Goal: Task Accomplishment & Management: Manage account settings

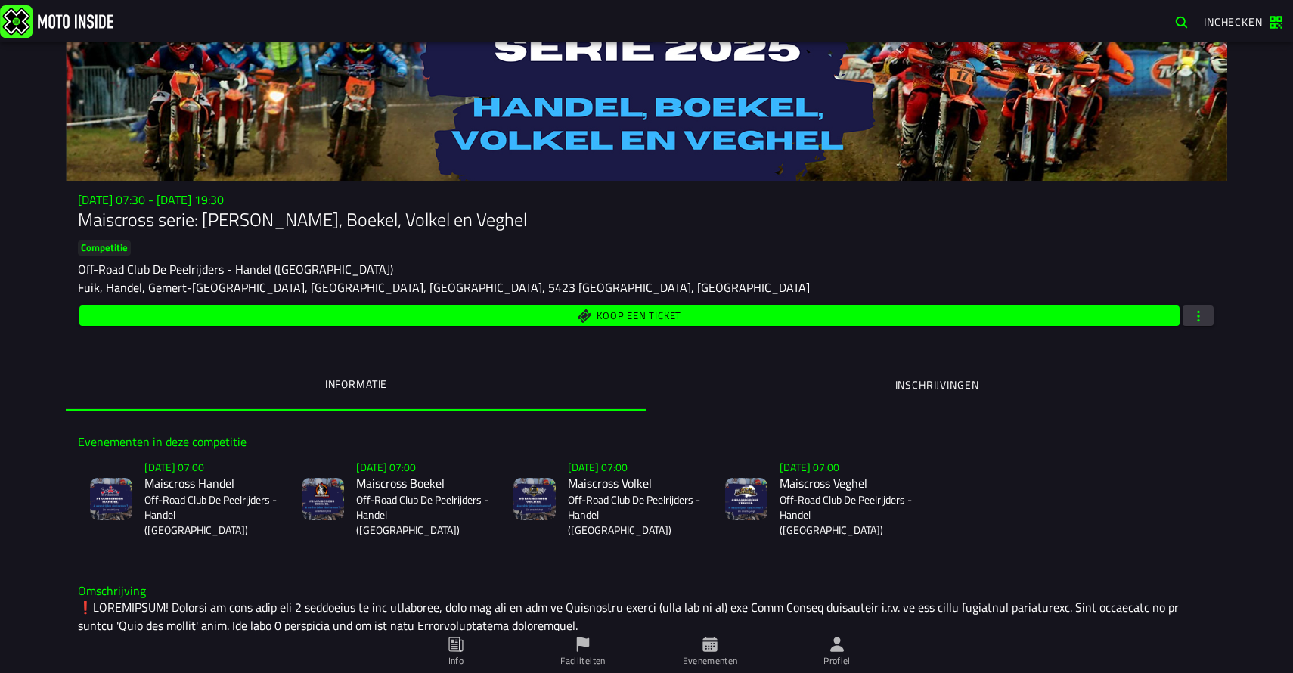
scroll to position [71, 0]
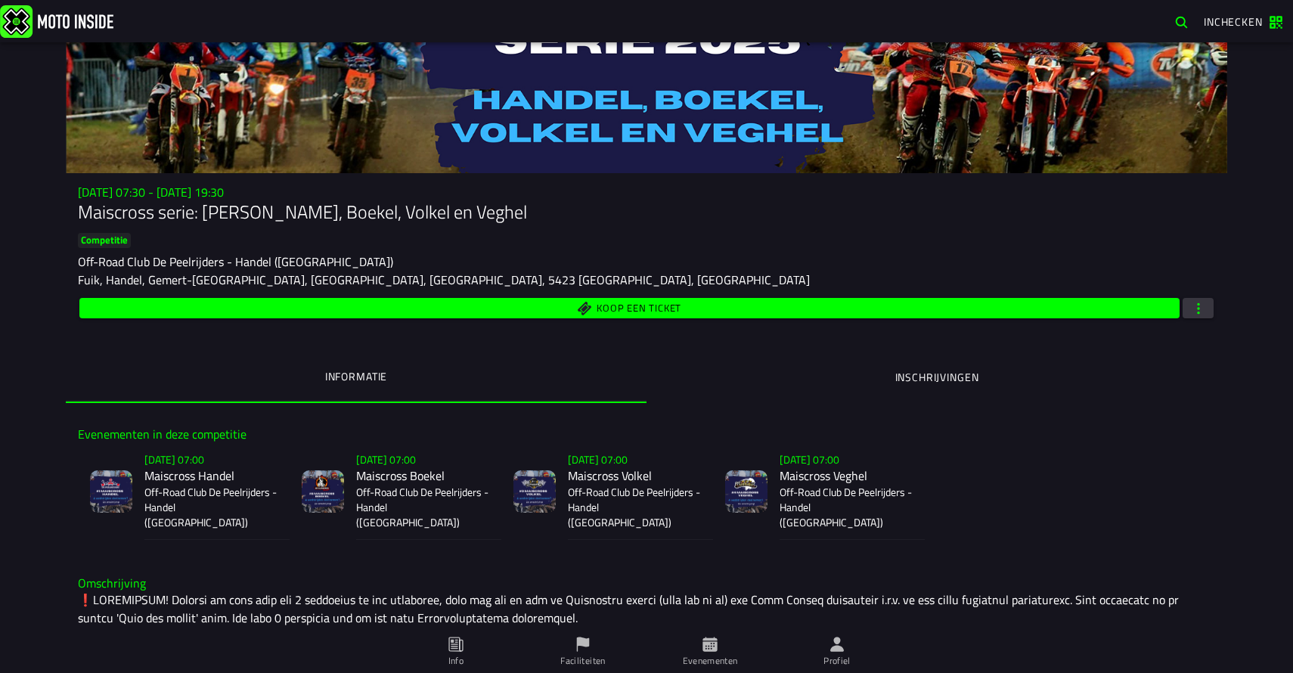
click at [888, 386] on ion-segment-button "Inschrijvingen" at bounding box center [937, 377] width 581 height 51
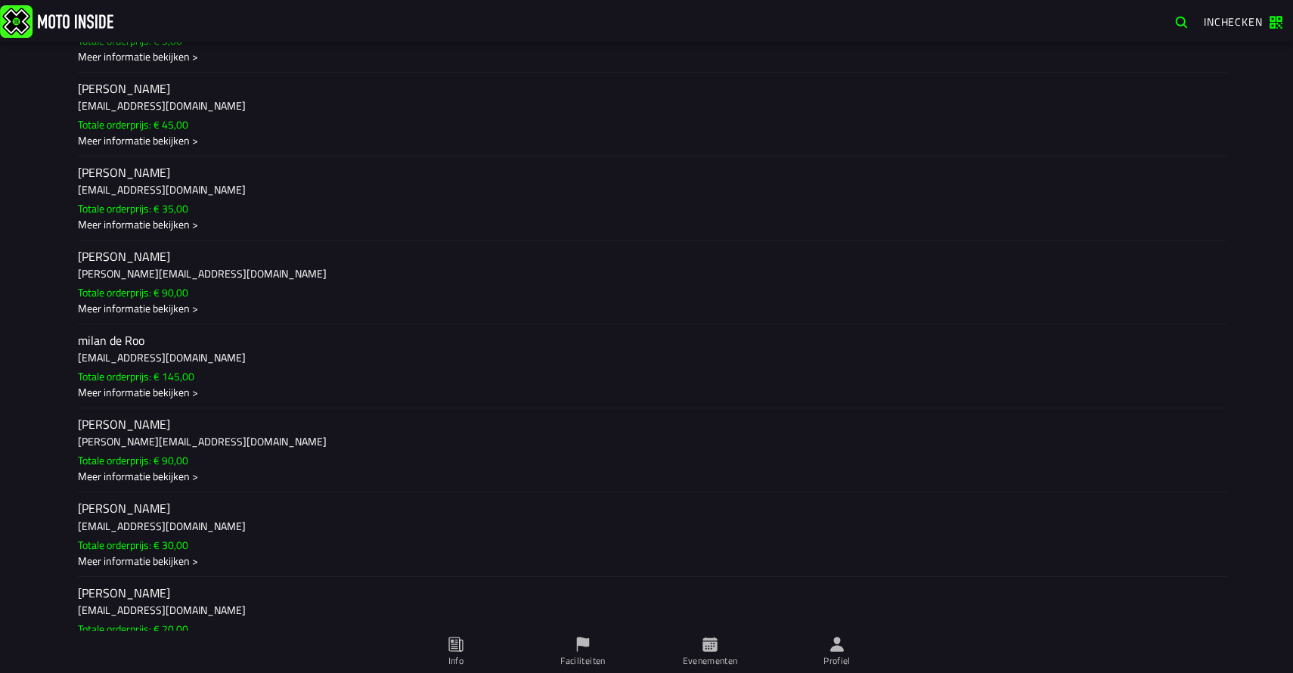
scroll to position [39545, 0]
click at [377, 365] on ion-label "milan de Roo royskens.4@hotmail.com Totale orderprijs: € 140,00 Meer informatie…" at bounding box center [646, 366] width 1137 height 68
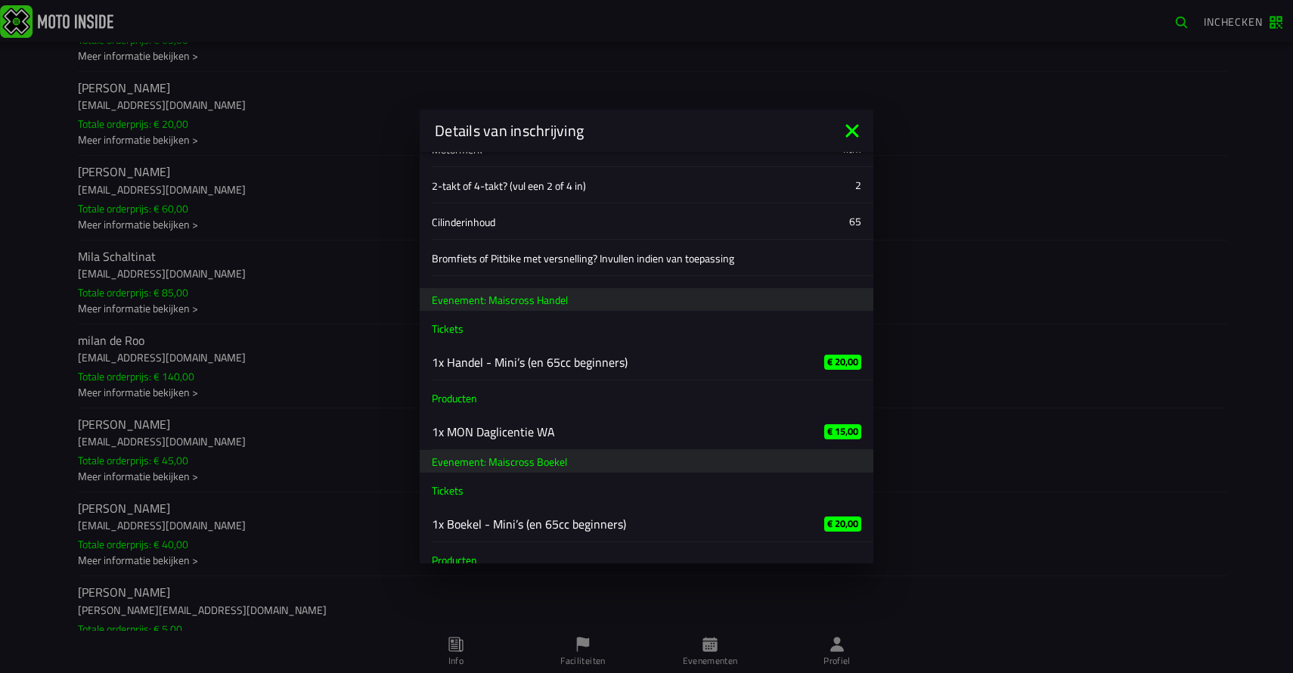
scroll to position [491, 0]
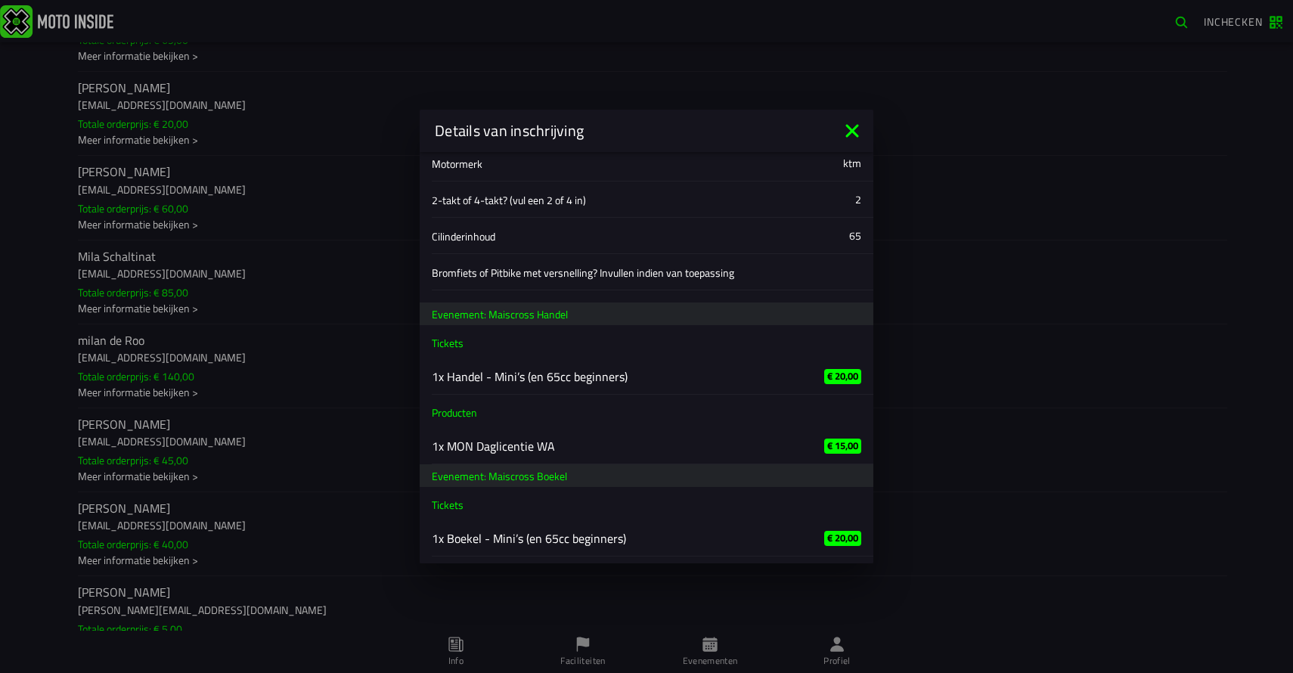
click at [1037, 362] on ion-backdrop at bounding box center [646, 336] width 1293 height 673
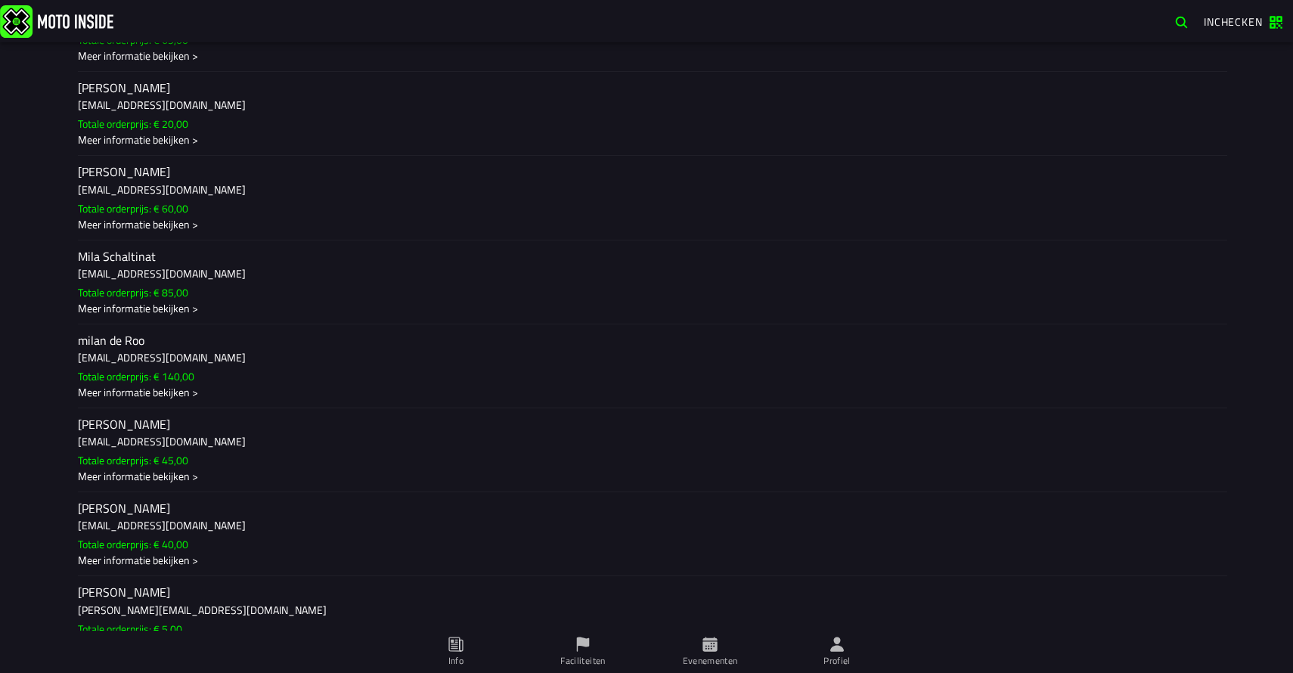
scroll to position [40134, 0]
click at [262, 367] on ion-label "milan de Roo royskens.4@hotmail.com Totale orderprijs: € 145,00 Meer informatie…" at bounding box center [646, 367] width 1137 height 68
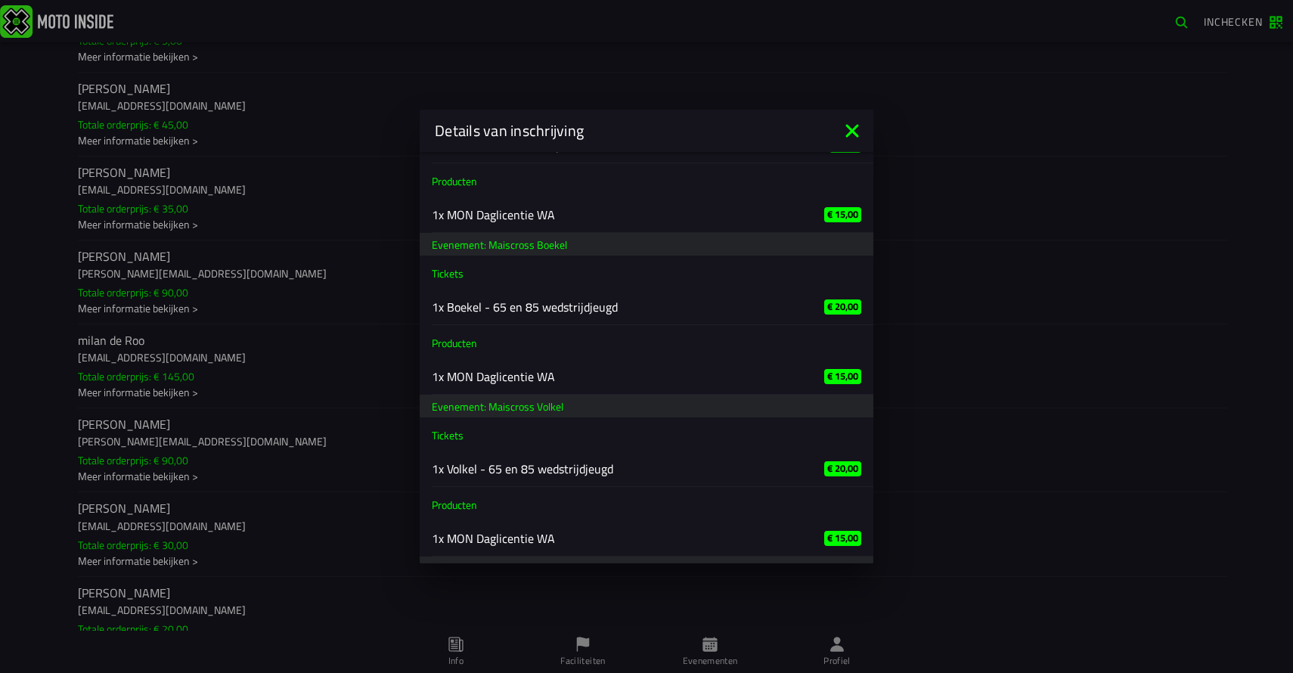
scroll to position [761, 0]
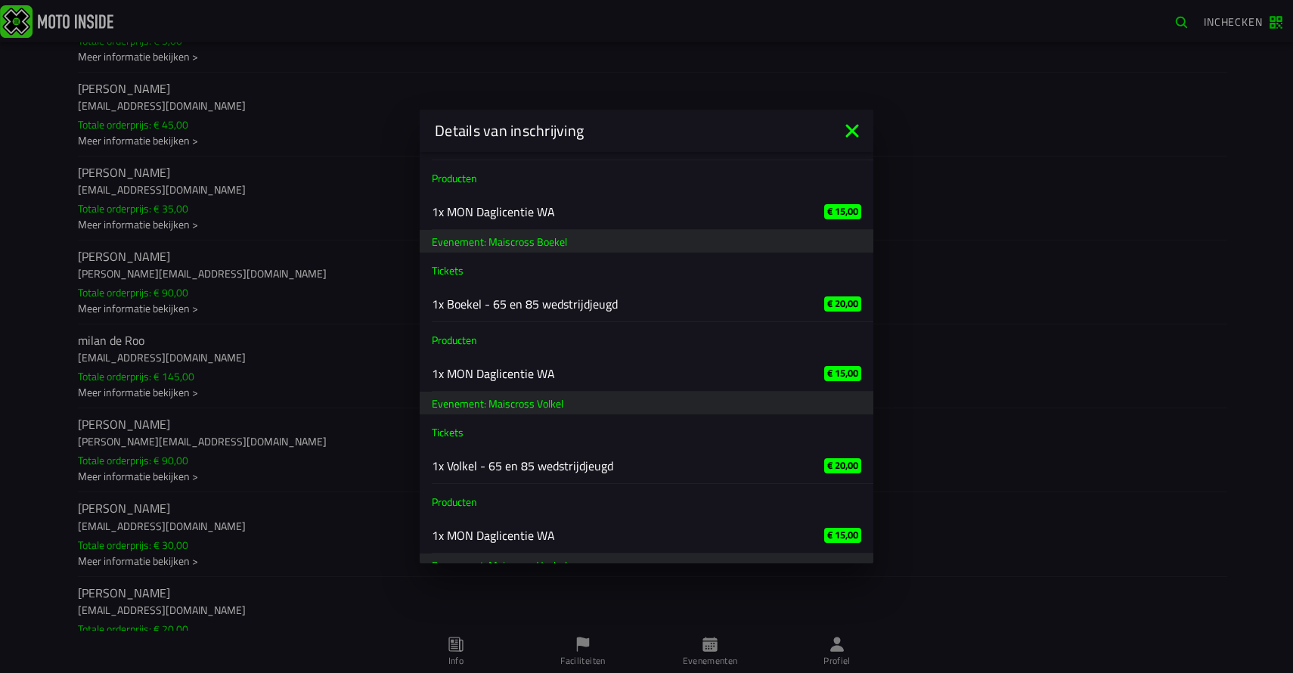
click at [216, 370] on ion-backdrop at bounding box center [646, 336] width 1293 height 673
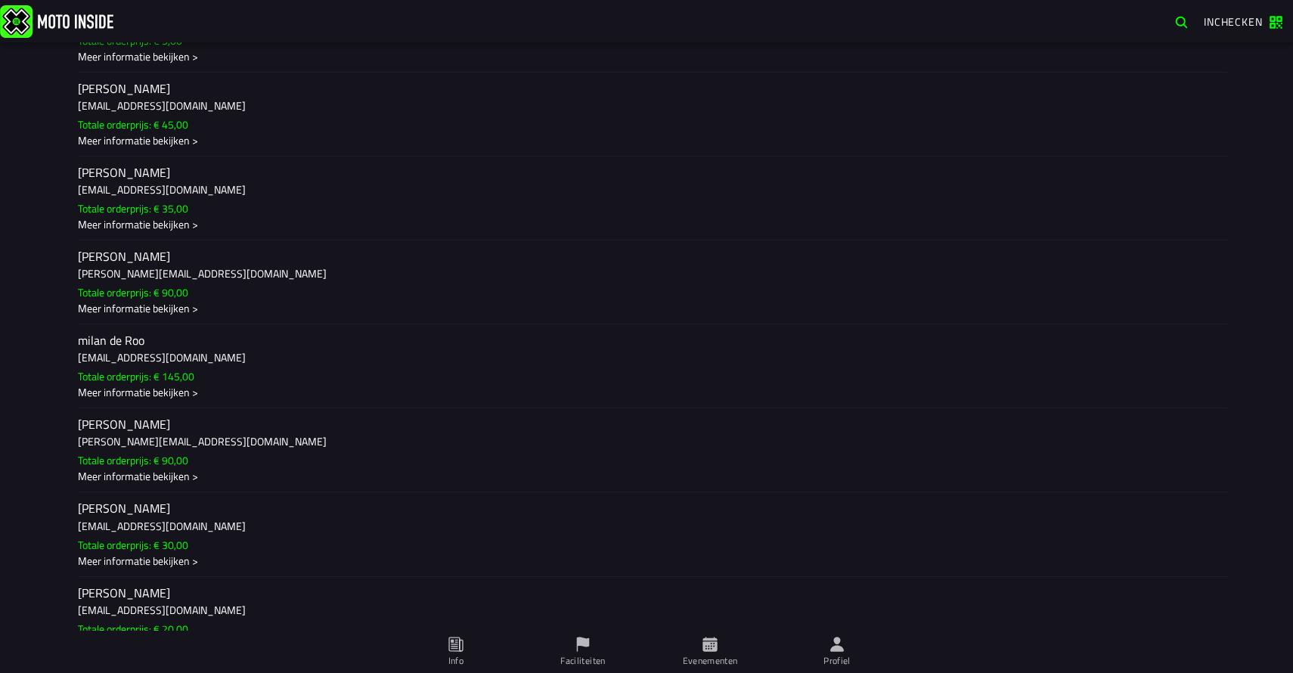
scroll to position [39545, 0]
click at [313, 372] on ion-label "milan de Roo royskens.4@hotmail.com Totale orderprijs: € 140,00 Meer informatie…" at bounding box center [646, 366] width 1137 height 68
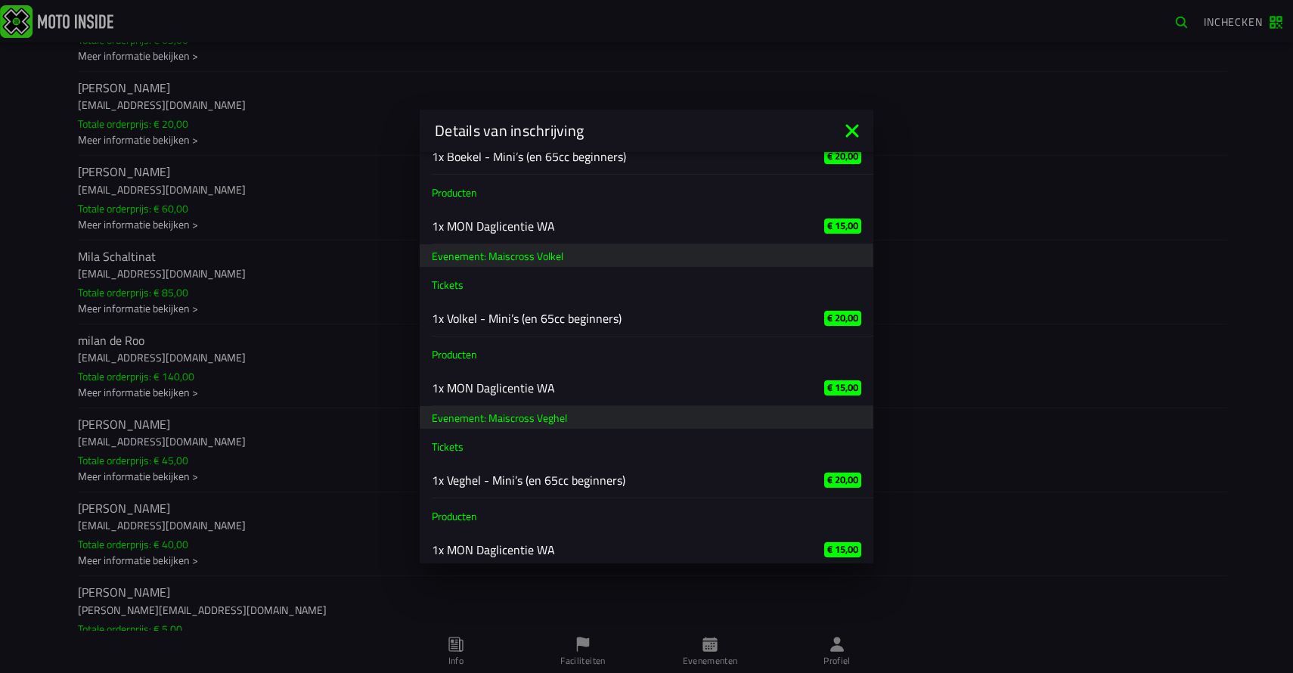
scroll to position [883, 0]
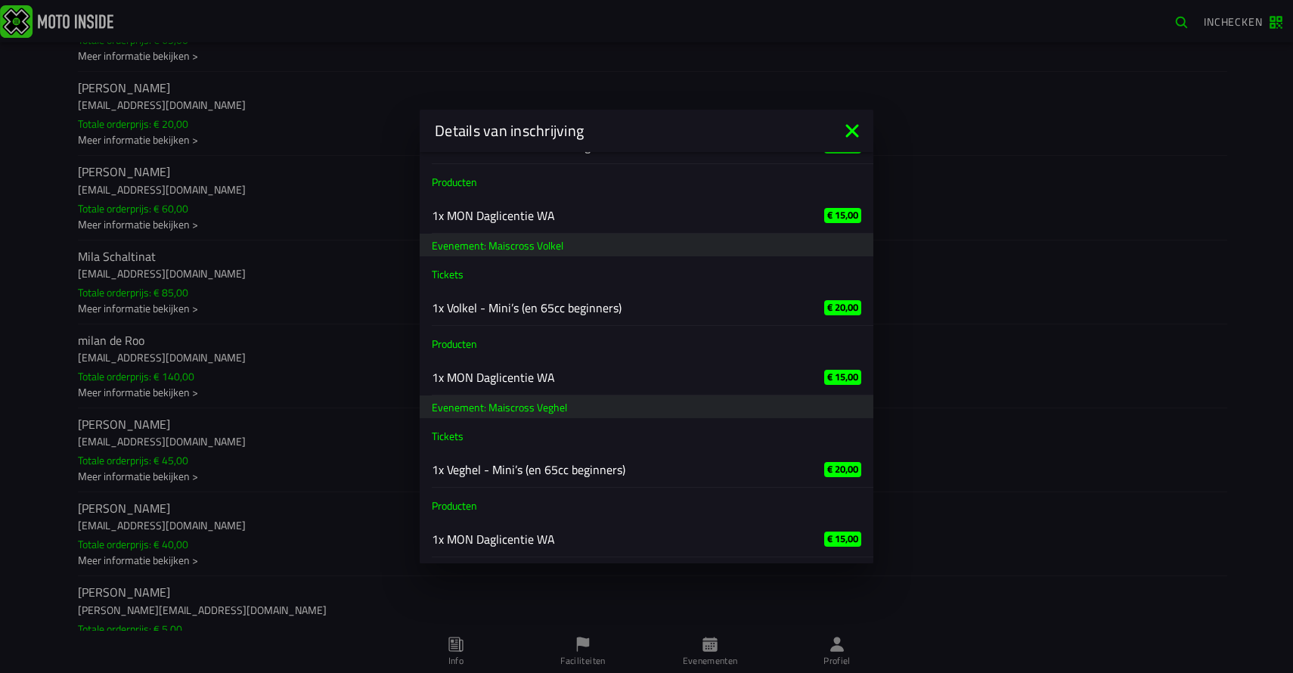
click at [859, 134] on icon at bounding box center [852, 131] width 24 height 24
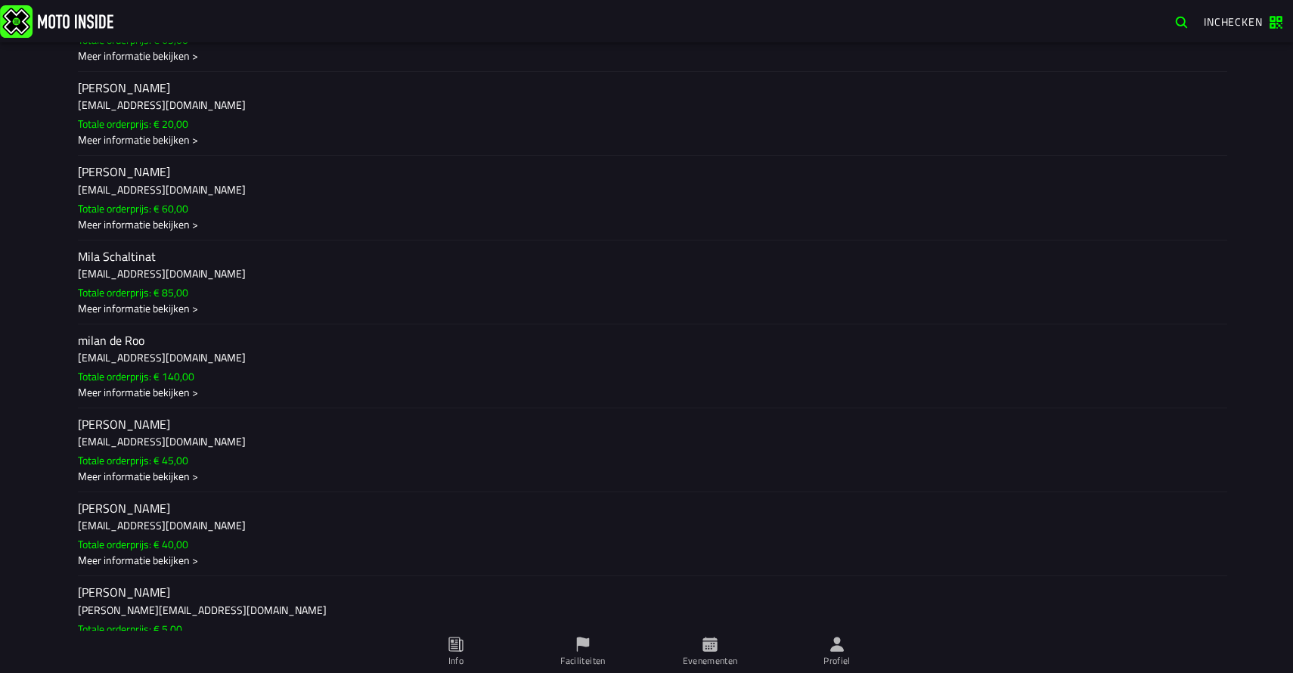
scroll to position [40134, 0]
click at [484, 371] on ion-label "milan de Roo royskens.4@hotmail.com Totale orderprijs: € 145,00 Meer informatie…" at bounding box center [646, 367] width 1137 height 68
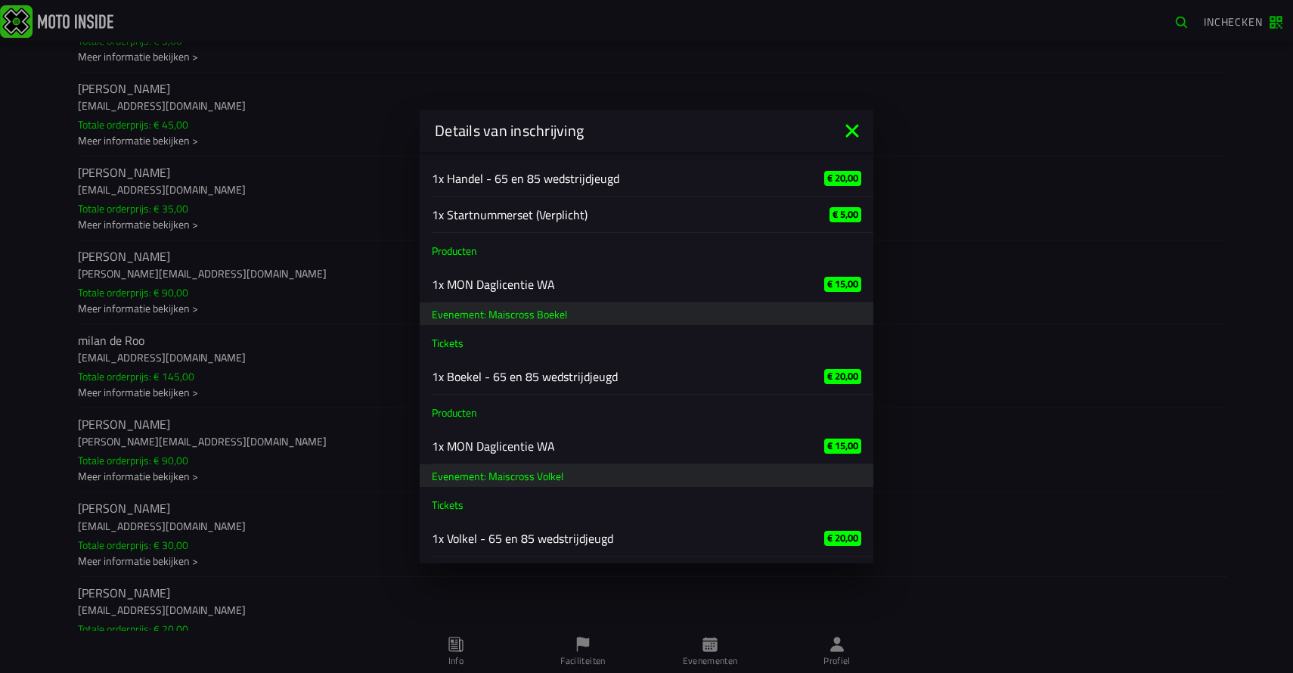
scroll to position [775, 0]
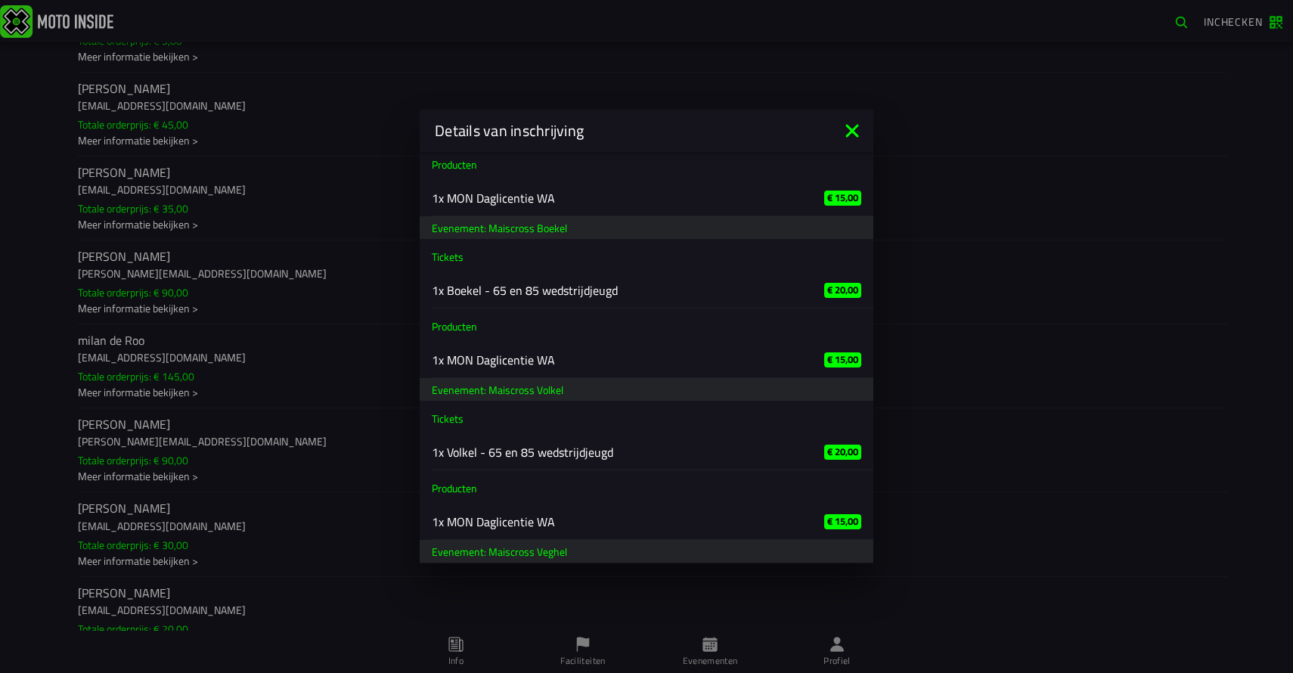
click at [848, 127] on icon at bounding box center [851, 130] width 13 height 13
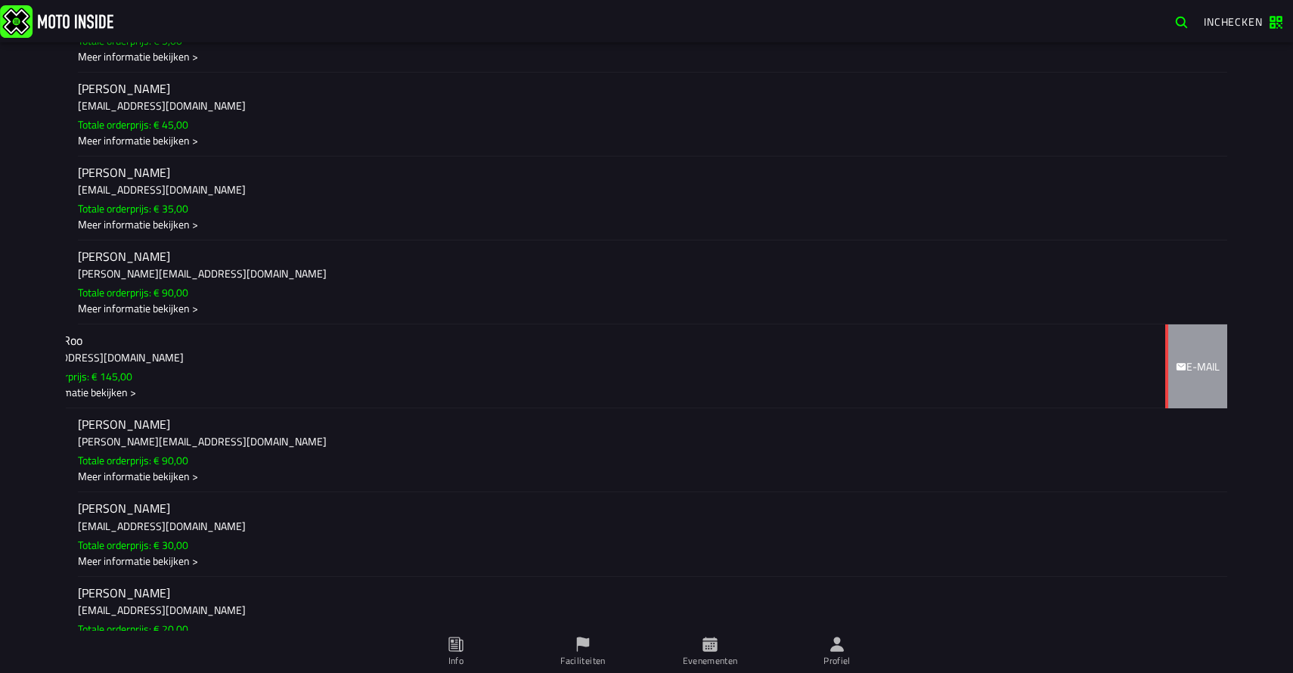
drag, startPoint x: 581, startPoint y: 367, endPoint x: 493, endPoint y: 375, distance: 88.9
click at [493, 375] on ion-item-sliding "milan de Roo royskens.4@hotmail.com Totale orderprijs: € 145,00 Meer informatie…" at bounding box center [646, 367] width 1161 height 84
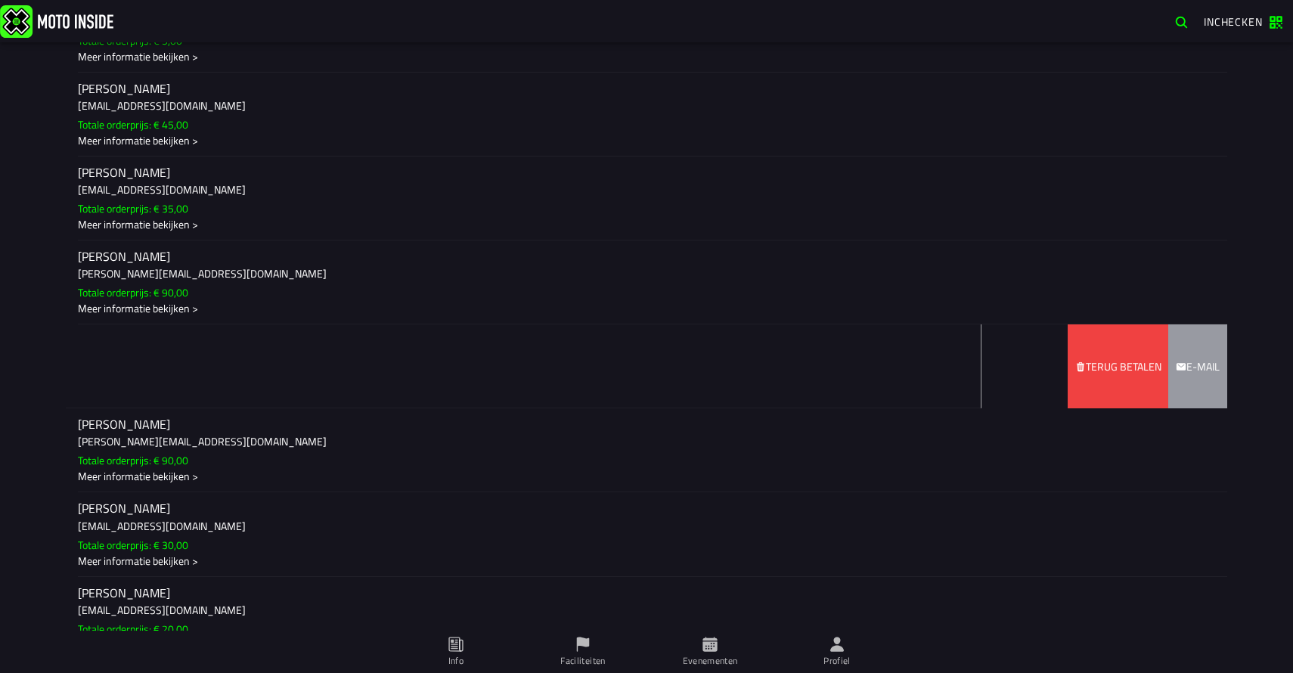
drag, startPoint x: 543, startPoint y: 365, endPoint x: 510, endPoint y: 366, distance: 32.5
click at [510, 366] on ion-item-sliding "milan de Roo royskens.4@hotmail.com Totale orderprijs: € 145,00 Meer informatie…" at bounding box center [646, 367] width 1161 height 84
click at [0, 0] on slot "Terug betalen" at bounding box center [0, 0] width 0 height 0
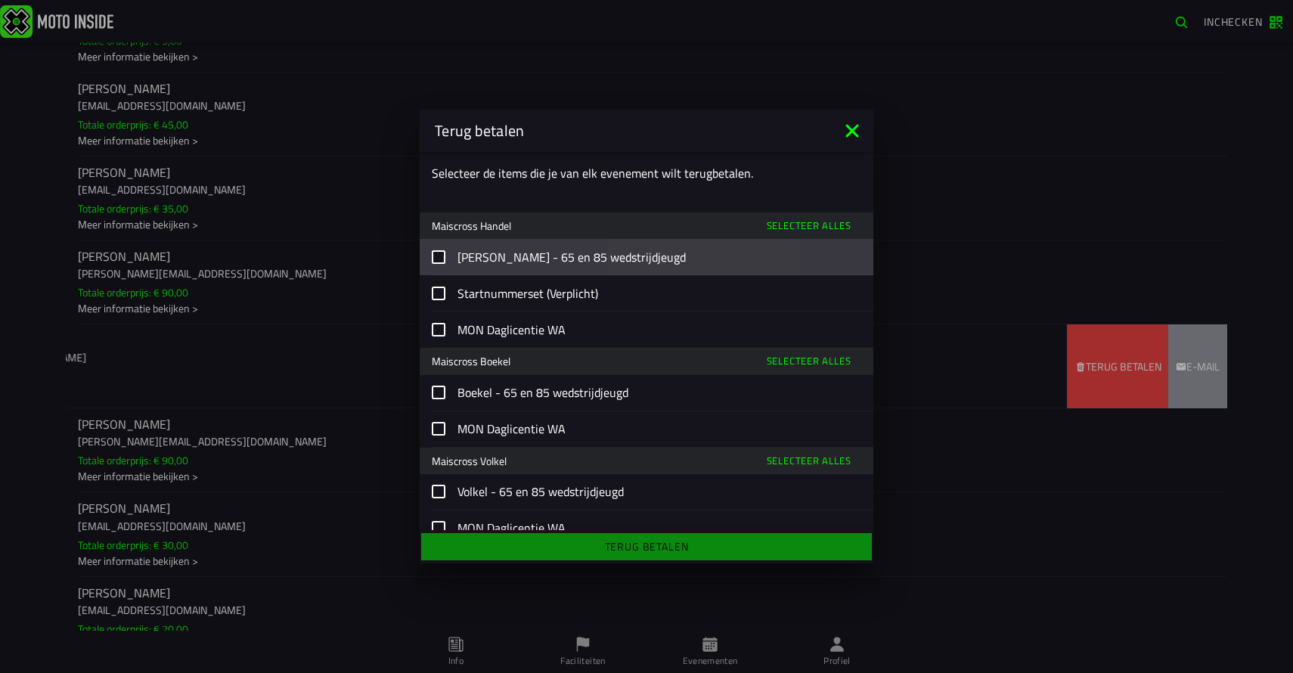
click at [0, 0] on slot "Handel - 65 en 85 wedstrijdjeugd" at bounding box center [0, 0] width 0 height 0
click at [0, 0] on input "Handel - 65 en 85 wedstrijdjeugd" at bounding box center [0, 0] width 0 height 0
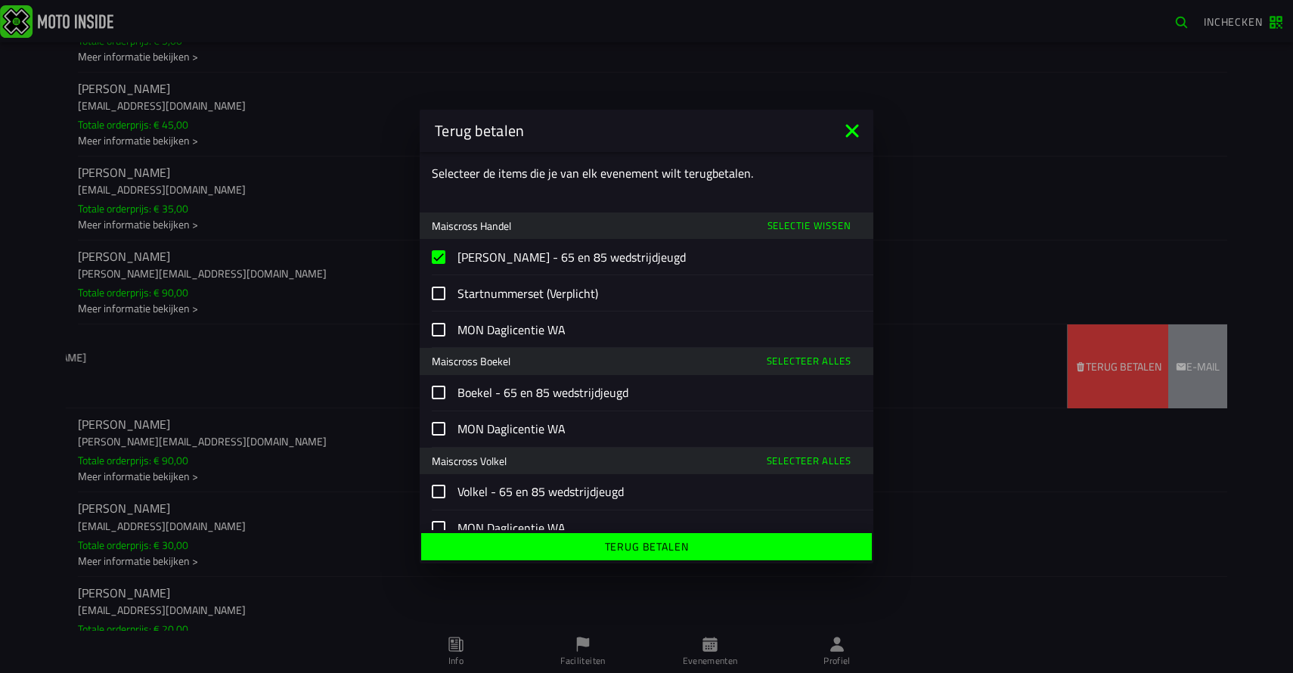
click at [0, 0] on slot "MON Daglicentie WA" at bounding box center [0, 0] width 0 height 0
click at [0, 0] on input "MON Daglicentie WA" at bounding box center [0, 0] width 0 height 0
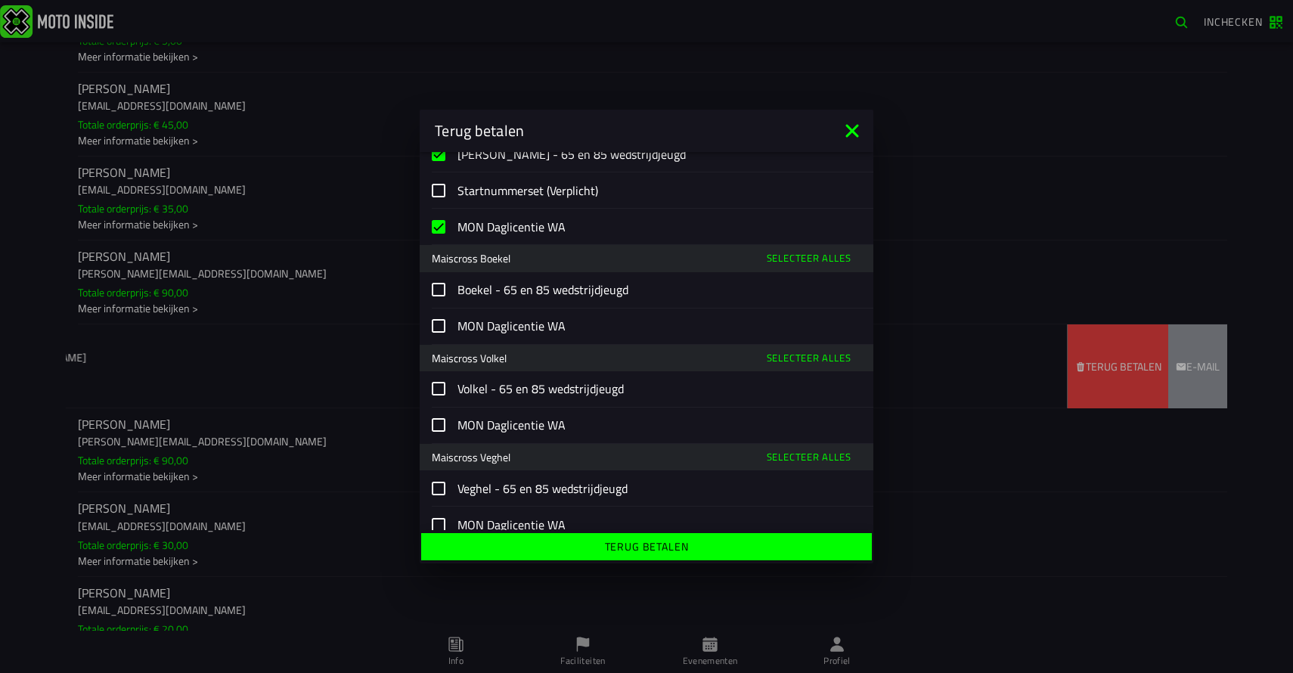
scroll to position [122, 0]
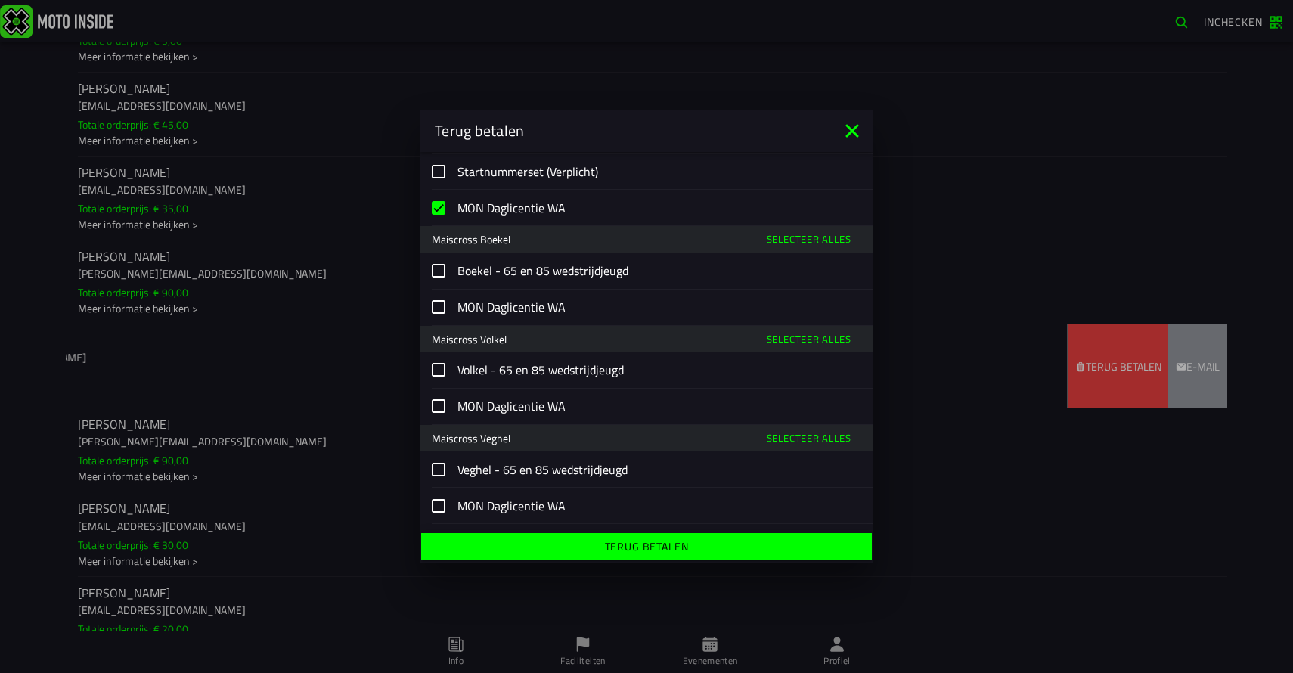
click at [528, 281] on label "Boekel - 65 en 85 wedstrijdjeugd" at bounding box center [646, 271] width 429 height 36
click at [0, 0] on slot "MON Daglicentie WA" at bounding box center [0, 0] width 0 height 0
click at [0, 0] on input "MON Daglicentie WA" at bounding box center [0, 0] width 0 height 0
click at [0, 0] on slot "Volkel - 65 en 85 wedstrijdjeugd" at bounding box center [0, 0] width 0 height 0
click at [0, 0] on input "Volkel - 65 en 85 wedstrijdjeugd" at bounding box center [0, 0] width 0 height 0
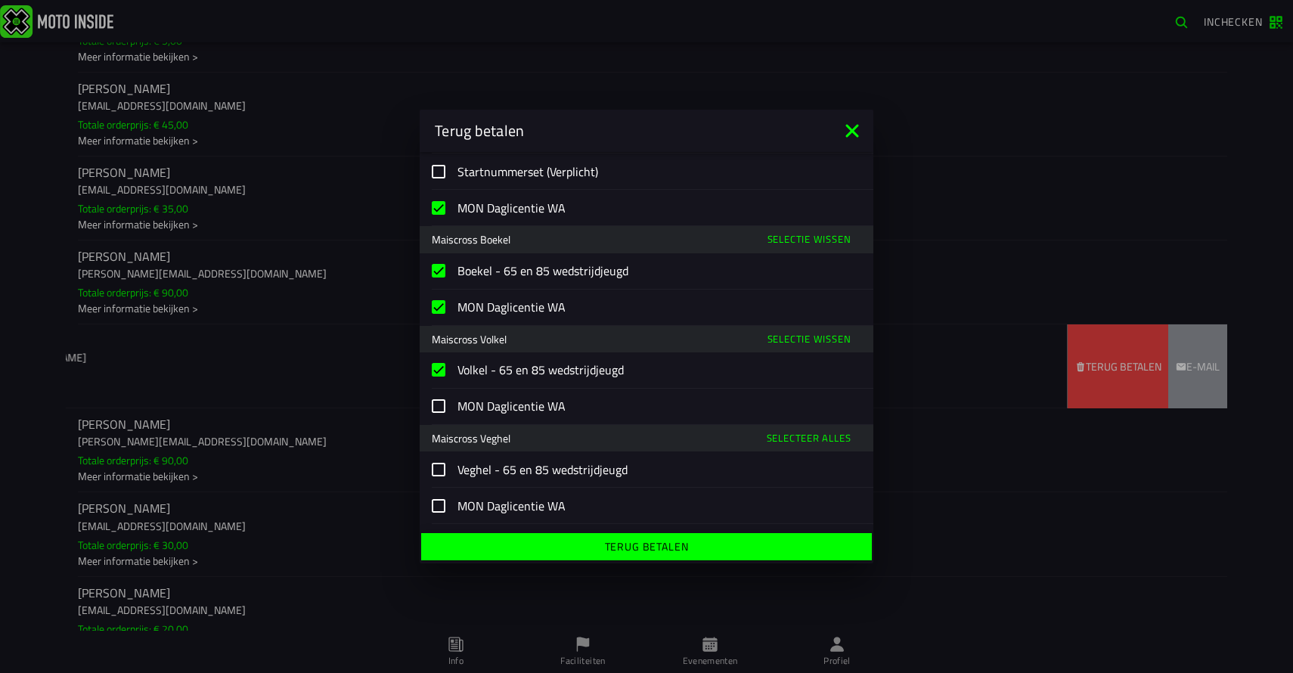
click at [528, 395] on label "MON Daglicentie WA" at bounding box center [646, 407] width 429 height 36
click at [0, 0] on slot "Veghel - 65 en 85 wedstrijdjeugd" at bounding box center [0, 0] width 0 height 0
click at [0, 0] on input "Veghel - 65 en 85 wedstrijdjeugd" at bounding box center [0, 0] width 0 height 0
click at [547, 495] on label "MON Daglicentie WA" at bounding box center [646, 506] width 429 height 36
click at [598, 548] on span "Terug betalen" at bounding box center [646, 546] width 427 height 11
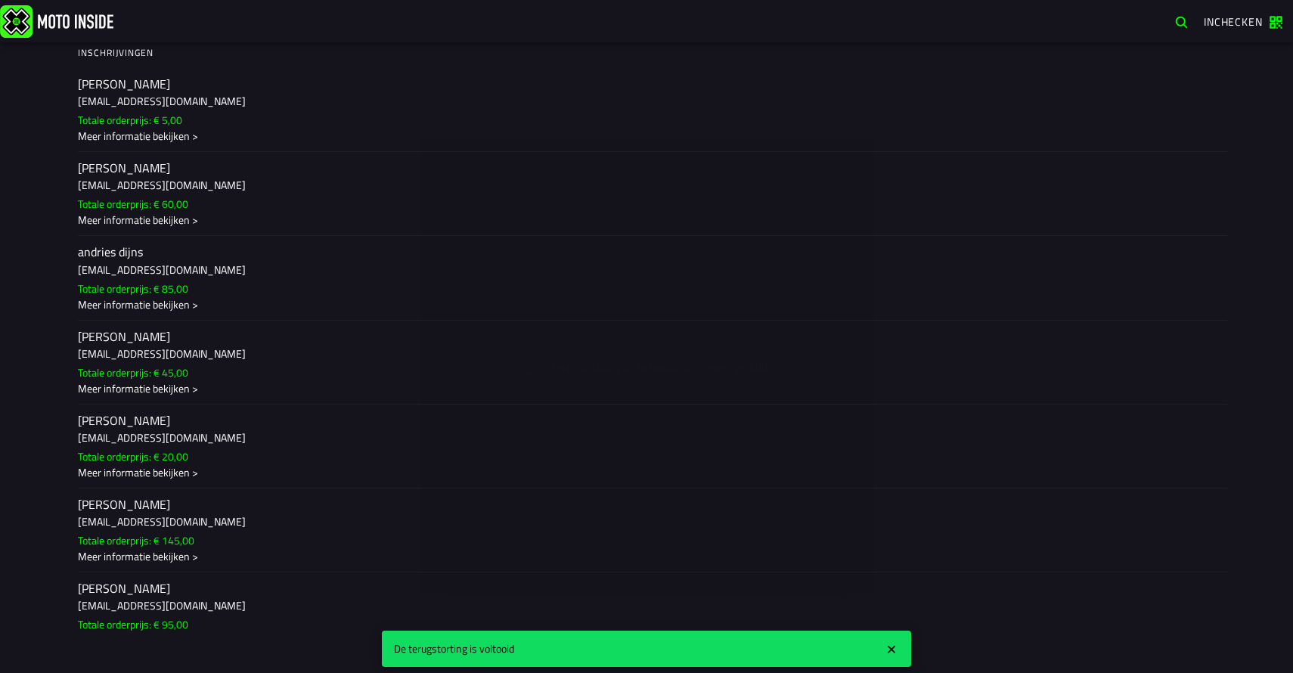
scroll to position [40134, 0]
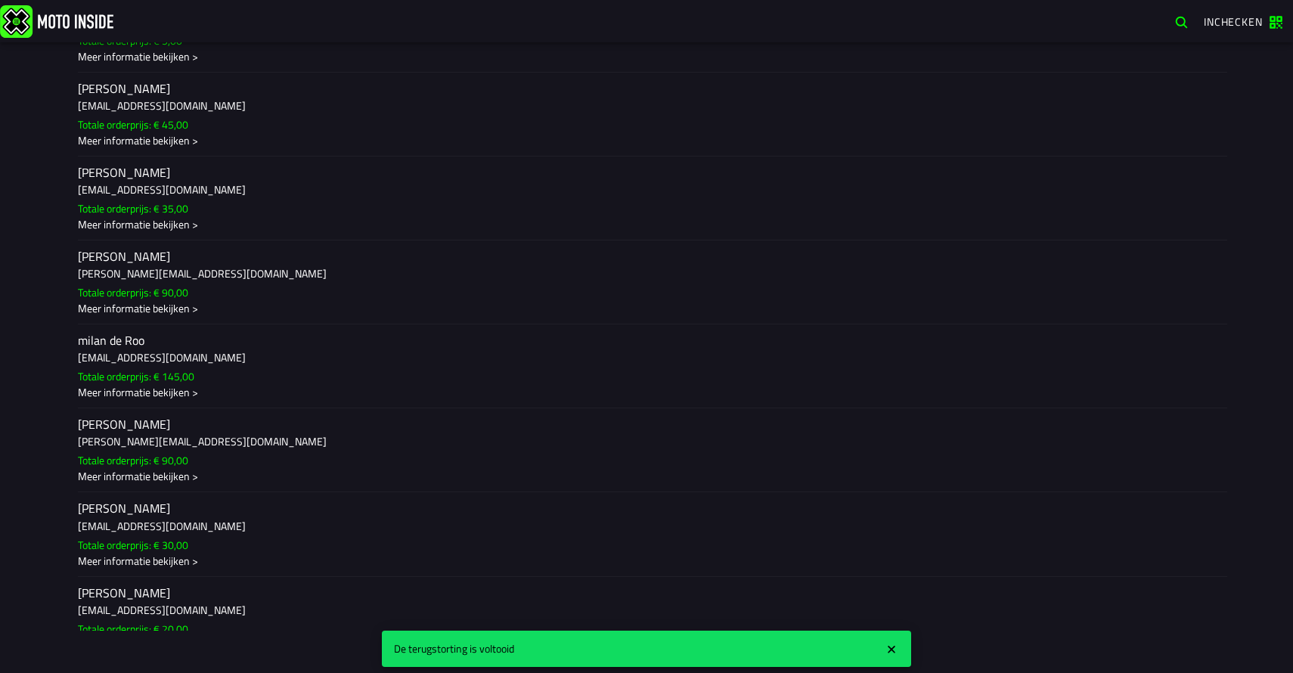
click at [891, 647] on icon "close" at bounding box center [892, 649] width 14 height 15
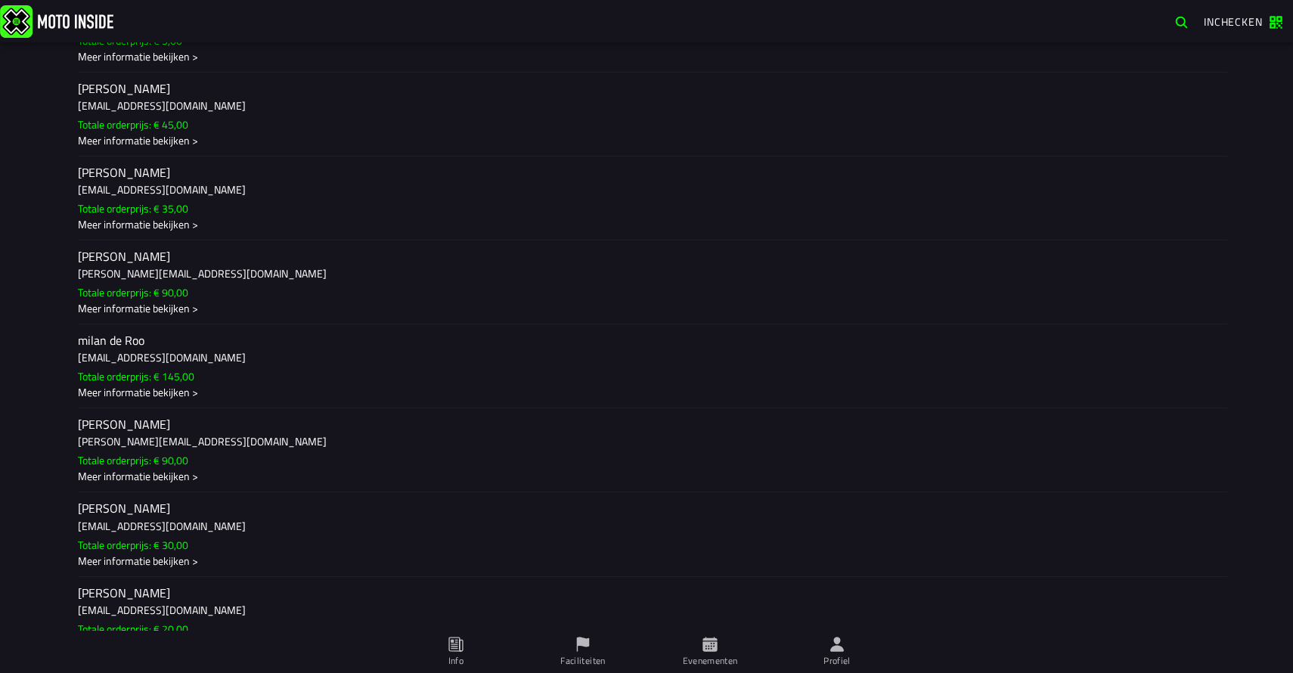
click at [544, 342] on h2 "milan de Roo" at bounding box center [646, 341] width 1137 height 14
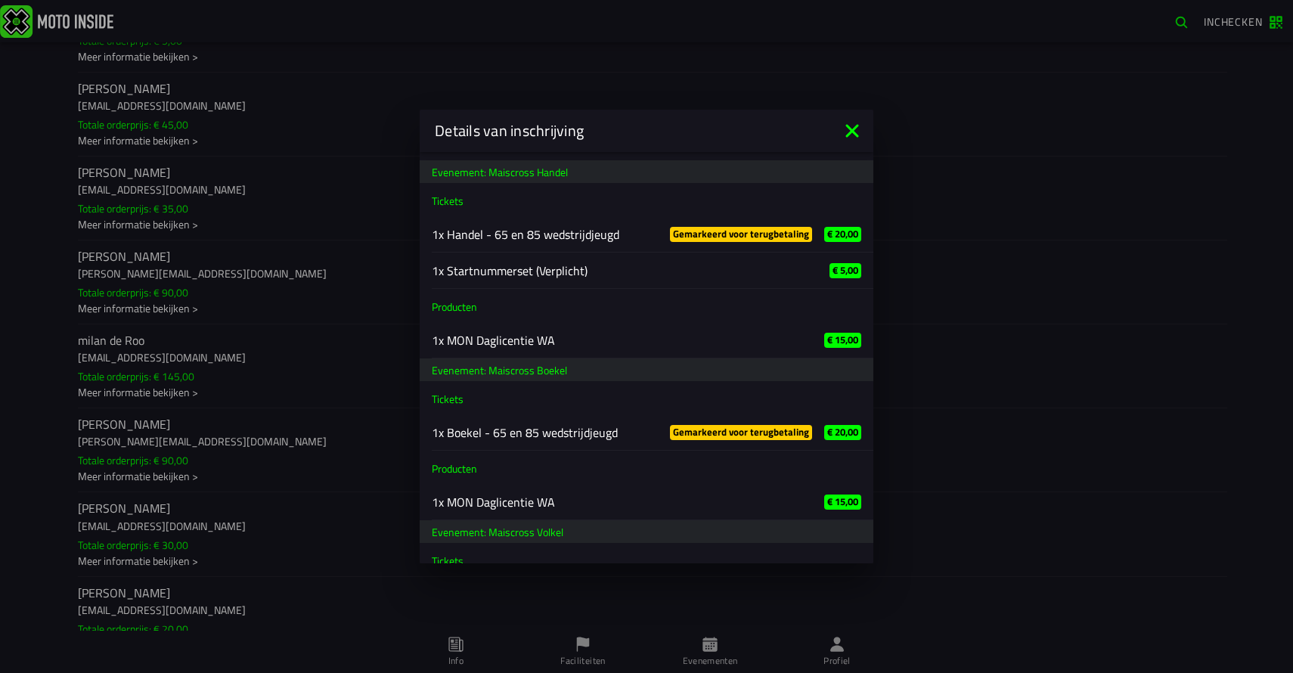
scroll to position [500, 0]
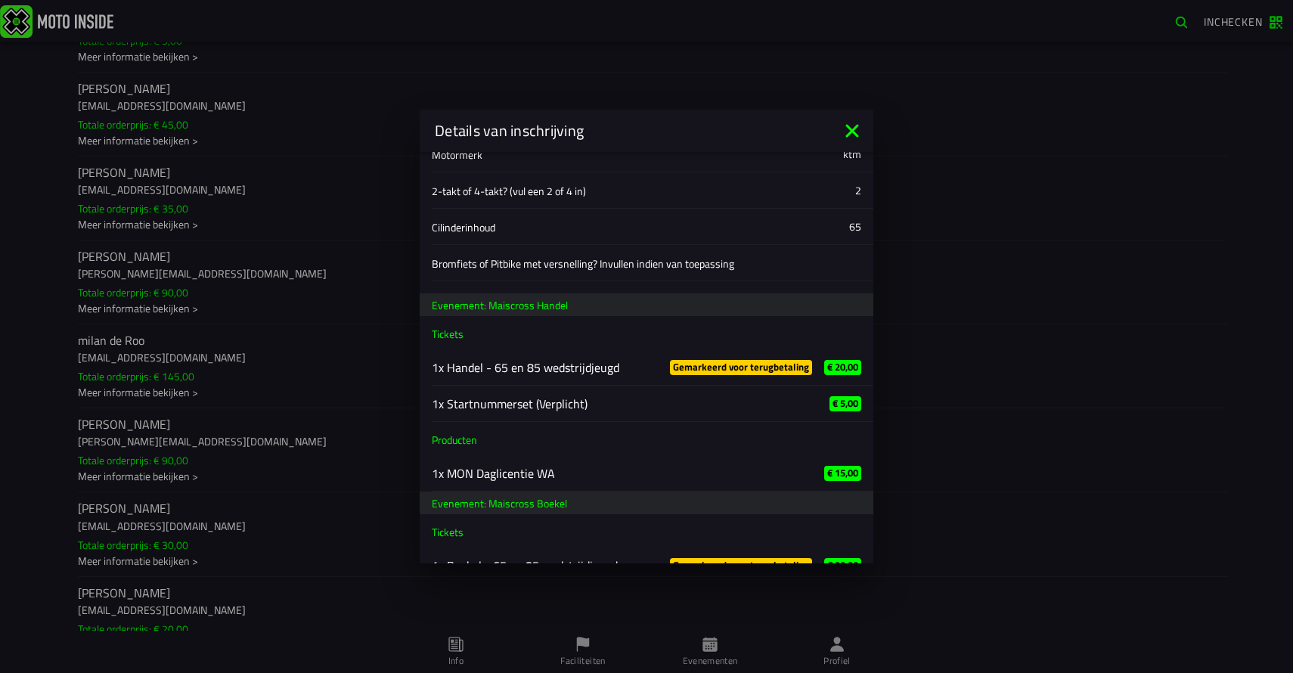
click at [852, 131] on icon at bounding box center [851, 130] width 13 height 13
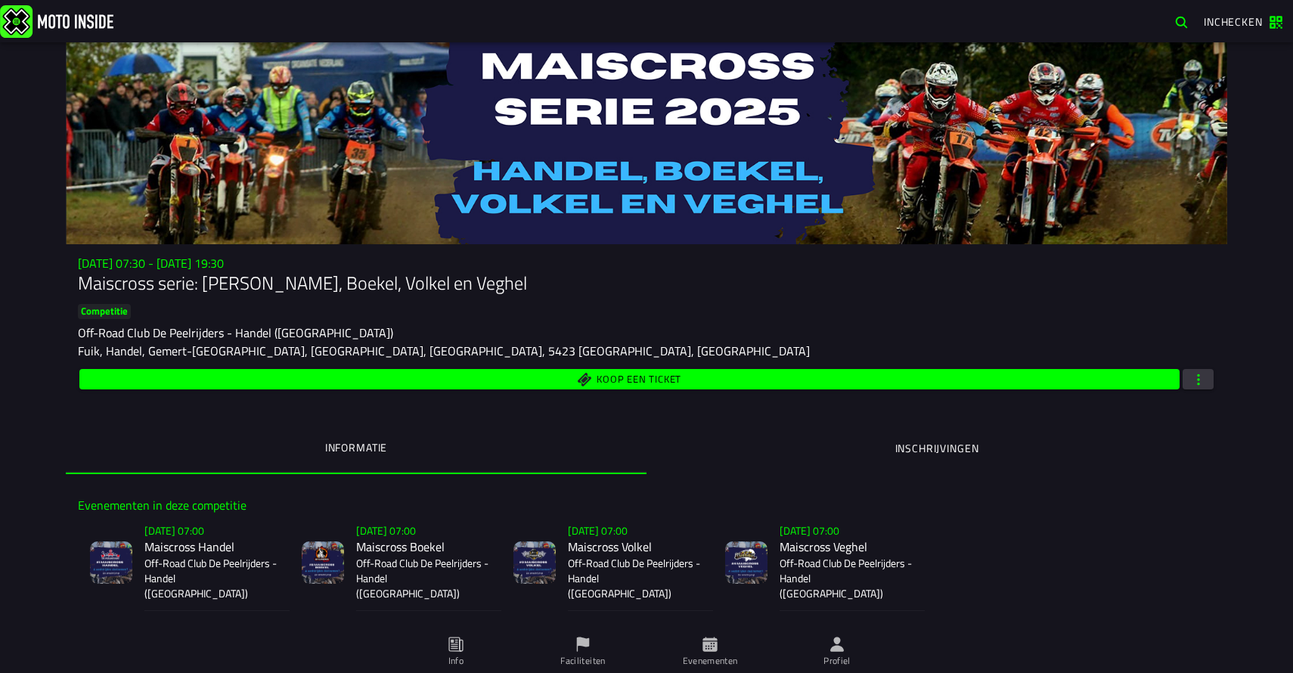
click at [892, 449] on ion-segment-button "Inschrijvingen" at bounding box center [937, 448] width 581 height 51
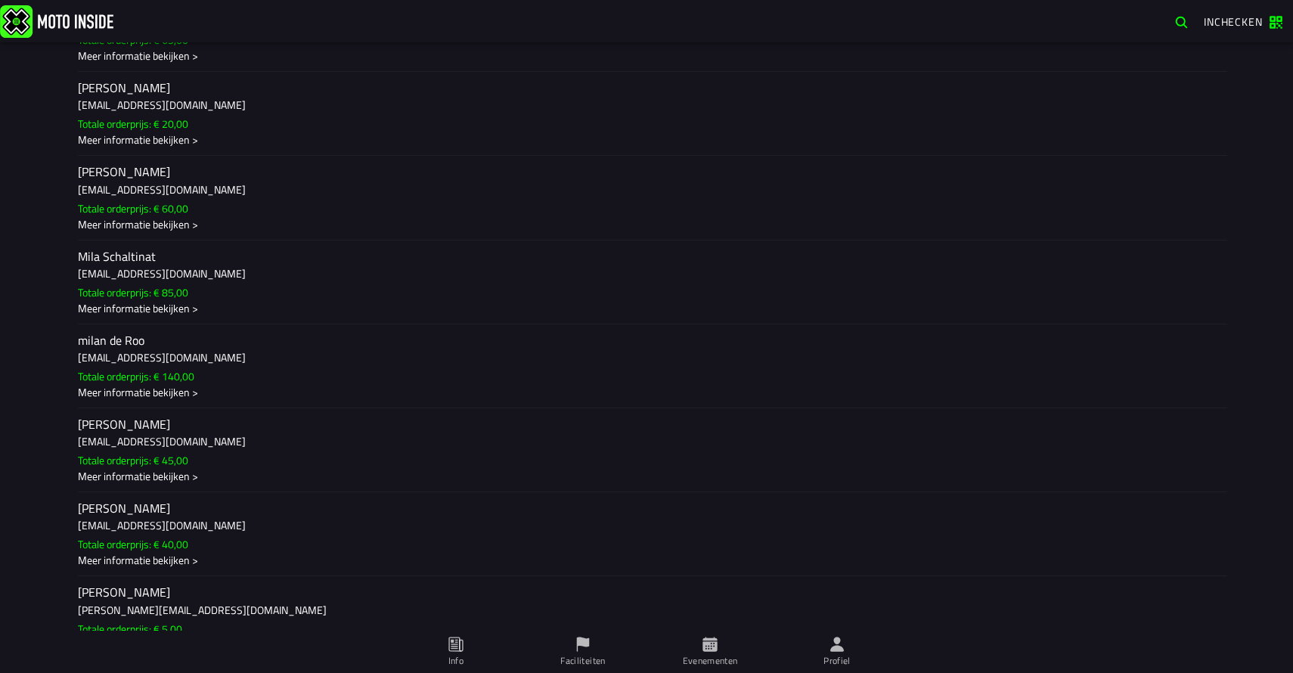
scroll to position [40134, 0]
click at [220, 371] on ion-label "[PERSON_NAME] [EMAIL_ADDRESS][DOMAIN_NAME] Totale orderprijs: € 145,00 Meer inf…" at bounding box center [646, 367] width 1137 height 68
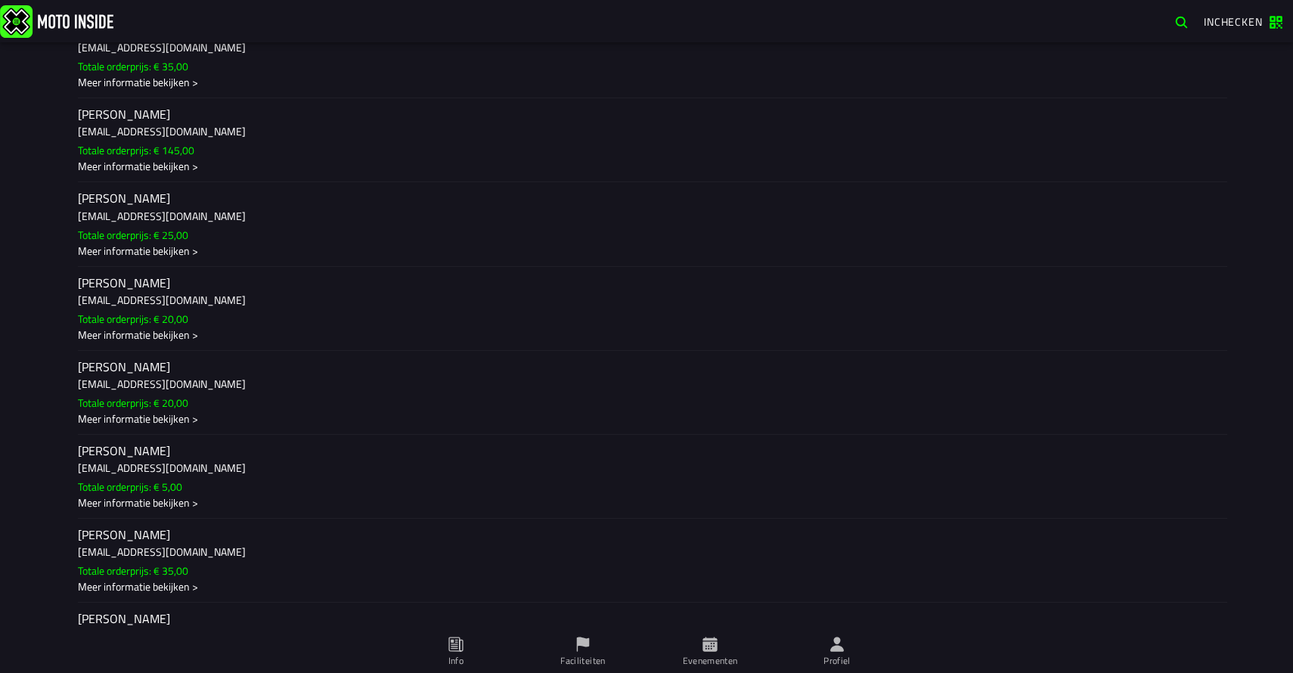
scroll to position [11241, 0]
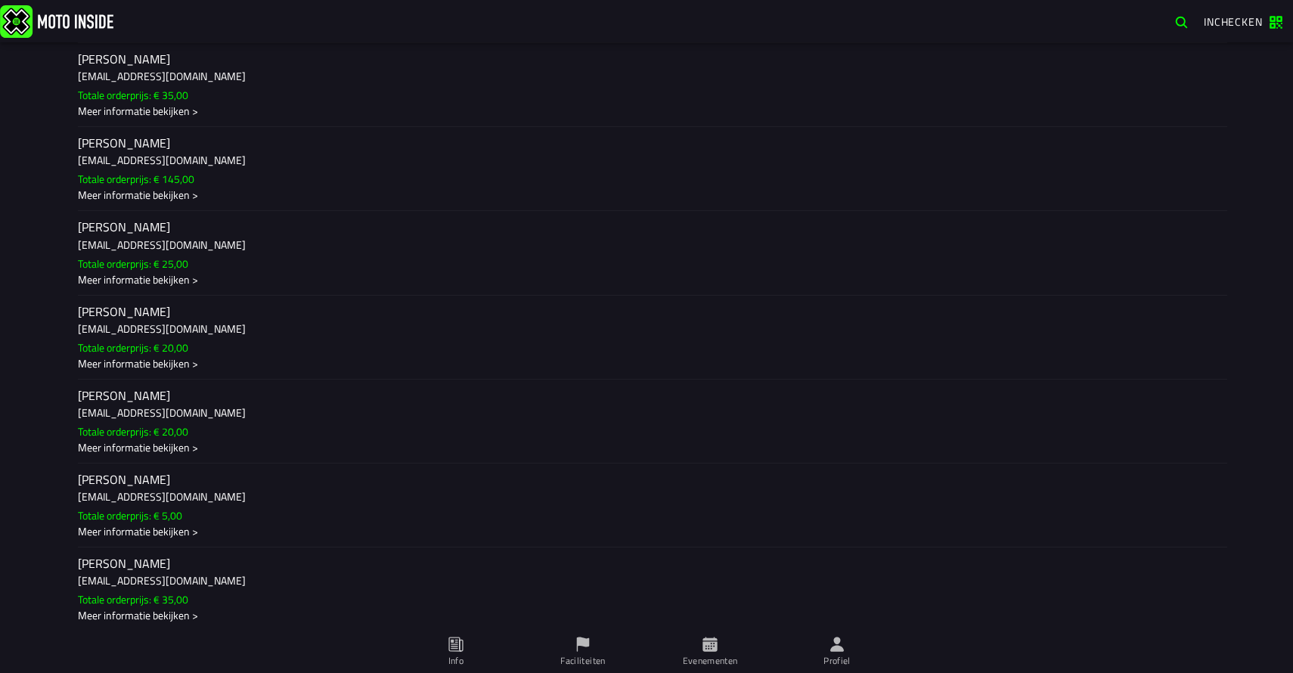
click at [727, 637] on span "Evenementen" at bounding box center [710, 652] width 109 height 42
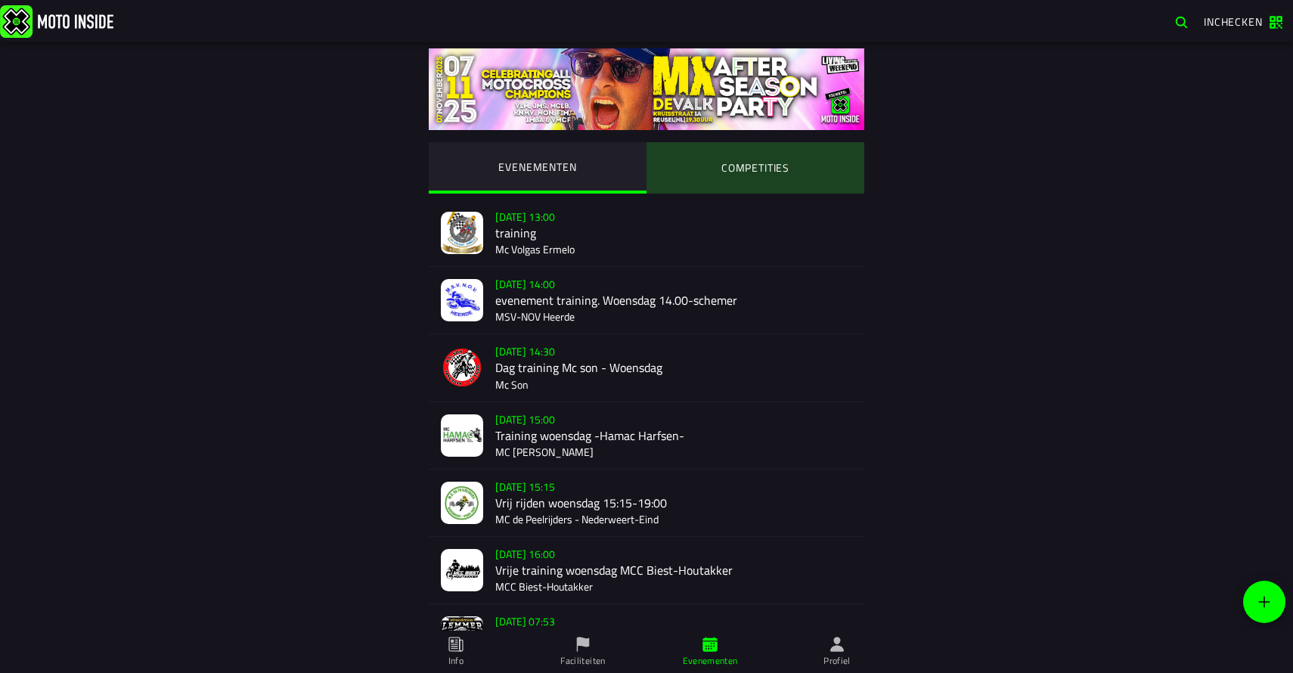
click at [792, 183] on ion-segment-button "COMPETITIES" at bounding box center [756, 167] width 218 height 51
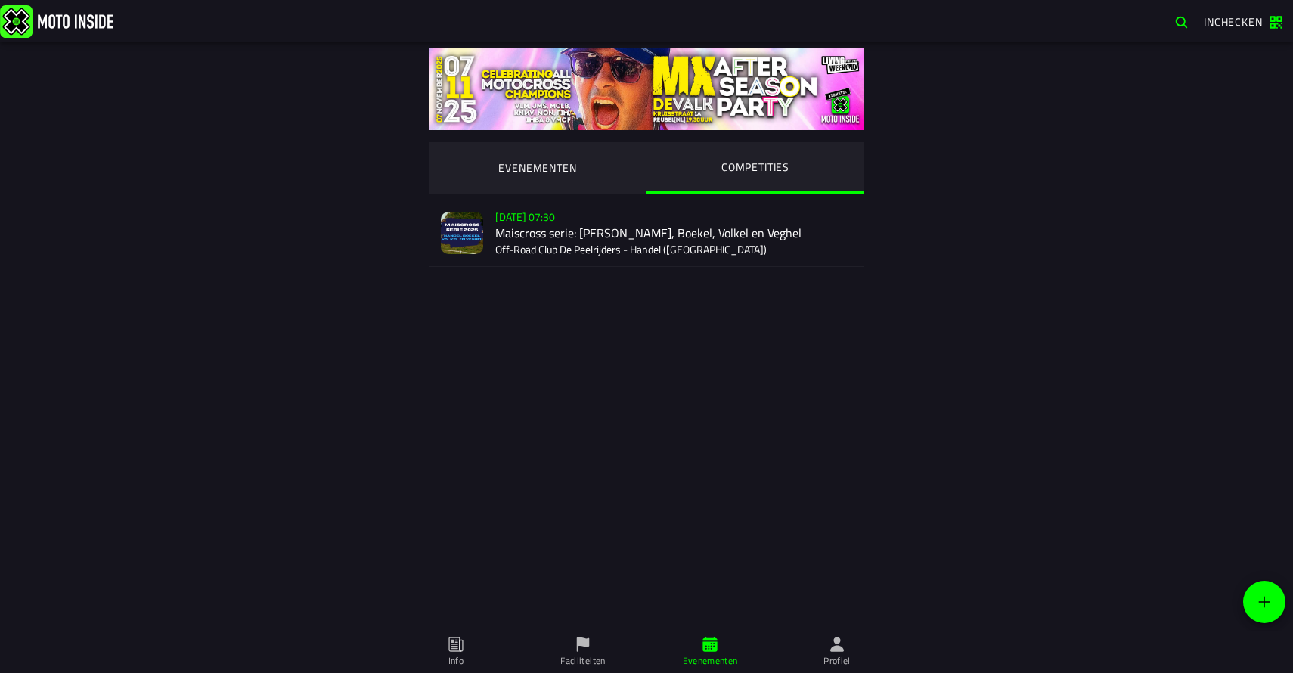
click at [634, 218] on div "Su 2 Nov - 07:30 Maiscross serie: Handel, Boekel, Volkel en Veghel Off-Road Clu…" at bounding box center [673, 233] width 357 height 67
click at [666, 253] on div "Su 2 Nov - 07:30 Maiscross serie: Handel, Boekel, Volkel en Veghel Off-Road Clu…" at bounding box center [673, 233] width 357 height 67
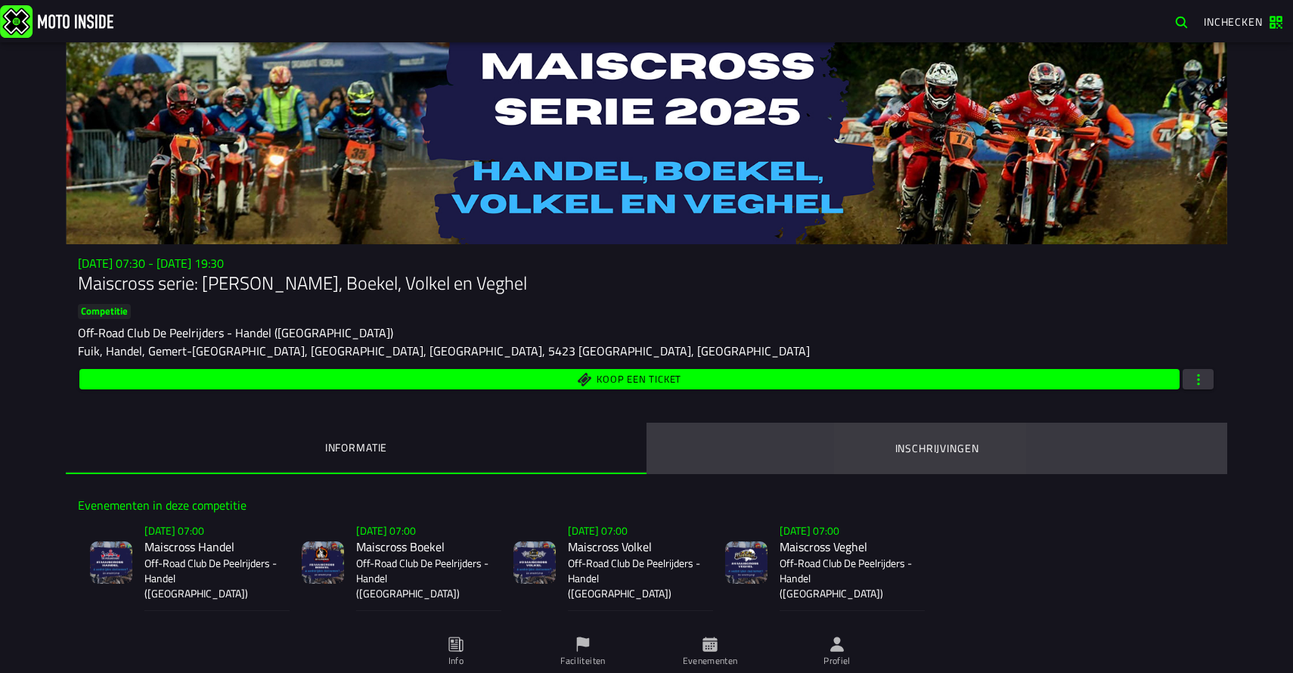
click at [907, 440] on ion-segment-button "Inschrijvingen" at bounding box center [937, 448] width 581 height 51
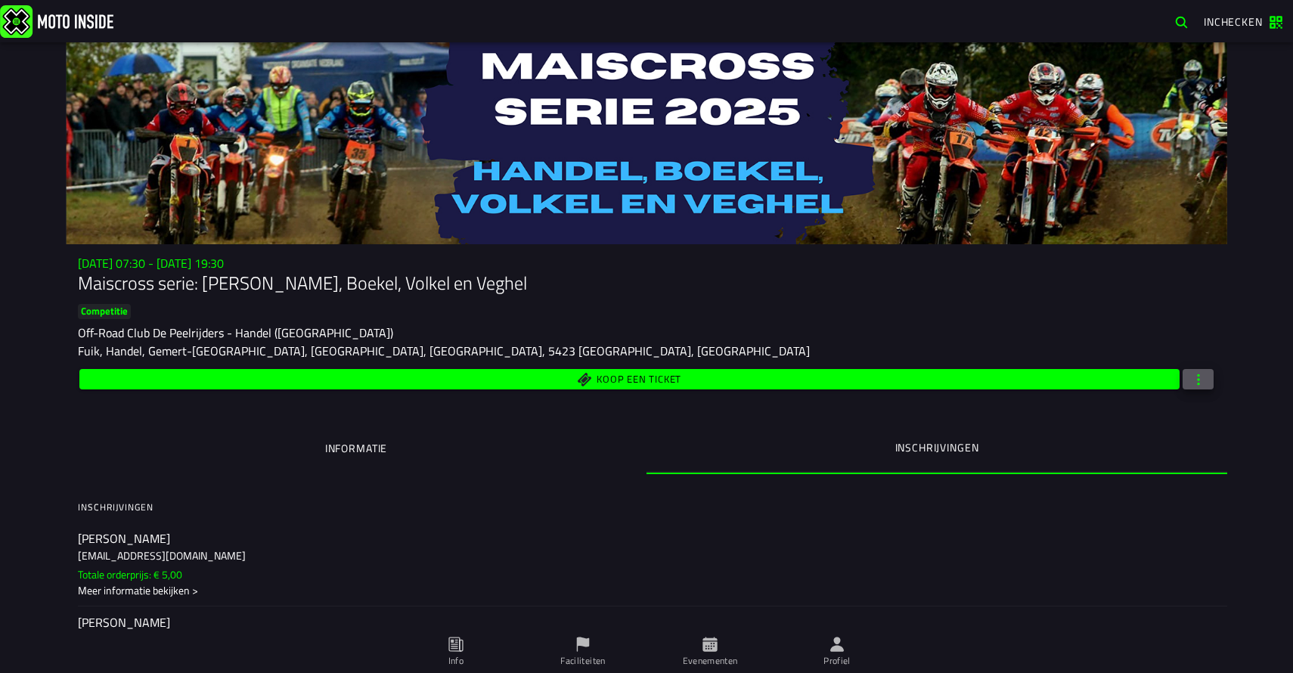
click at [1195, 383] on span "button" at bounding box center [1199, 379] width 14 height 14
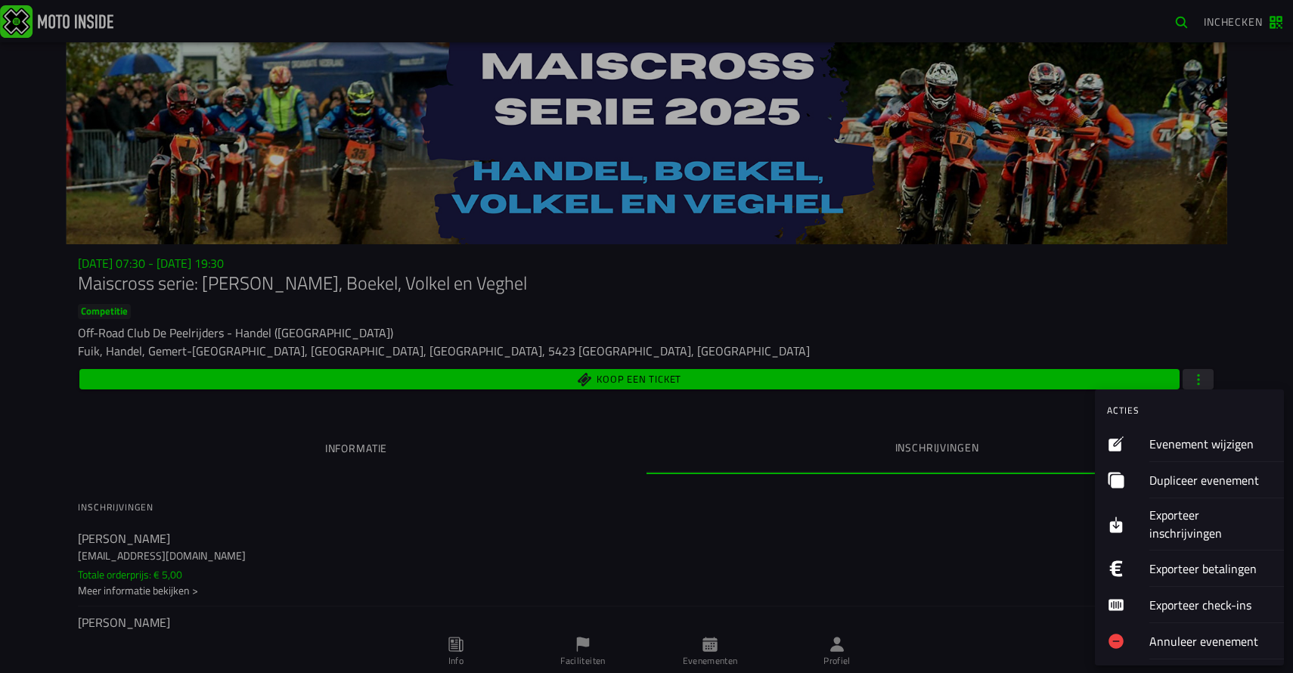
click at [1123, 333] on ion-backdrop at bounding box center [646, 336] width 1293 height 673
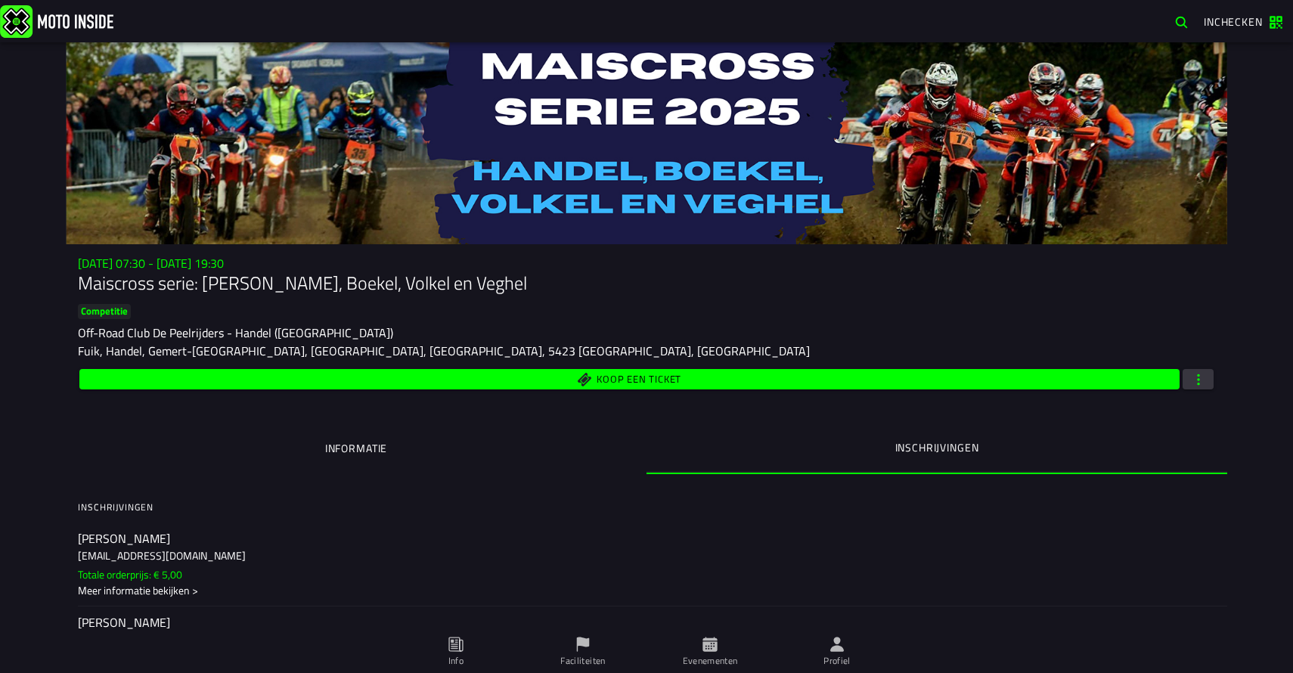
scroll to position [12137, 0]
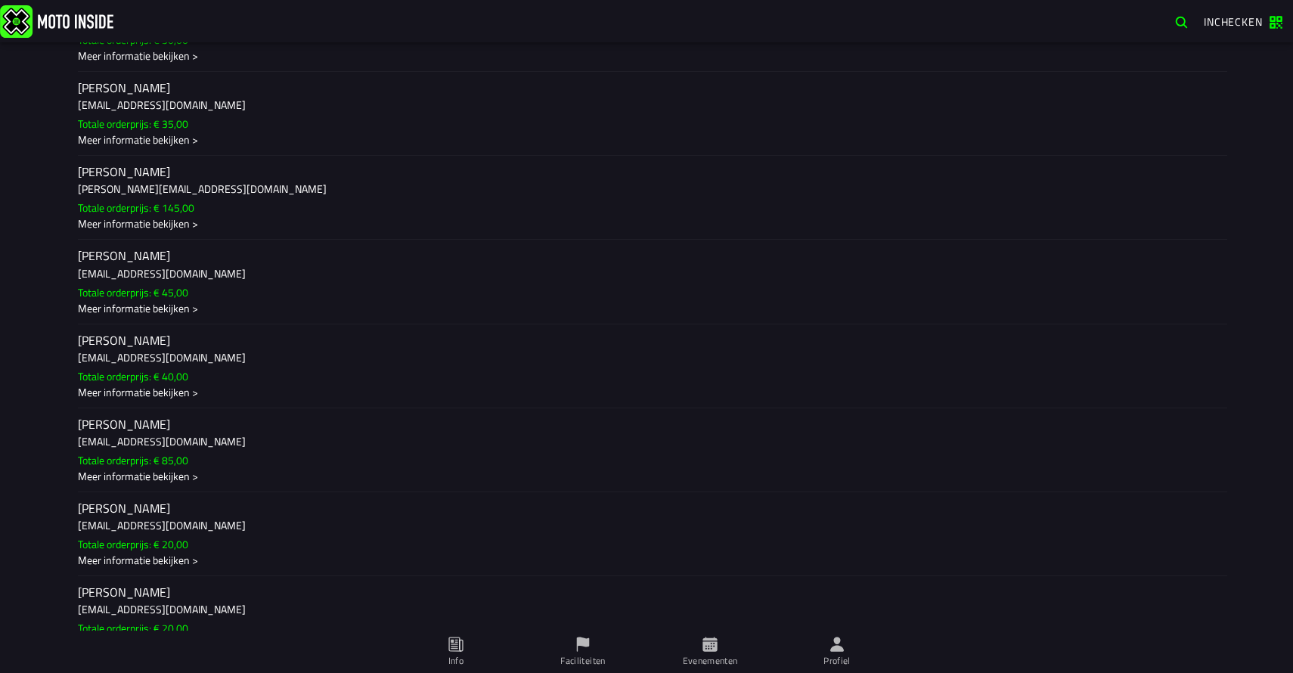
click at [268, 377] on ion-label "gemma lindner gemmalindner@hotmail.com Totale orderprijs: € 40,00 Meer informat…" at bounding box center [646, 366] width 1137 height 68
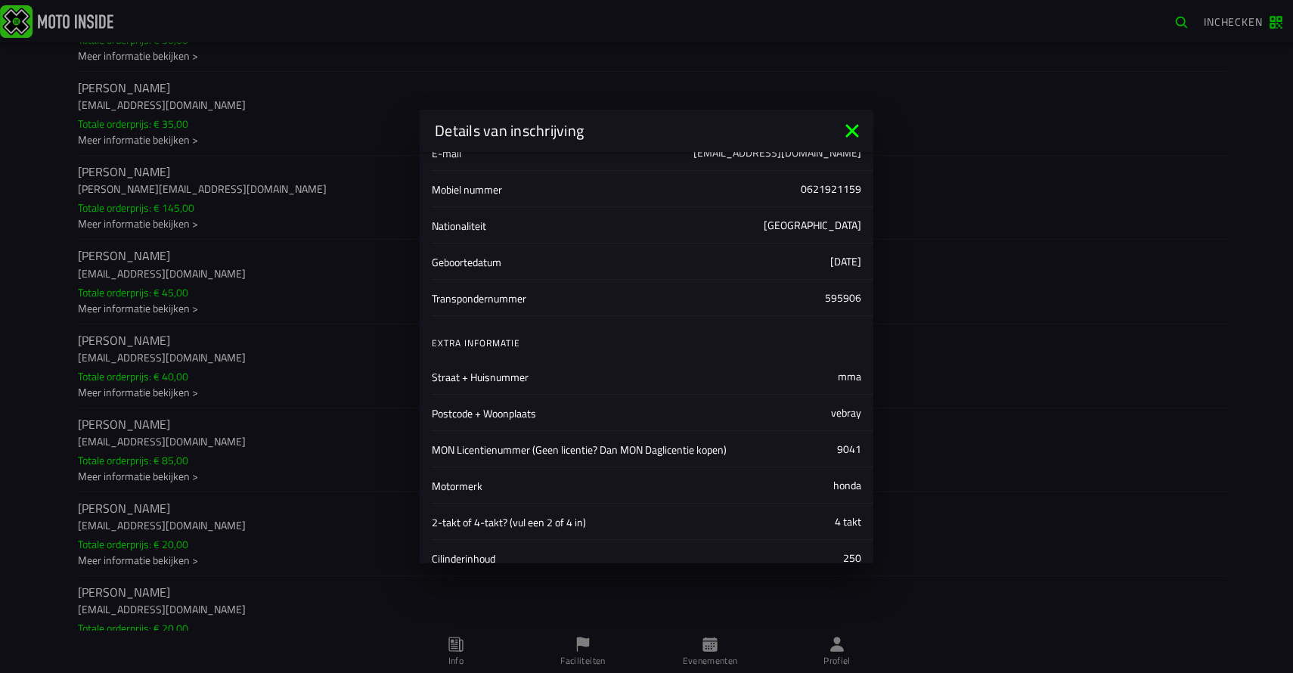
scroll to position [420, 0]
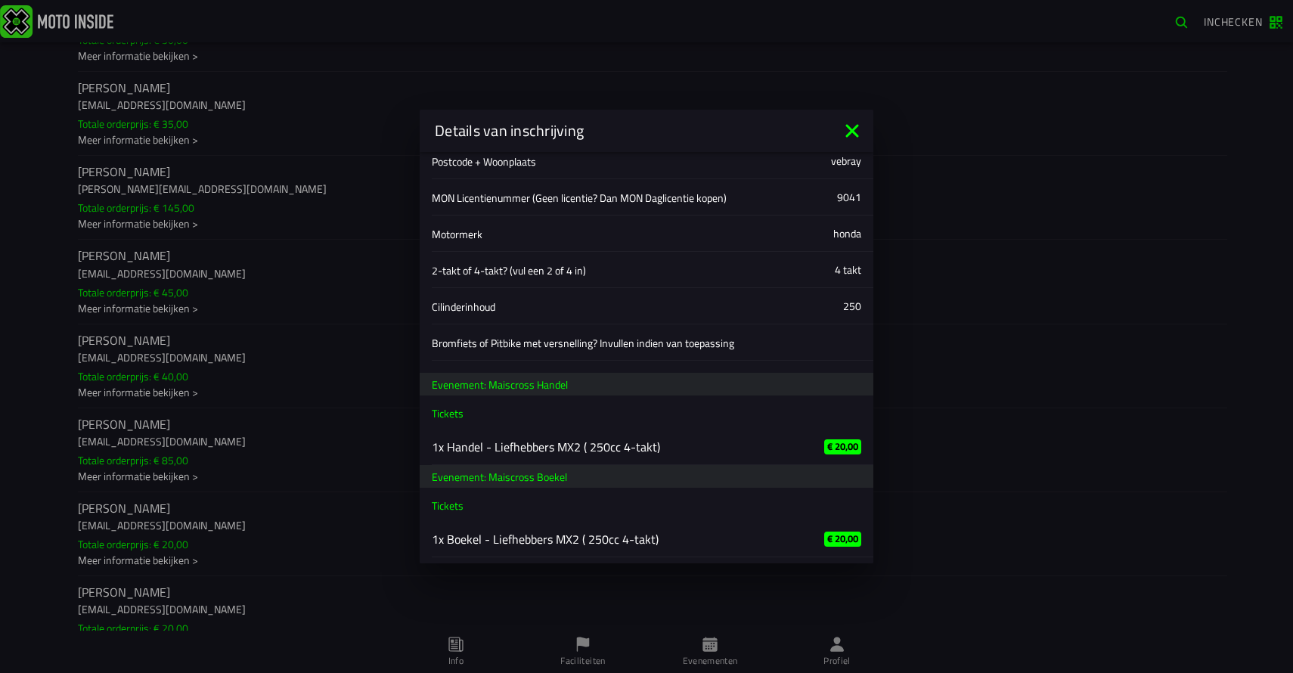
drag, startPoint x: 1056, startPoint y: 302, endPoint x: 973, endPoint y: 304, distance: 82.5
click at [1056, 302] on ion-backdrop at bounding box center [646, 336] width 1293 height 673
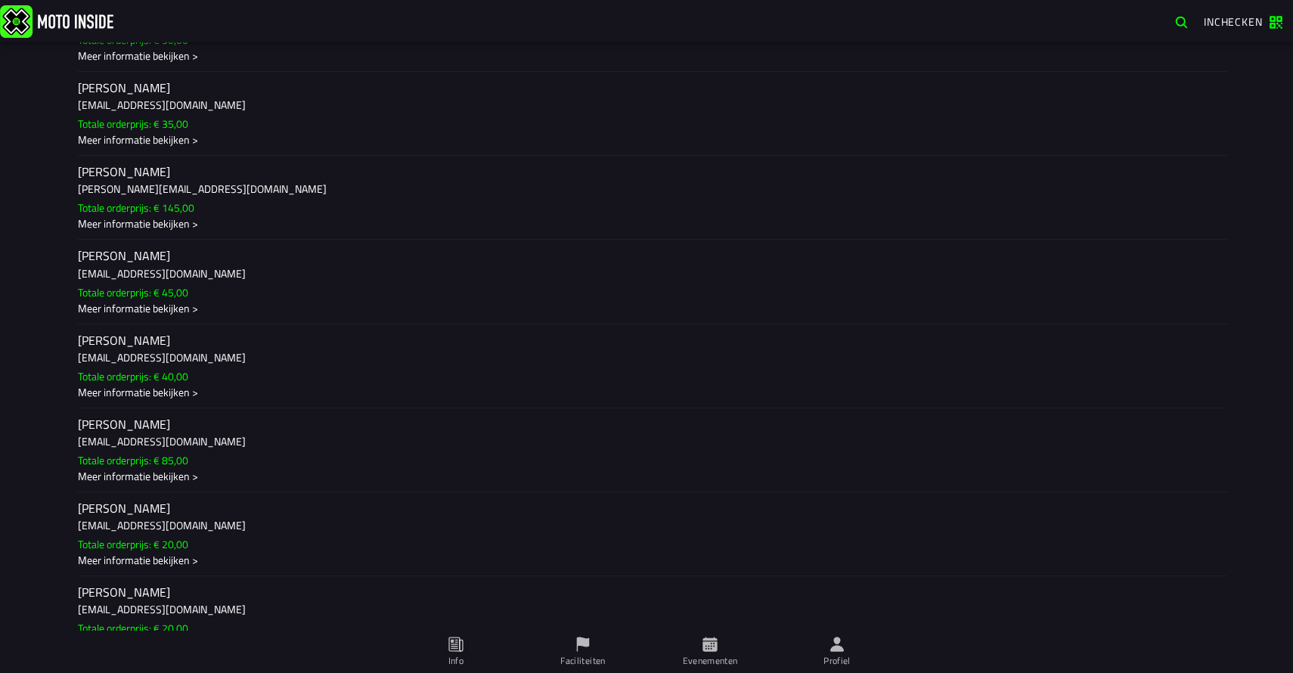
click at [331, 439] on h3 "gemmalindner@hotmail.com" at bounding box center [646, 441] width 1137 height 16
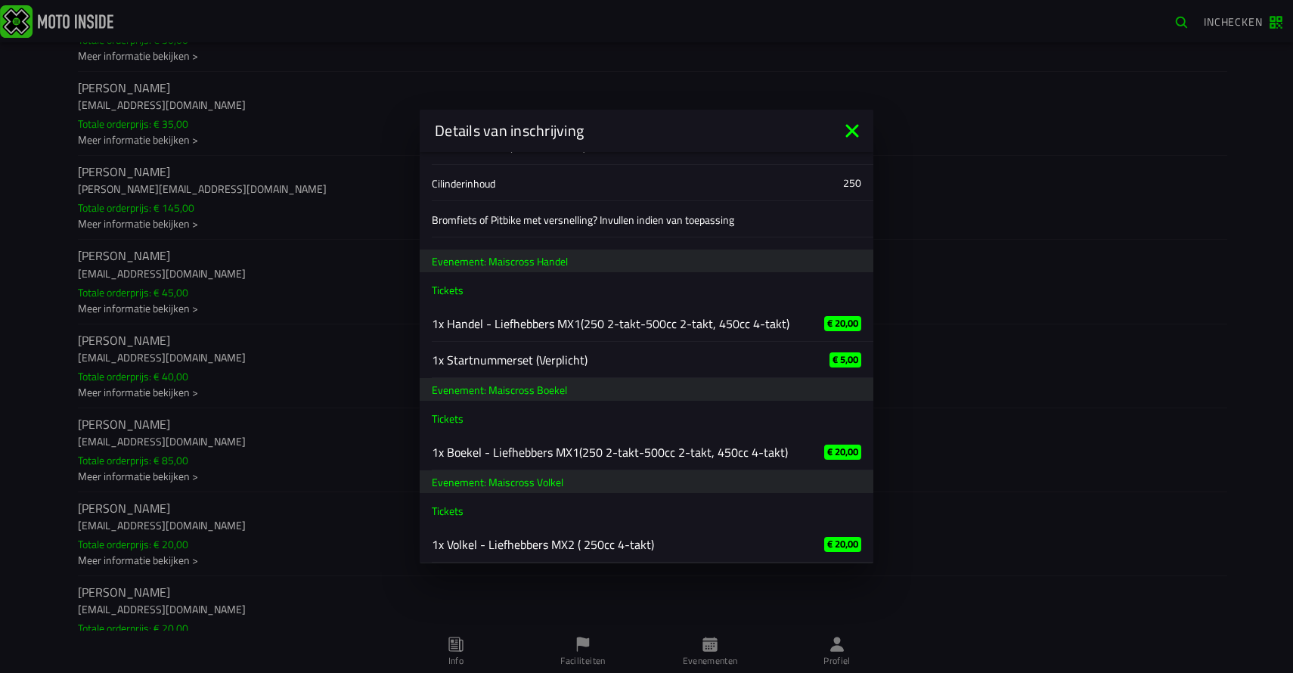
scroll to position [641, 0]
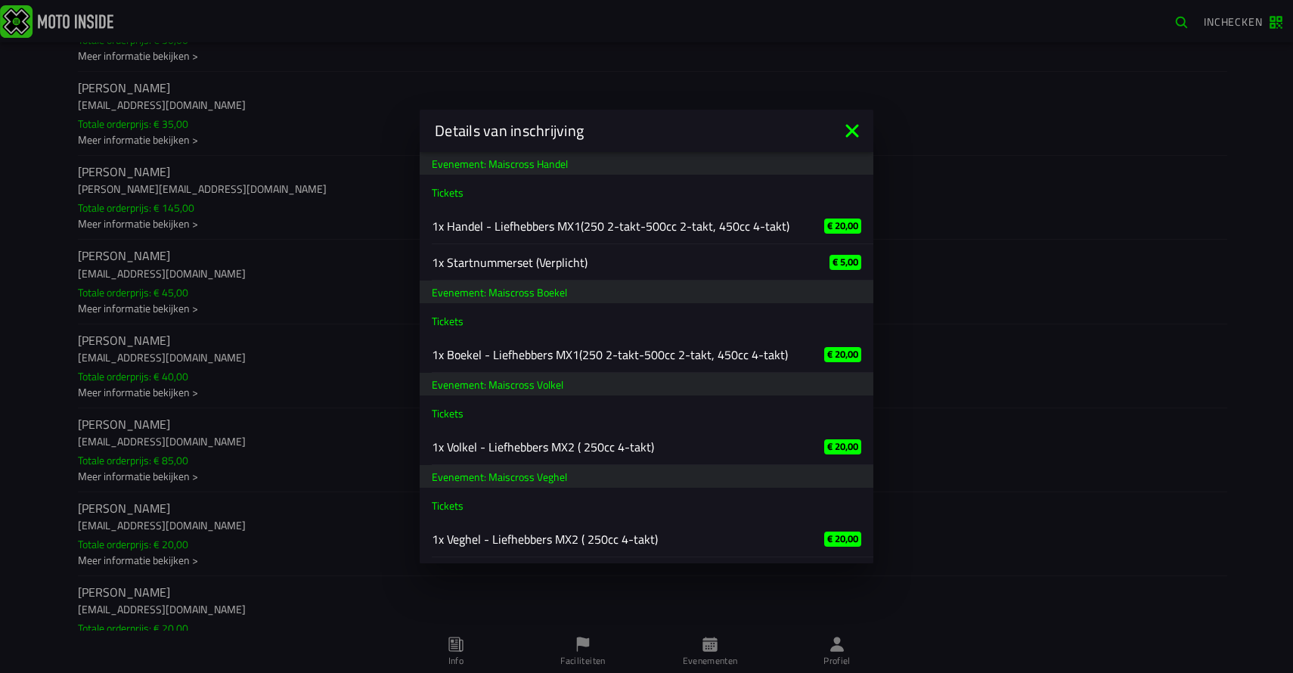
click at [349, 376] on ion-backdrop at bounding box center [646, 336] width 1293 height 673
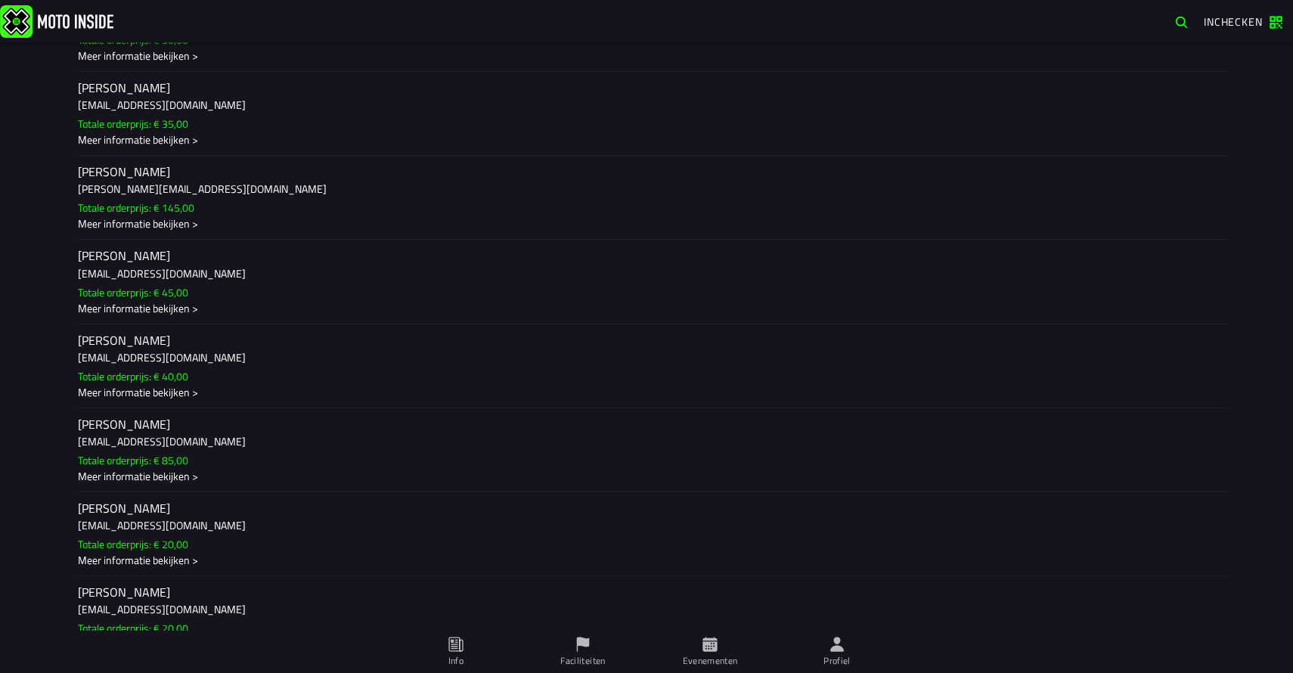
click at [320, 361] on h3 "gemmalindner@hotmail.com" at bounding box center [646, 357] width 1137 height 16
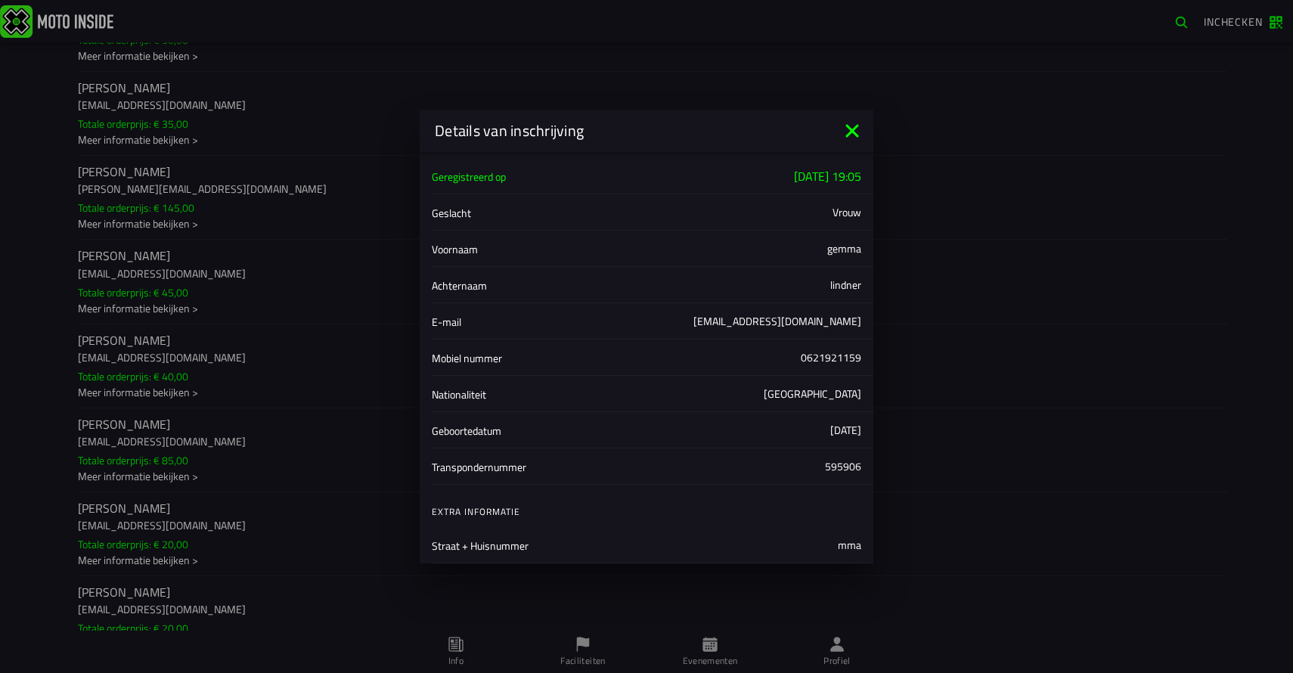
scroll to position [420, 0]
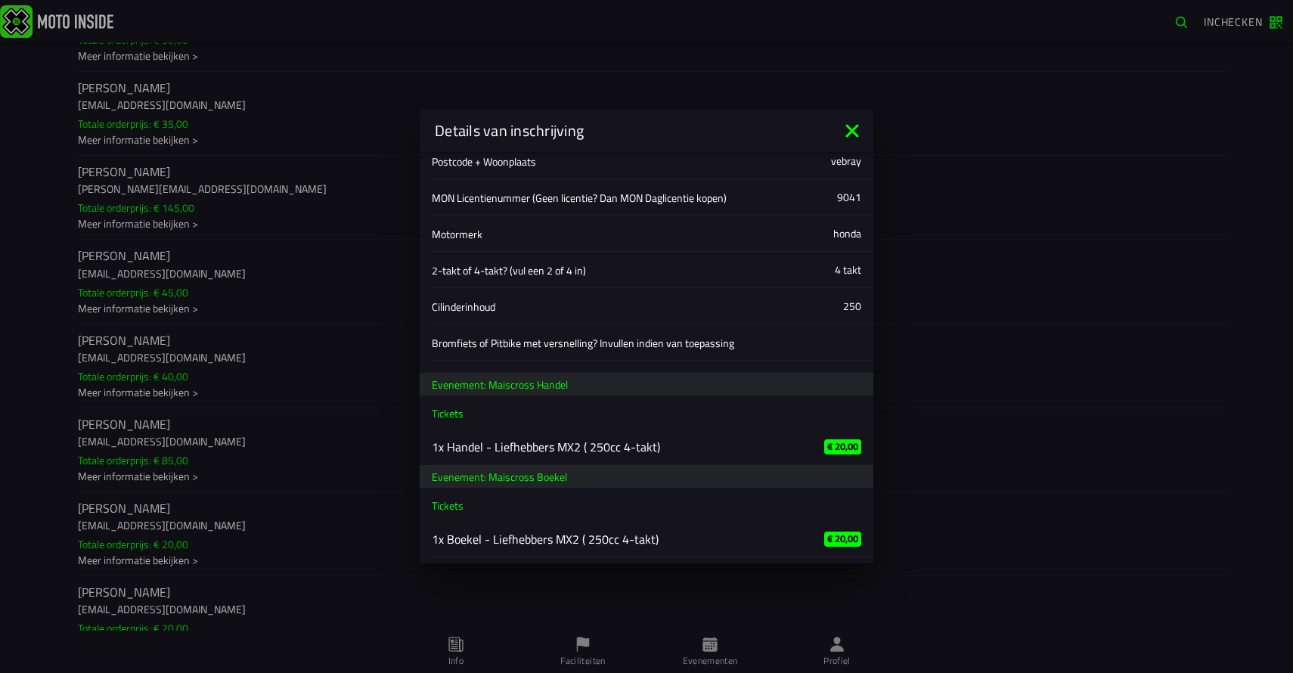
click at [271, 359] on ion-backdrop at bounding box center [646, 336] width 1293 height 673
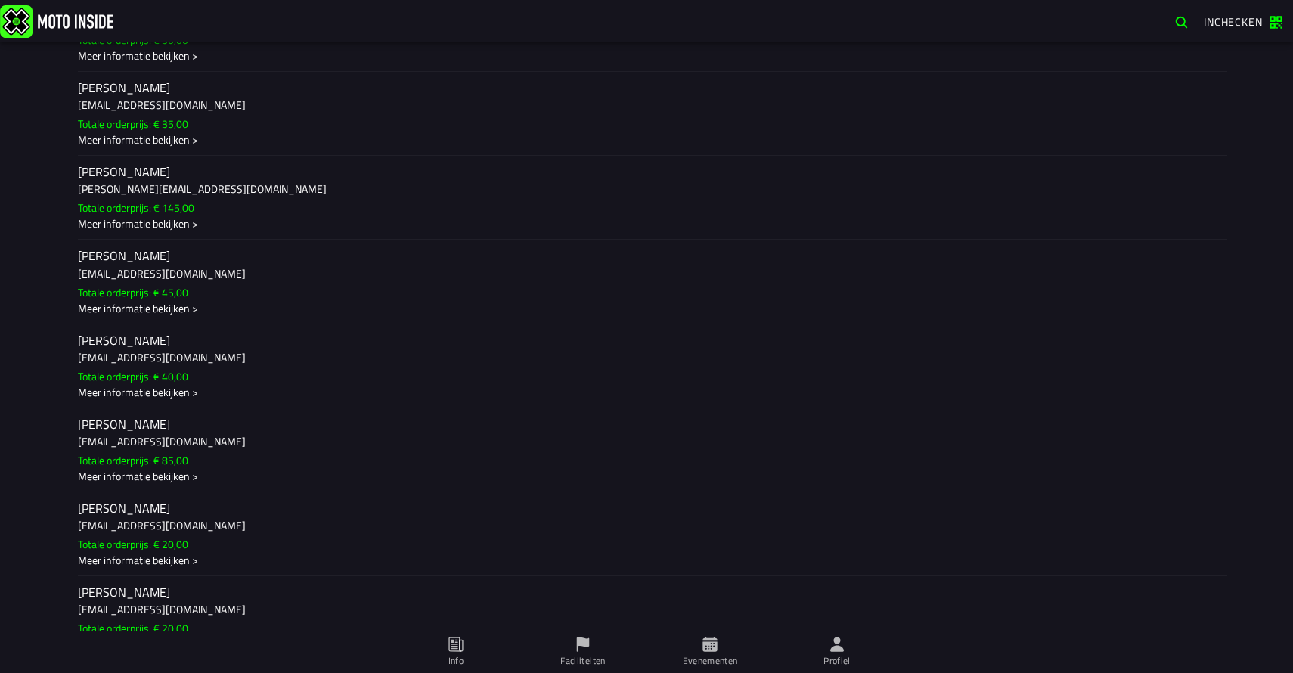
click at [300, 433] on h3 "gemmalindner@hotmail.com" at bounding box center [646, 441] width 1137 height 16
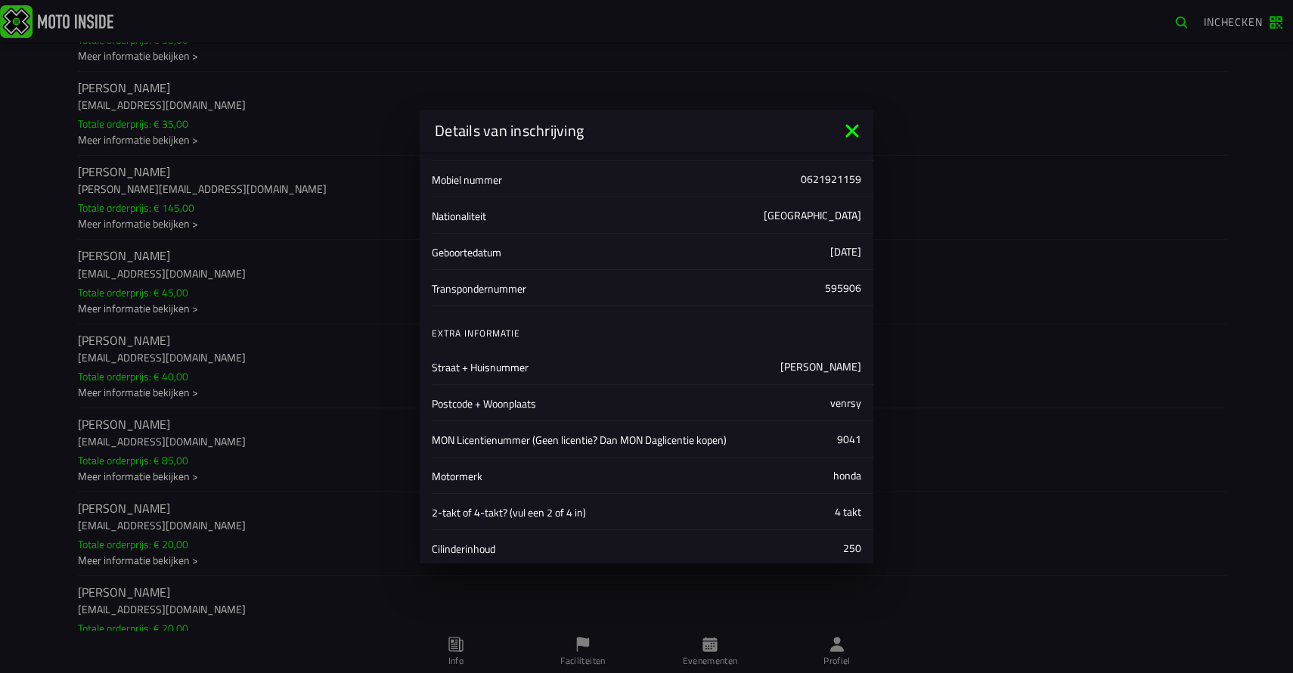
scroll to position [641, 0]
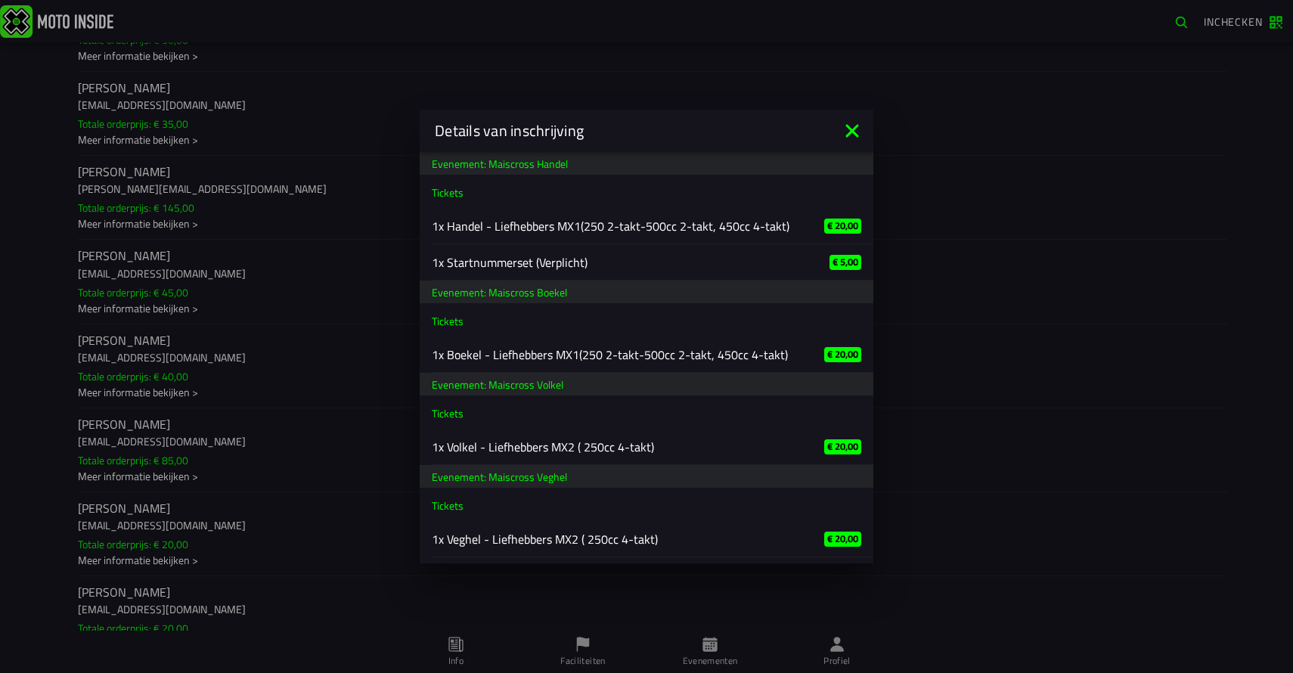
click at [852, 129] on icon at bounding box center [851, 130] width 13 height 13
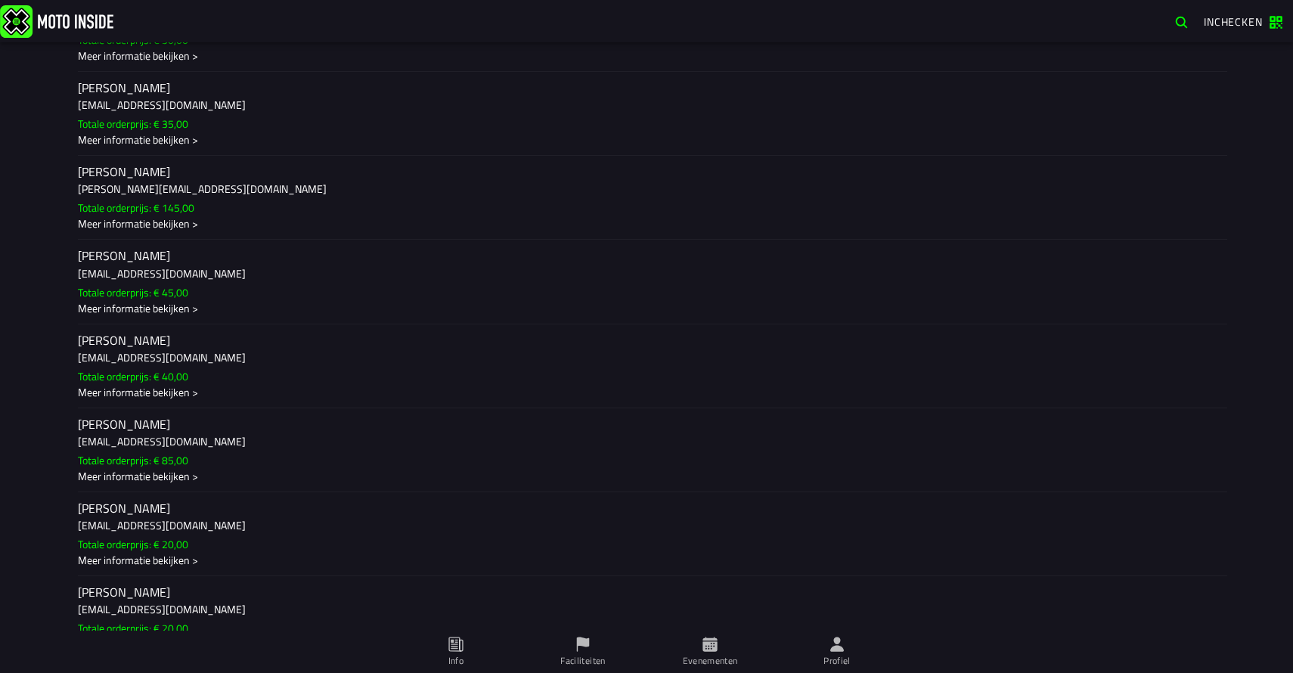
click at [436, 341] on h2 "gemma lindner" at bounding box center [646, 340] width 1137 height 14
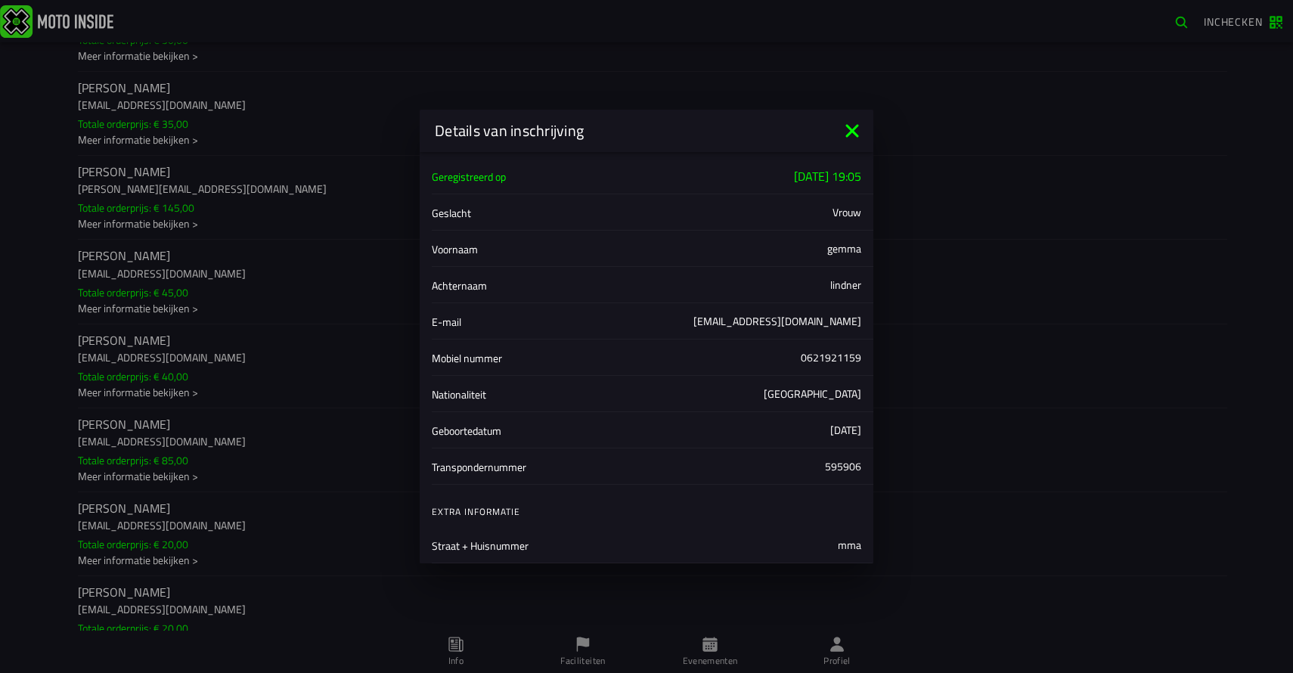
click at [854, 129] on icon at bounding box center [851, 130] width 13 height 13
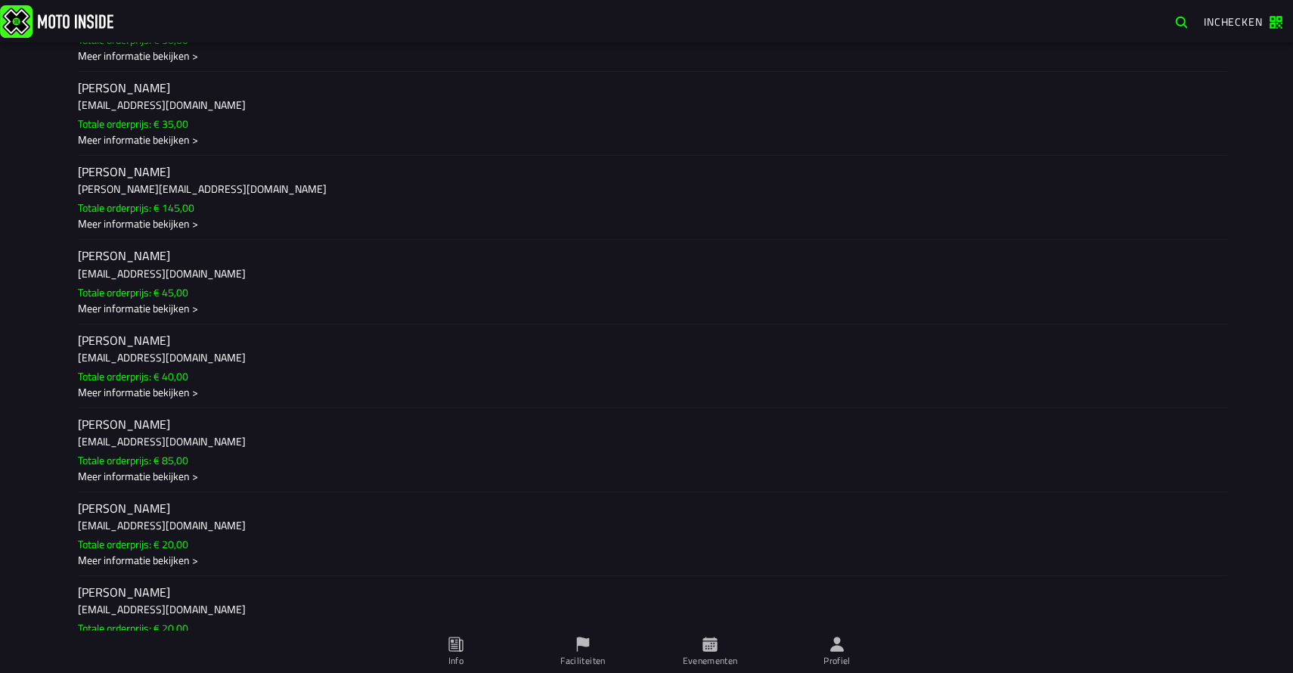
click at [504, 432] on ion-label "gemma lindner gemmalindner@hotmail.com Totale orderprijs: € 85,00 Meer informat…" at bounding box center [646, 450] width 1137 height 68
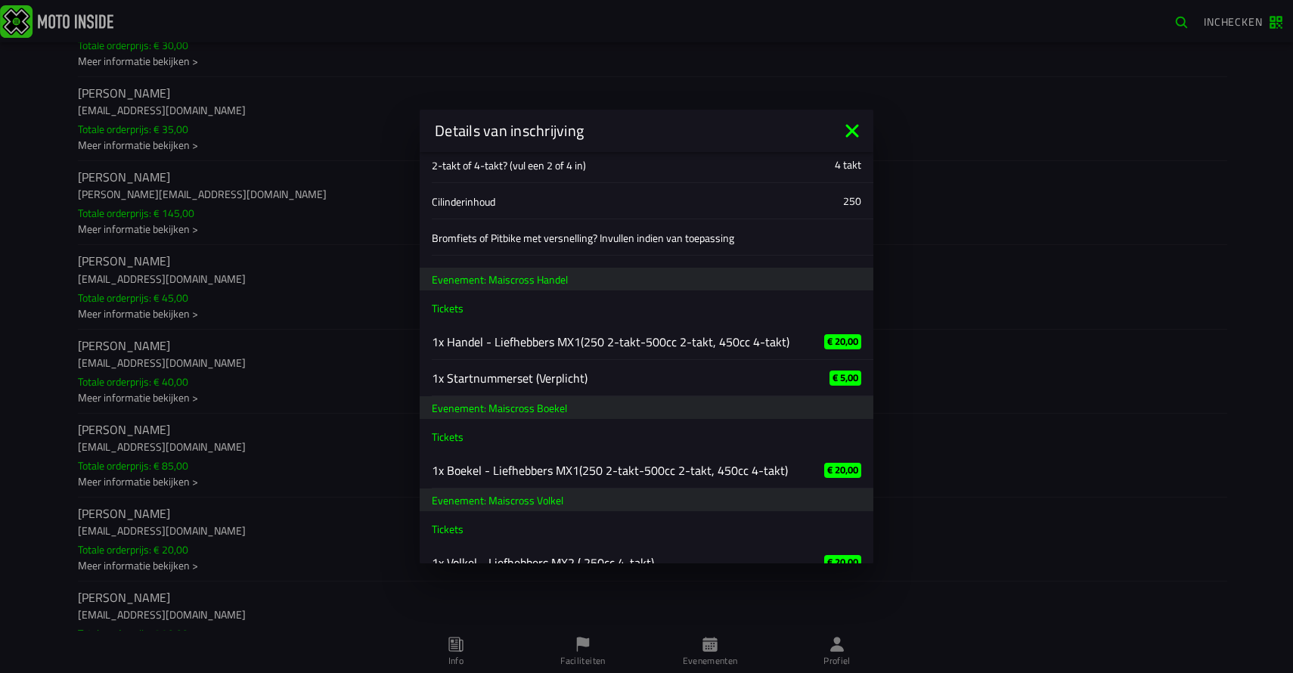
scroll to position [570, 0]
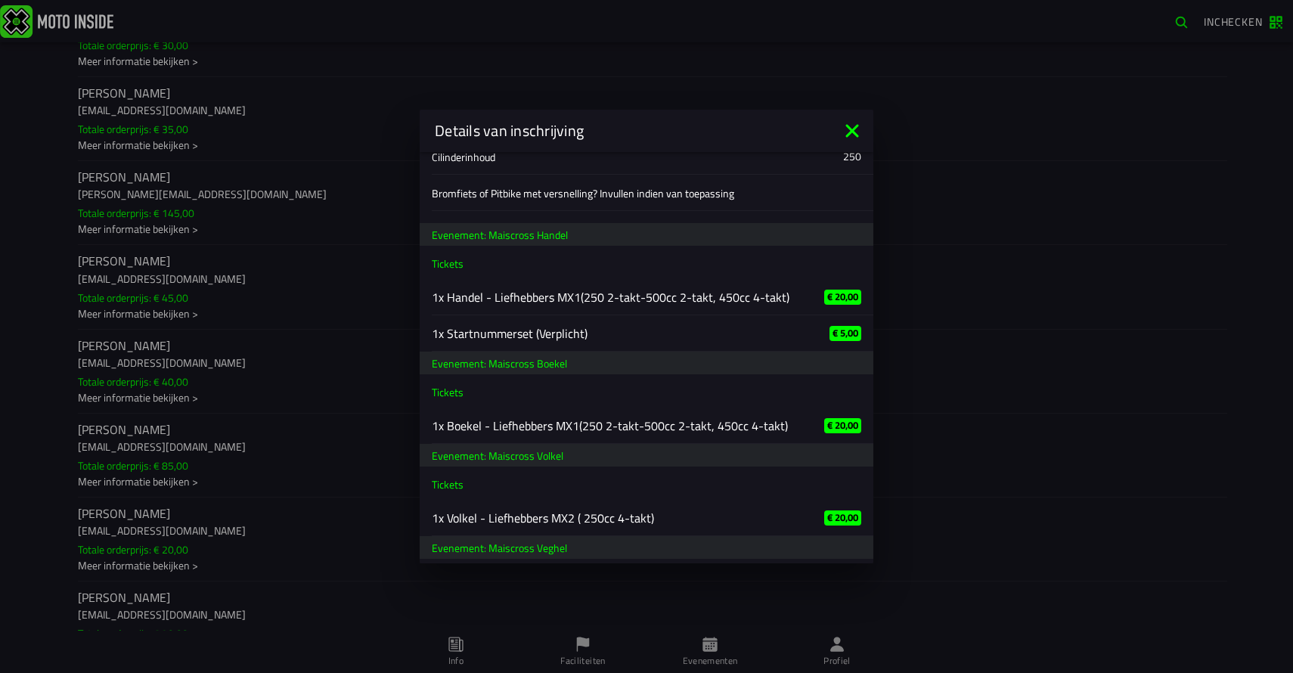
click at [845, 132] on icon at bounding box center [852, 131] width 24 height 24
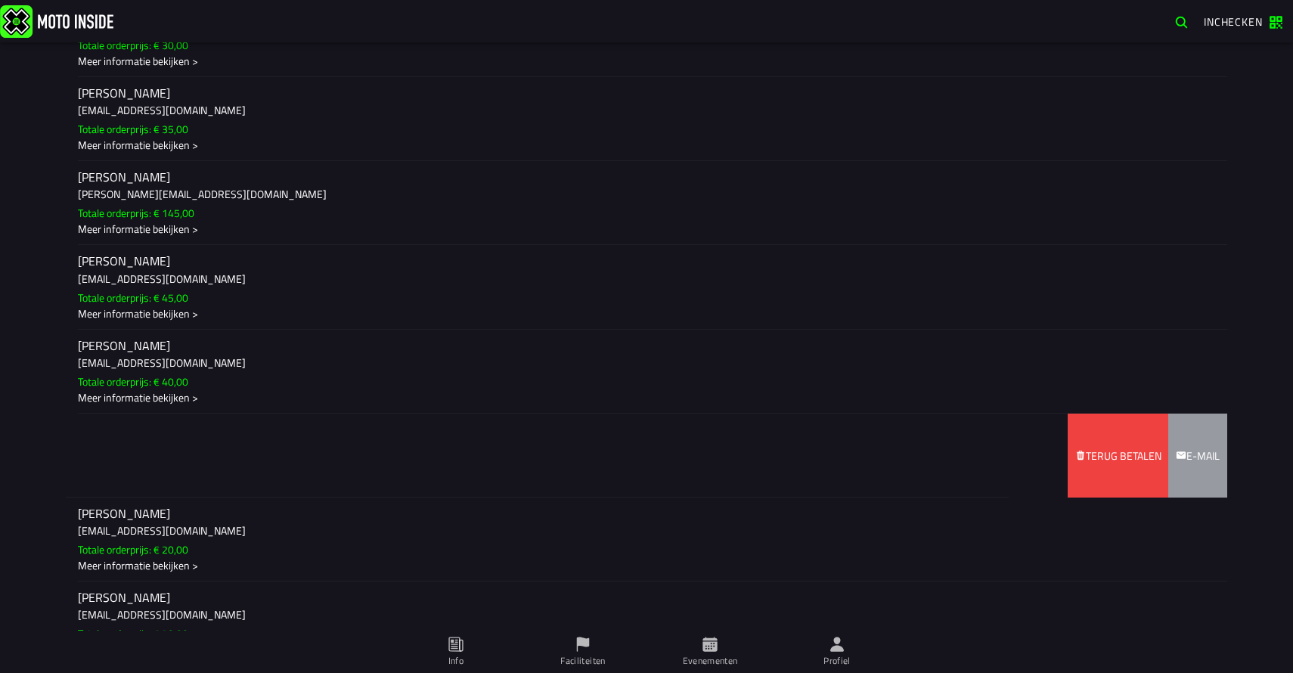
drag, startPoint x: 464, startPoint y: 454, endPoint x: 206, endPoint y: 445, distance: 258.0
click at [204, 445] on ion-item-sliding "gemma lindner gemmalindner@hotmail.com Totale orderprijs: € 85,00 Meer informat…" at bounding box center [646, 456] width 1161 height 84
click at [1121, 465] on span "Terug betalen" at bounding box center [1118, 456] width 86 height 84
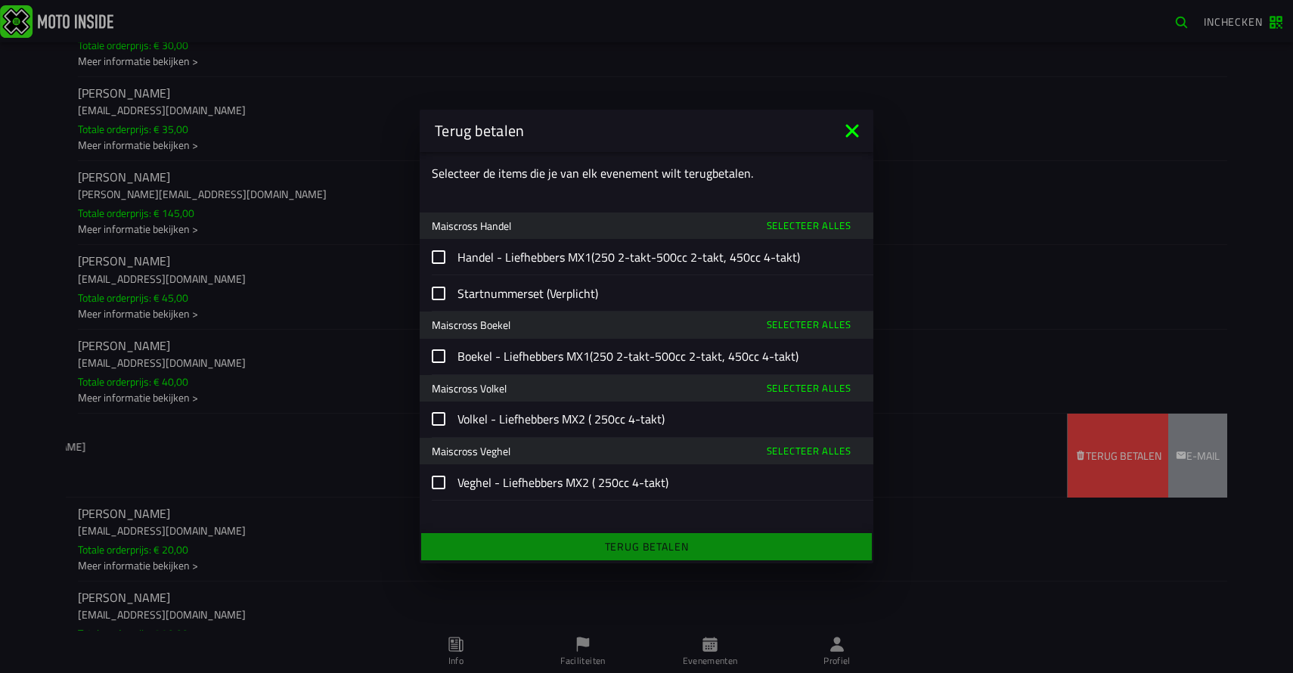
click at [0, 0] on slot "Boekel - Liefhebbers MX1(250 2-takt-500cc 2-takt, 450cc 4-takt)" at bounding box center [0, 0] width 0 height 0
click at [0, 0] on input "Boekel - Liefhebbers MX1(250 2-takt-500cc 2-takt, 450cc 4-takt)" at bounding box center [0, 0] width 0 height 0
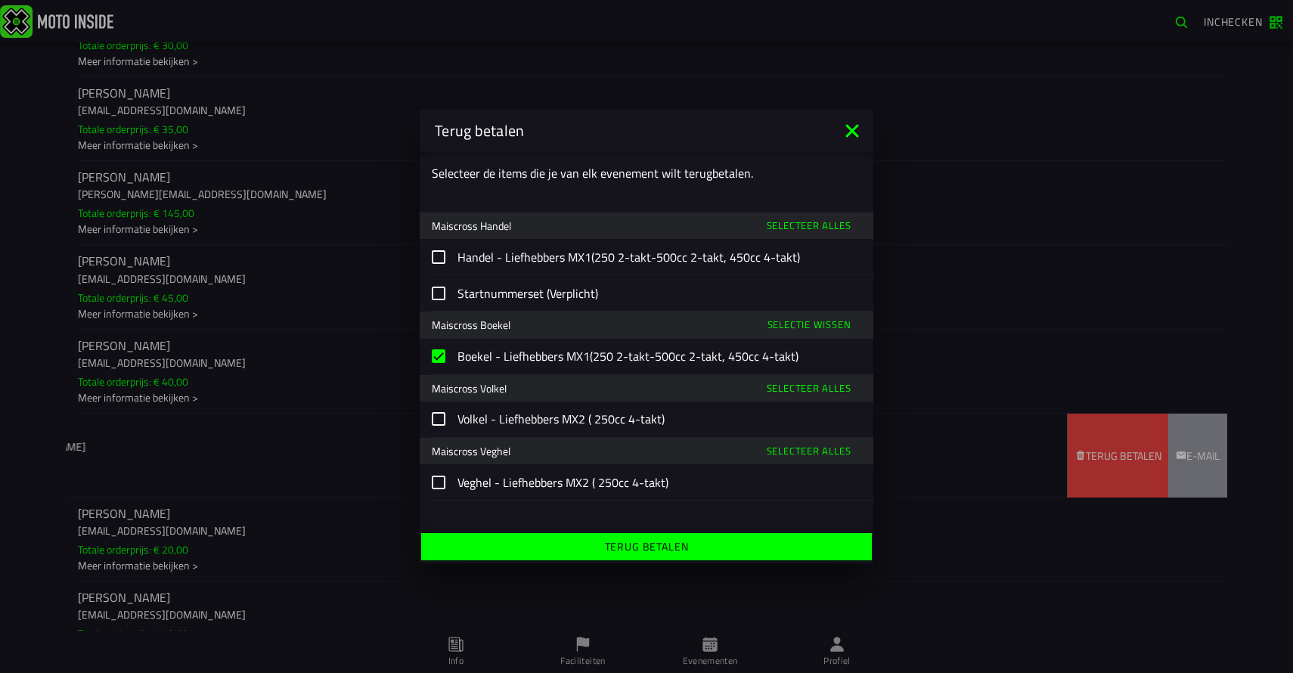
click at [0, 0] on slot "Handel - Liefhebbers MX1(250 2-takt-500cc 2-takt, 450cc 4-takt)" at bounding box center [0, 0] width 0 height 0
click at [0, 0] on input "Handel - Liefhebbers MX1(250 2-takt-500cc 2-takt, 450cc 4-takt)" at bounding box center [0, 0] width 0 height 0
click at [0, 0] on slot "Terug betalen" at bounding box center [0, 0] width 0 height 0
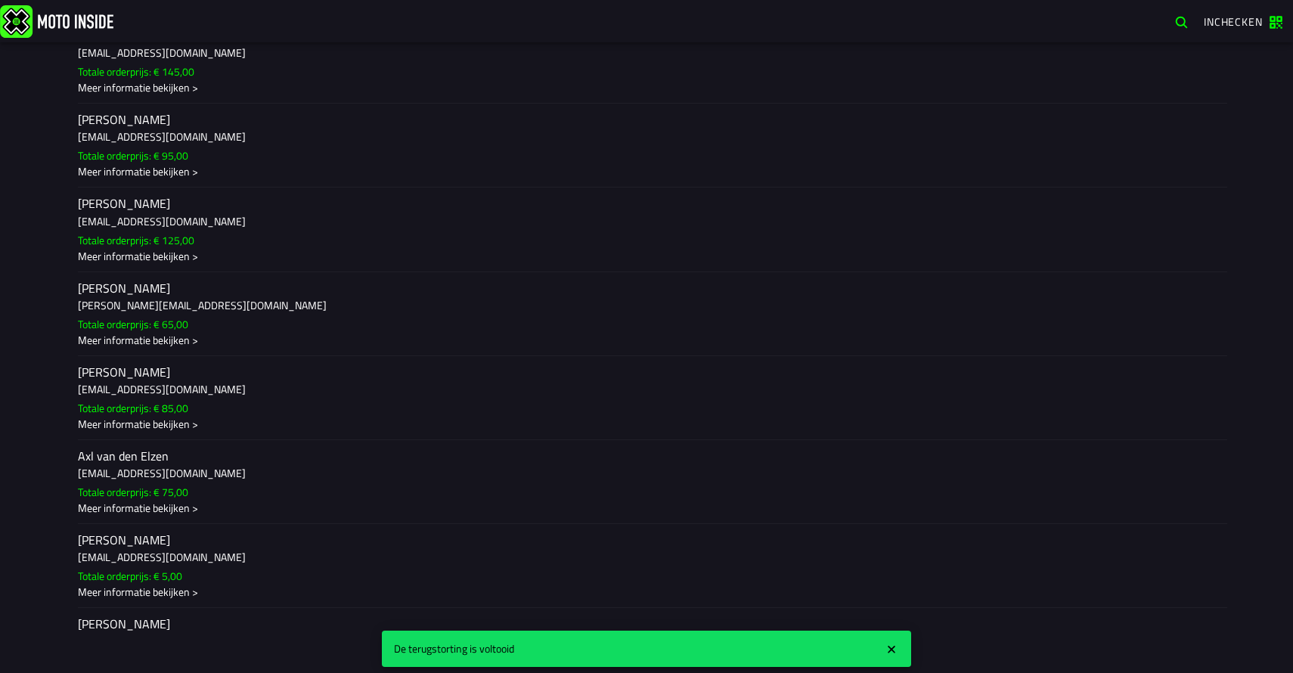
scroll to position [0, 0]
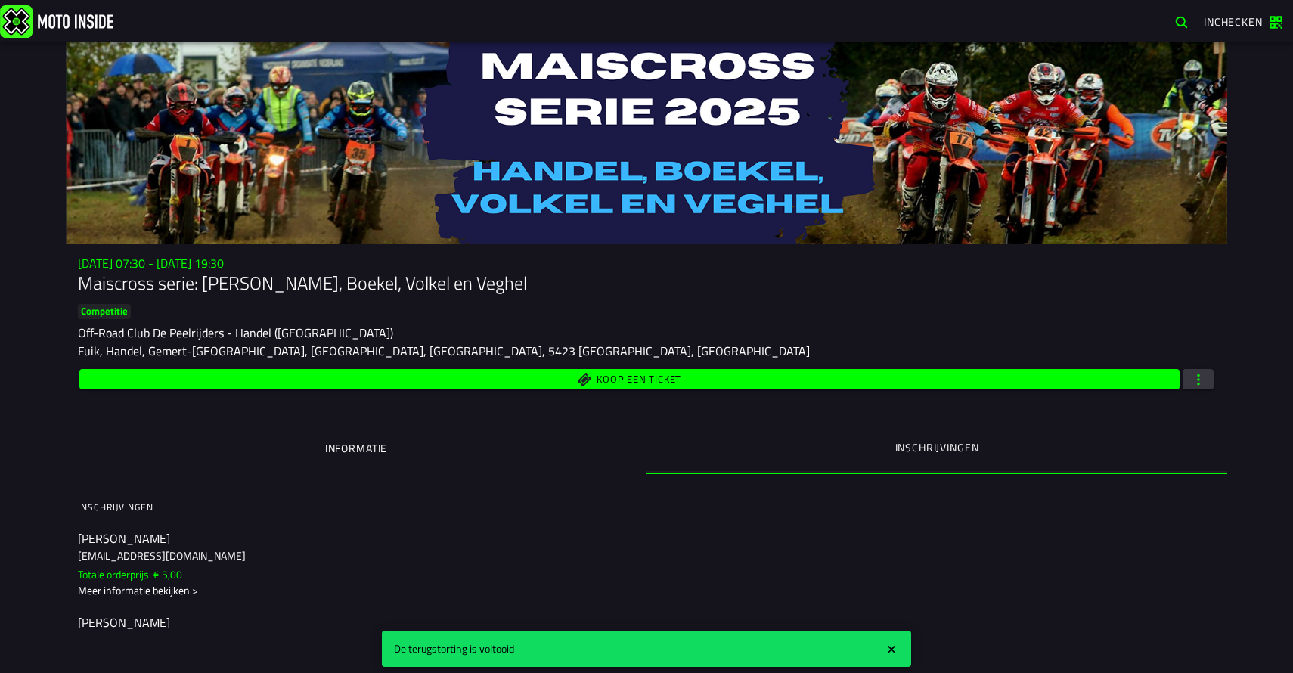
click at [1202, 374] on span "button" at bounding box center [1199, 379] width 14 height 14
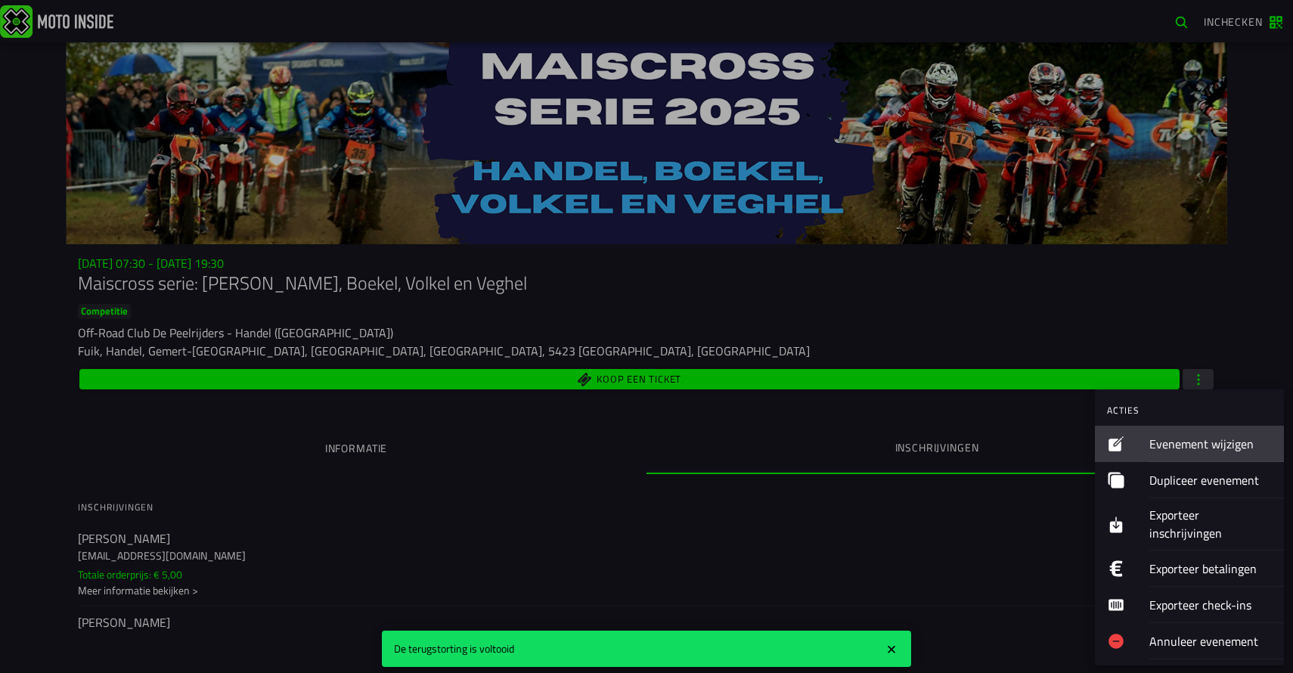
click at [1220, 439] on ion-label "Evenement wijzigen" at bounding box center [1210, 444] width 122 height 18
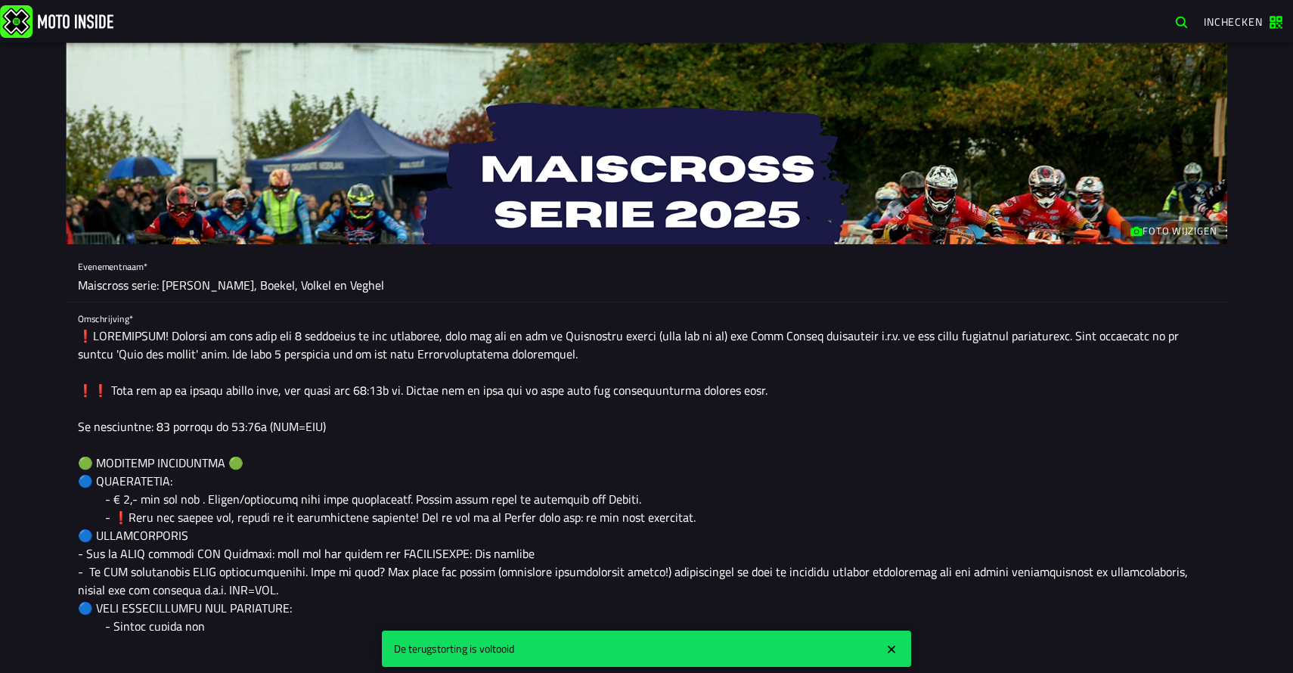
click at [894, 652] on icon "close" at bounding box center [892, 650] width 8 height 8
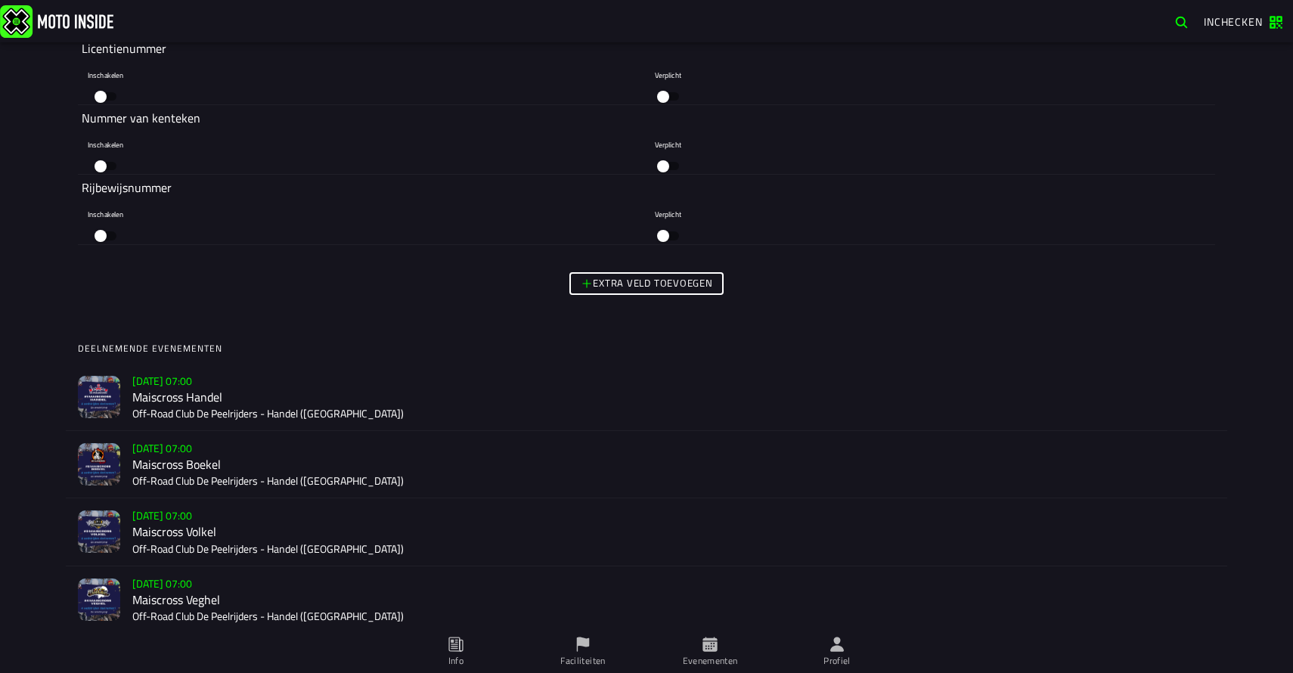
scroll to position [3568, 0]
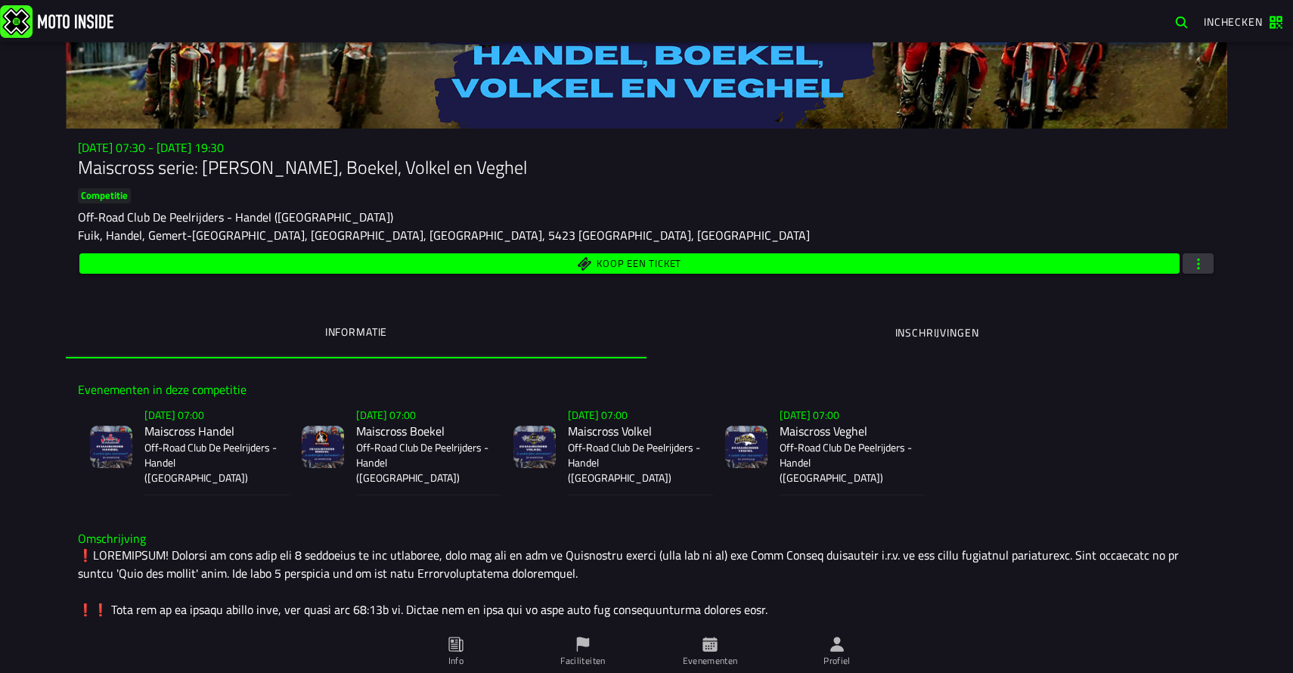
scroll to position [158, 0]
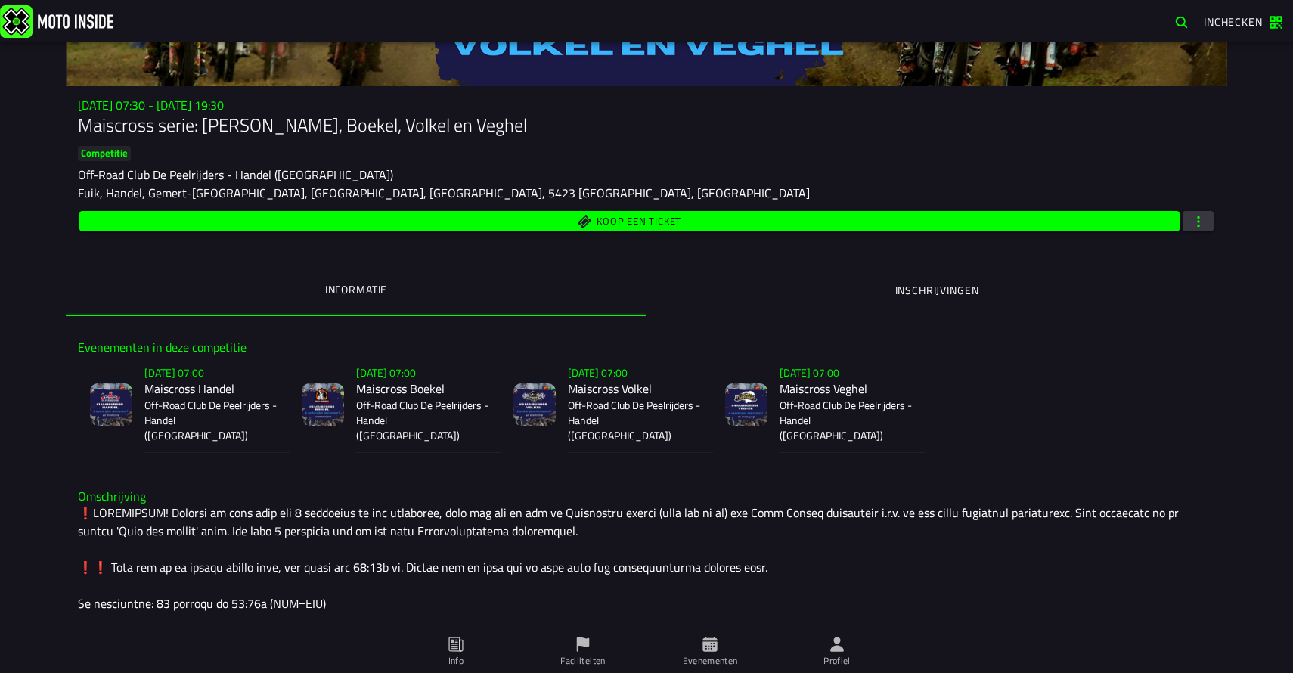
click at [212, 411] on p "Off-Road Club De Peelrijders - Handel ([GEOGRAPHIC_DATA])" at bounding box center [210, 420] width 133 height 45
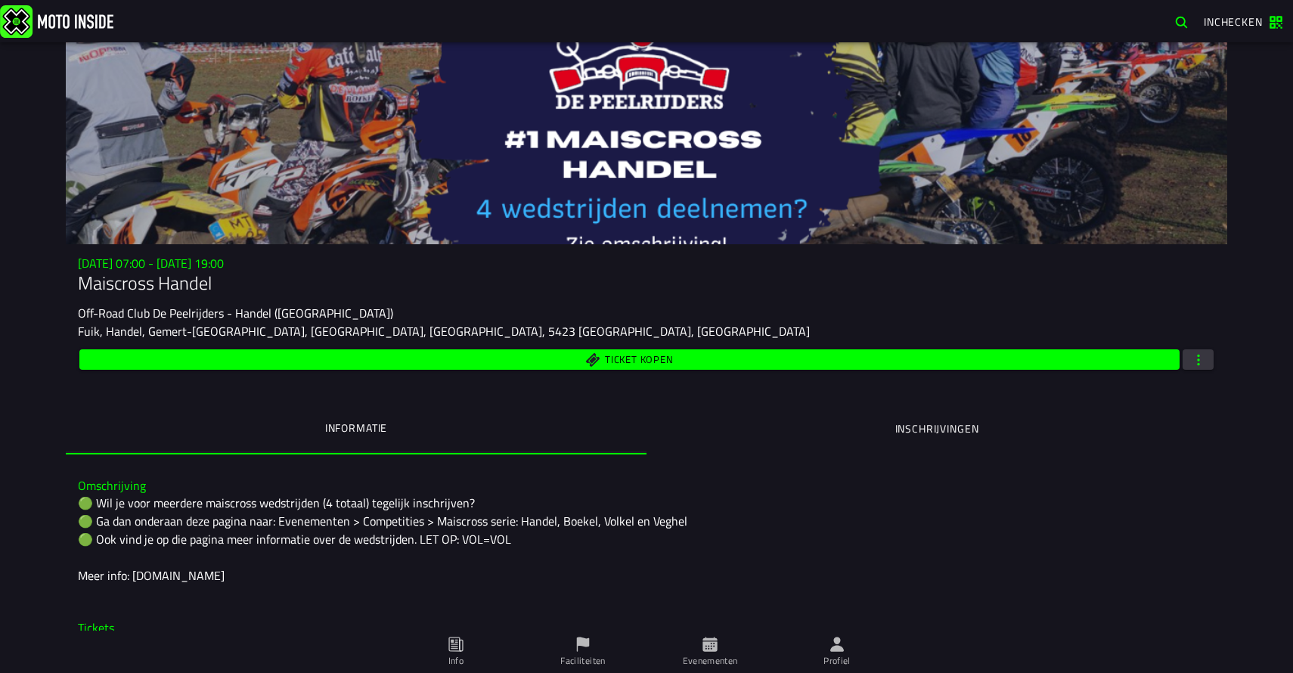
click at [1202, 362] on span "button" at bounding box center [1199, 359] width 14 height 14
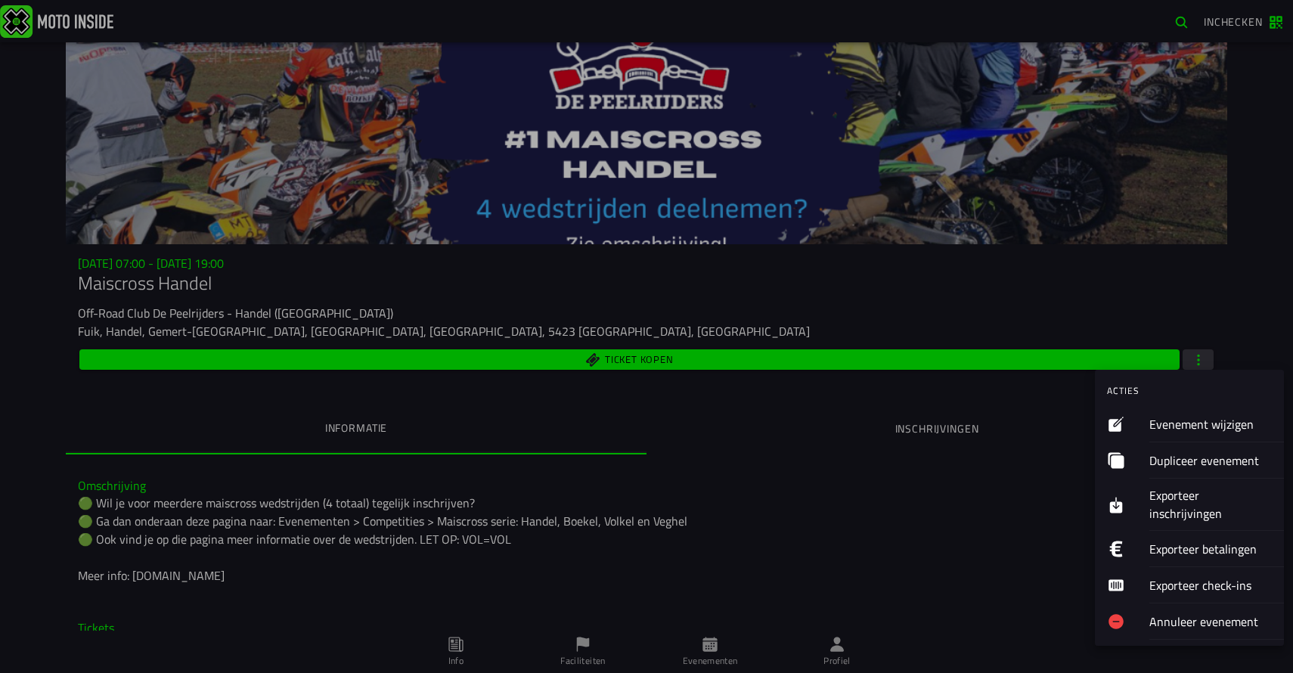
click at [1206, 415] on ion-label "Evenement wijzigen" at bounding box center [1210, 424] width 122 height 18
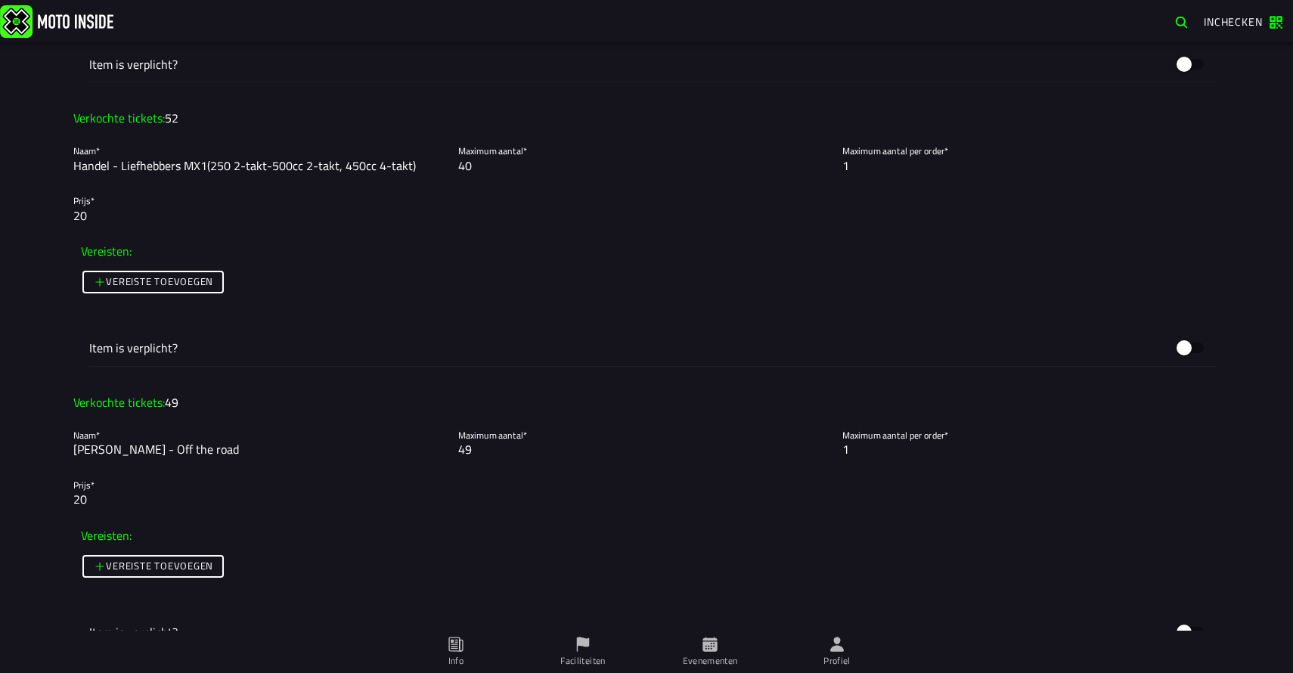
scroll to position [2730, 0]
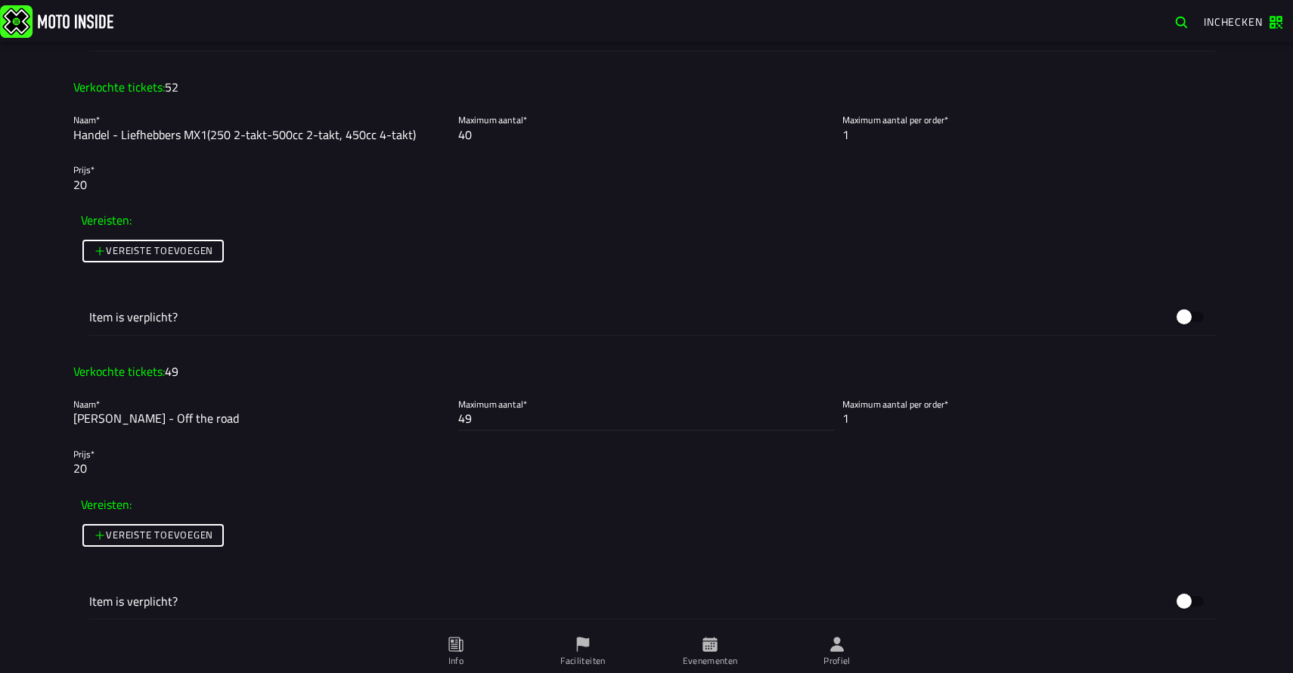
drag, startPoint x: 486, startPoint y: 423, endPoint x: 457, endPoint y: 423, distance: 29.5
click at [459, 423] on input "49" at bounding box center [646, 418] width 377 height 18
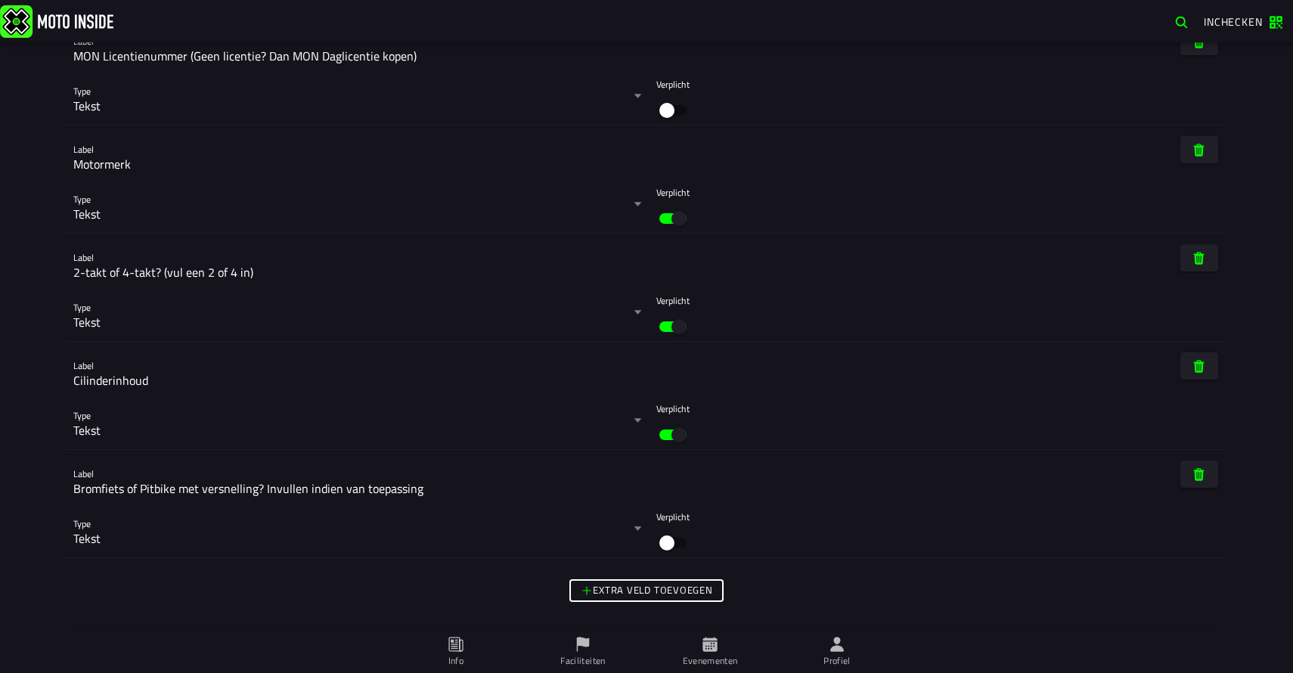
scroll to position [7147, 0]
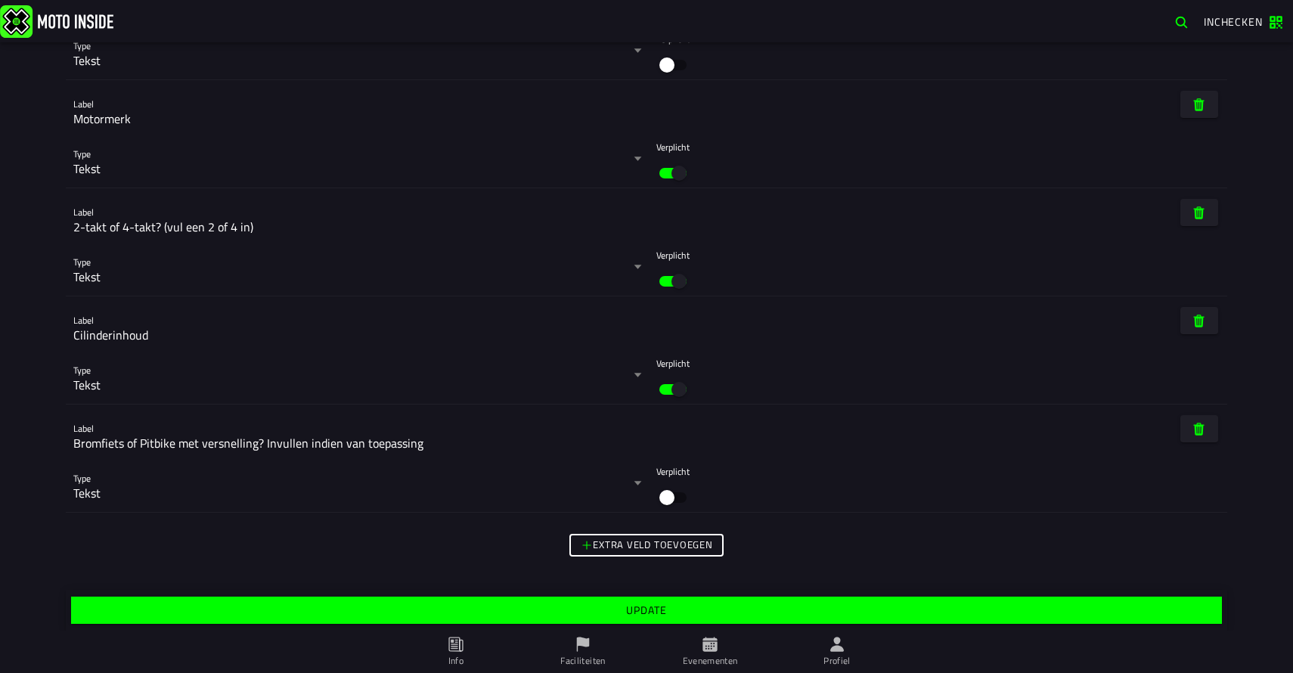
type input "51"
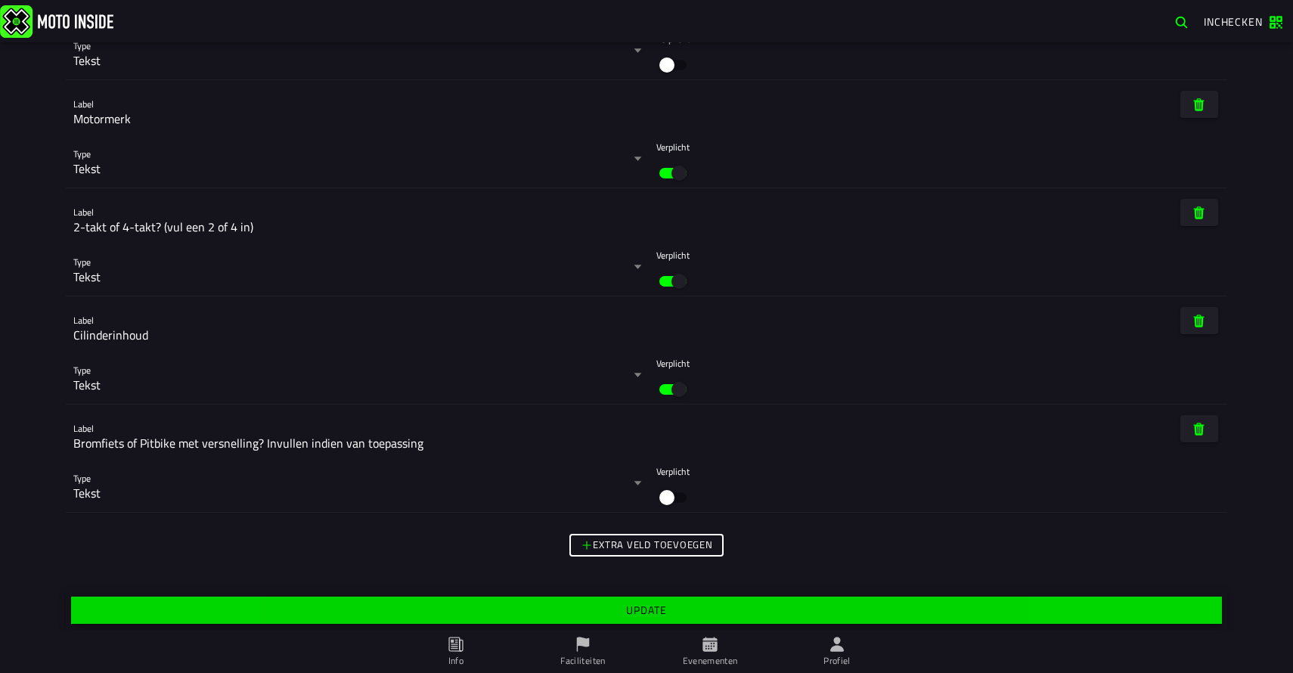
click at [0, 0] on slot "Update" at bounding box center [0, 0] width 0 height 0
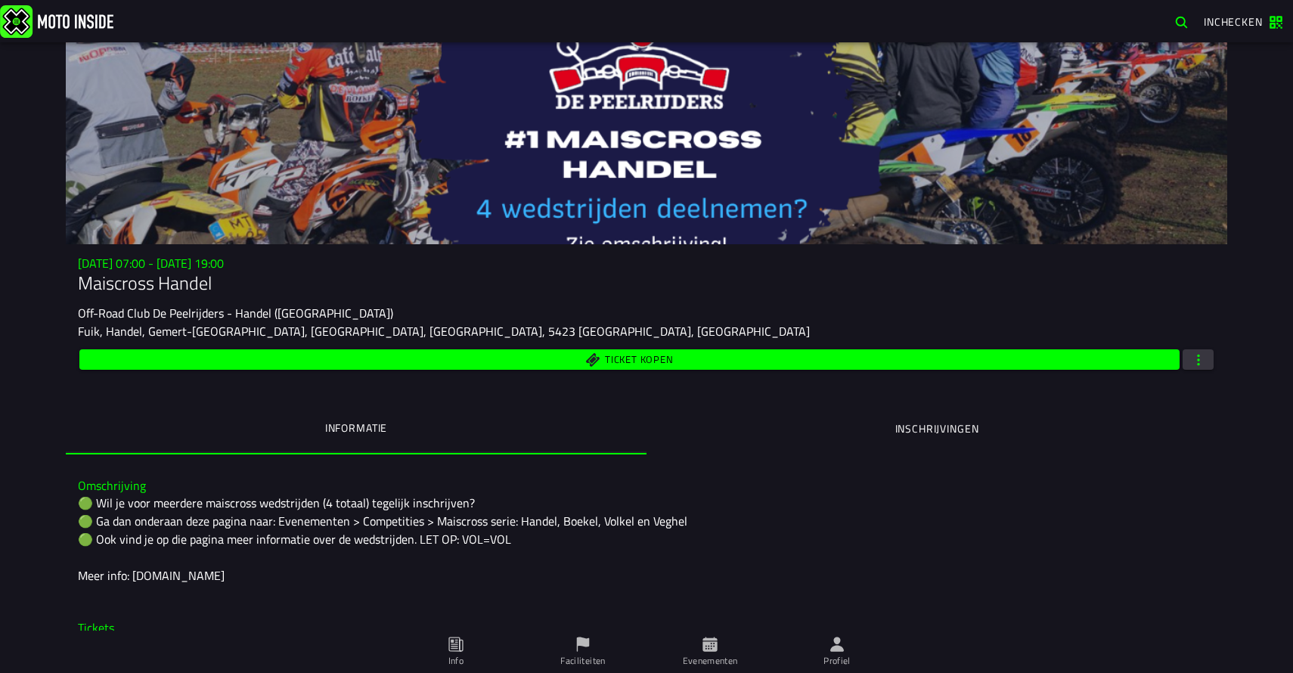
click at [1215, 356] on div "Su 2 Nov - 07:00 - Su 2 Nov - 19:00 Maiscross Handel Off-Road Club De Peelrijde…" at bounding box center [646, 314] width 1161 height 116
click at [1203, 358] on span "button" at bounding box center [1199, 359] width 14 height 14
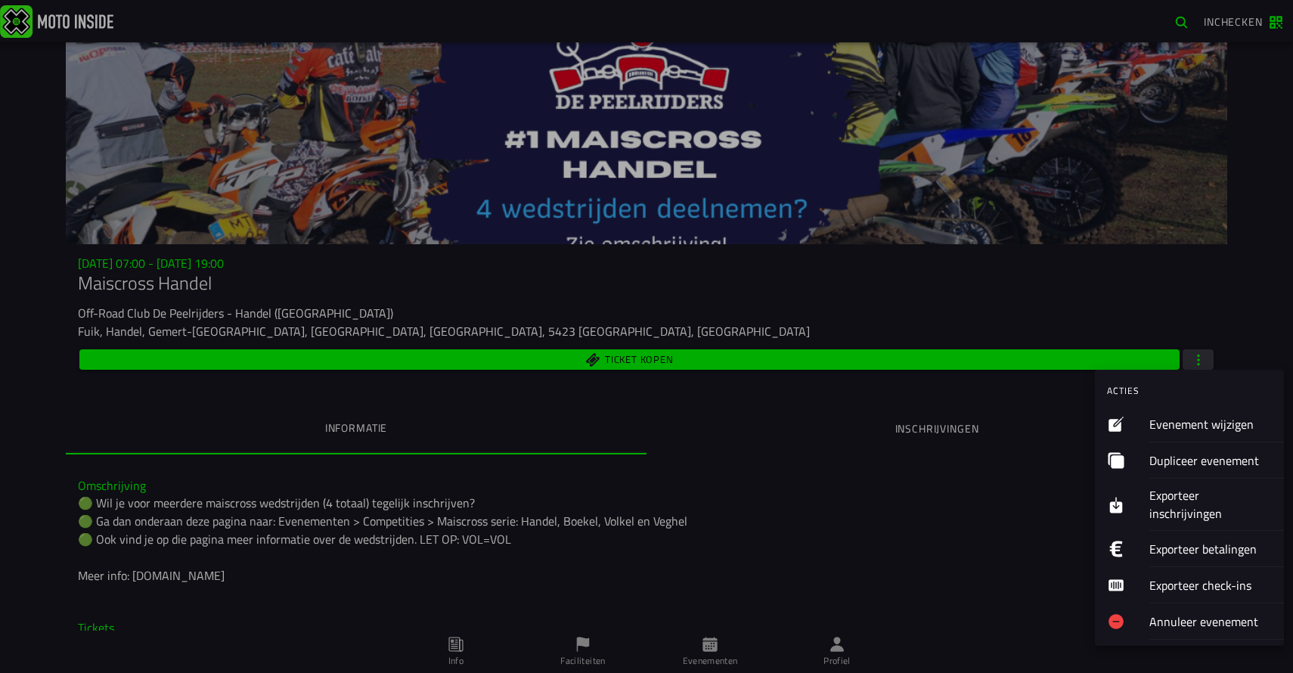
click at [1212, 422] on ion-label "Evenement wijzigen" at bounding box center [1210, 424] width 122 height 18
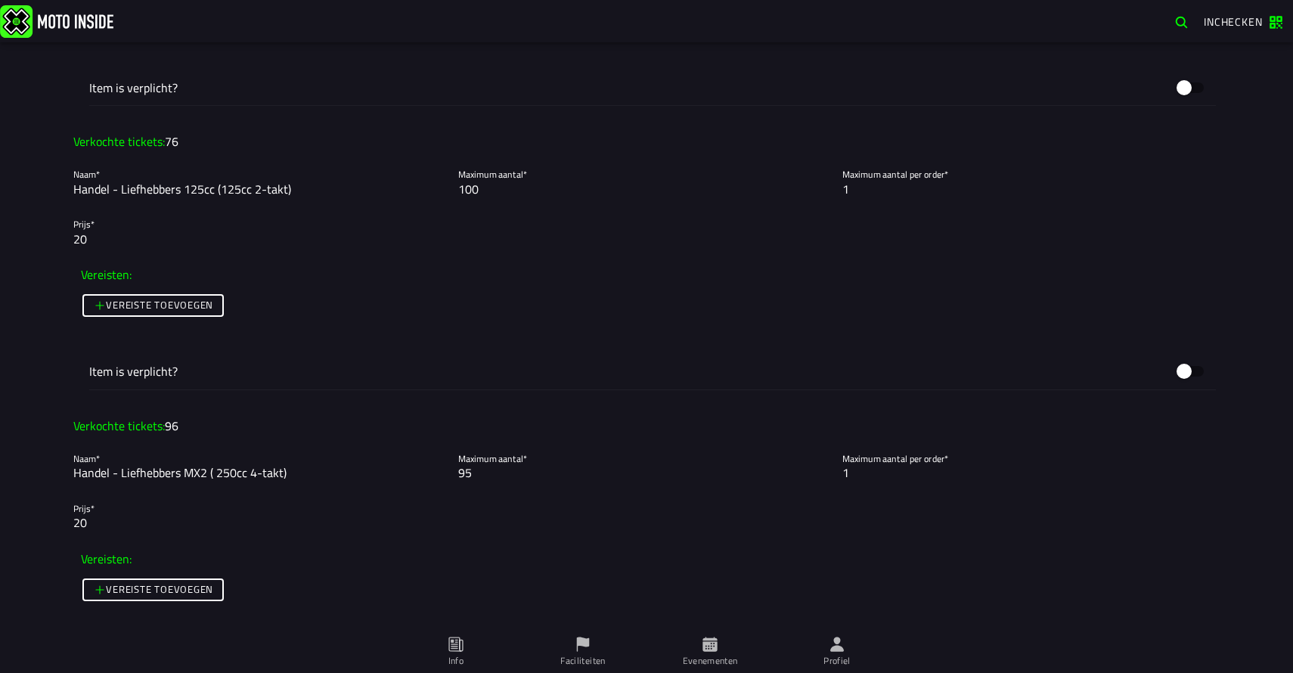
scroll to position [2109, 0]
click at [471, 472] on input "95" at bounding box center [646, 472] width 377 height 18
drag, startPoint x: 505, startPoint y: 476, endPoint x: 426, endPoint y: 472, distance: 78.7
click at [0, 0] on slot "Naam* Handel - Liefhebbers MX2 ( 250cc 4-takt) Maximum aantal* 95 Maximum aanta…" at bounding box center [0, 0] width 0 height 0
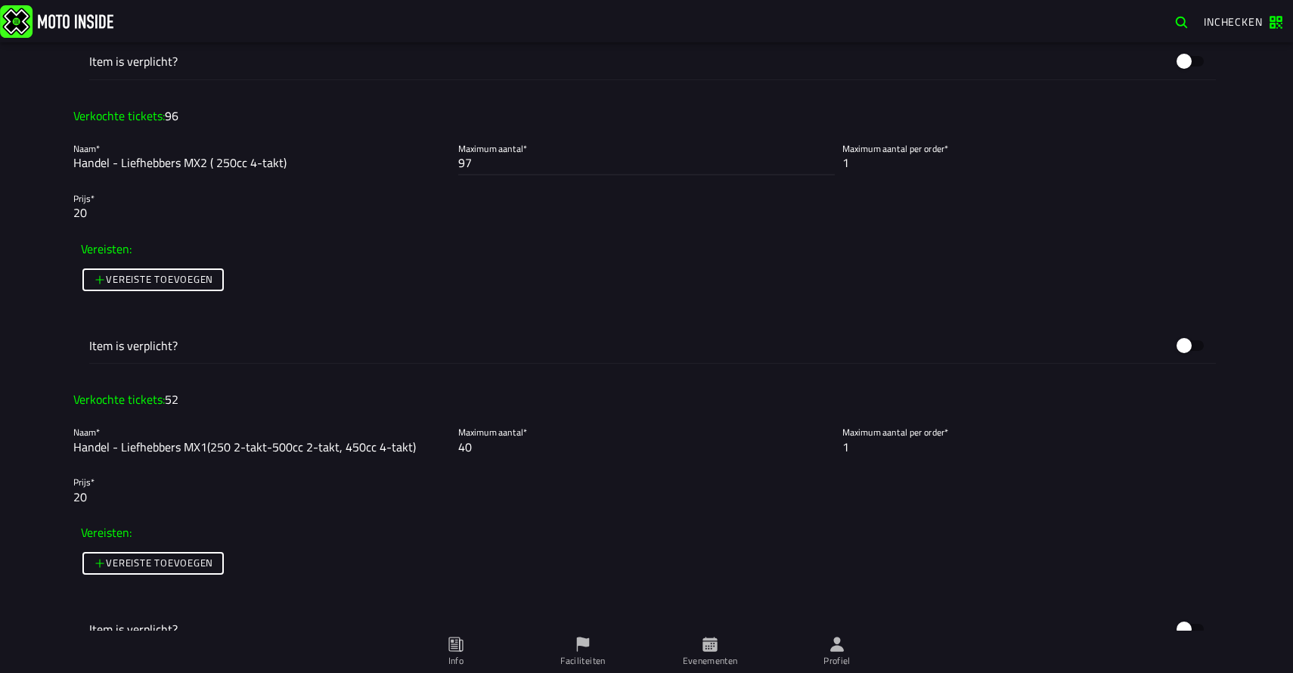
scroll to position [2420, 0]
type input "97"
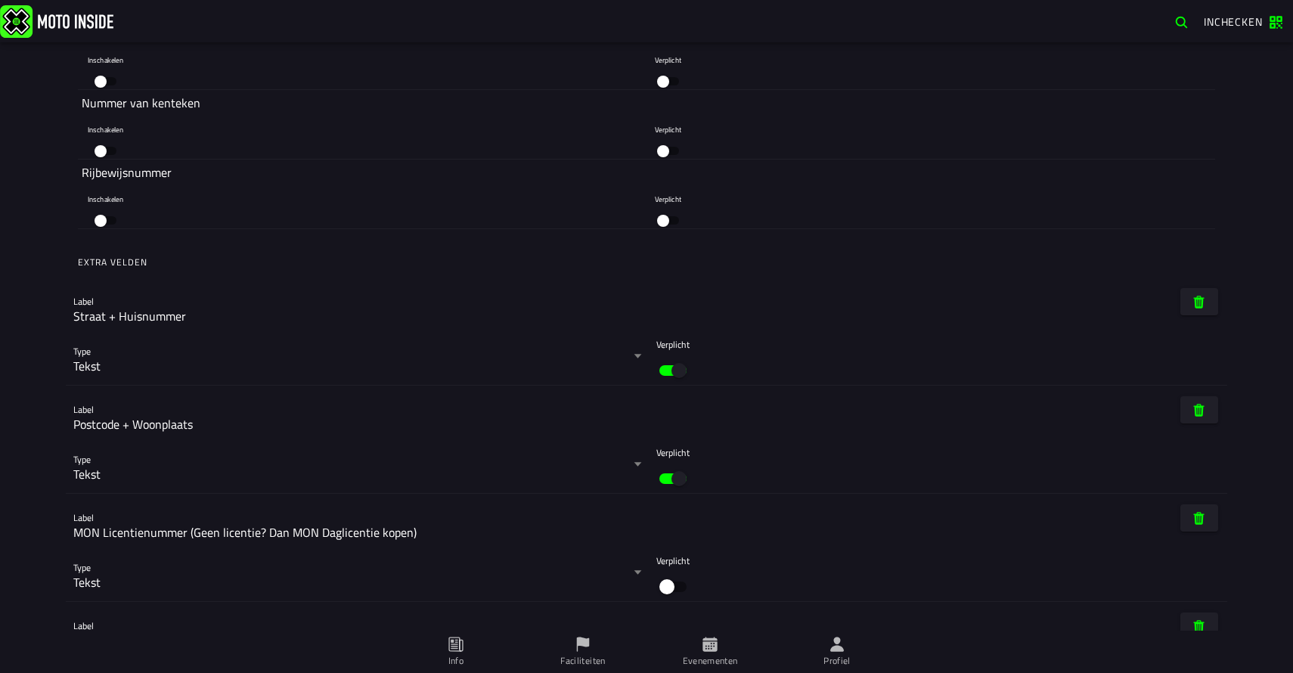
scroll to position [7147, 0]
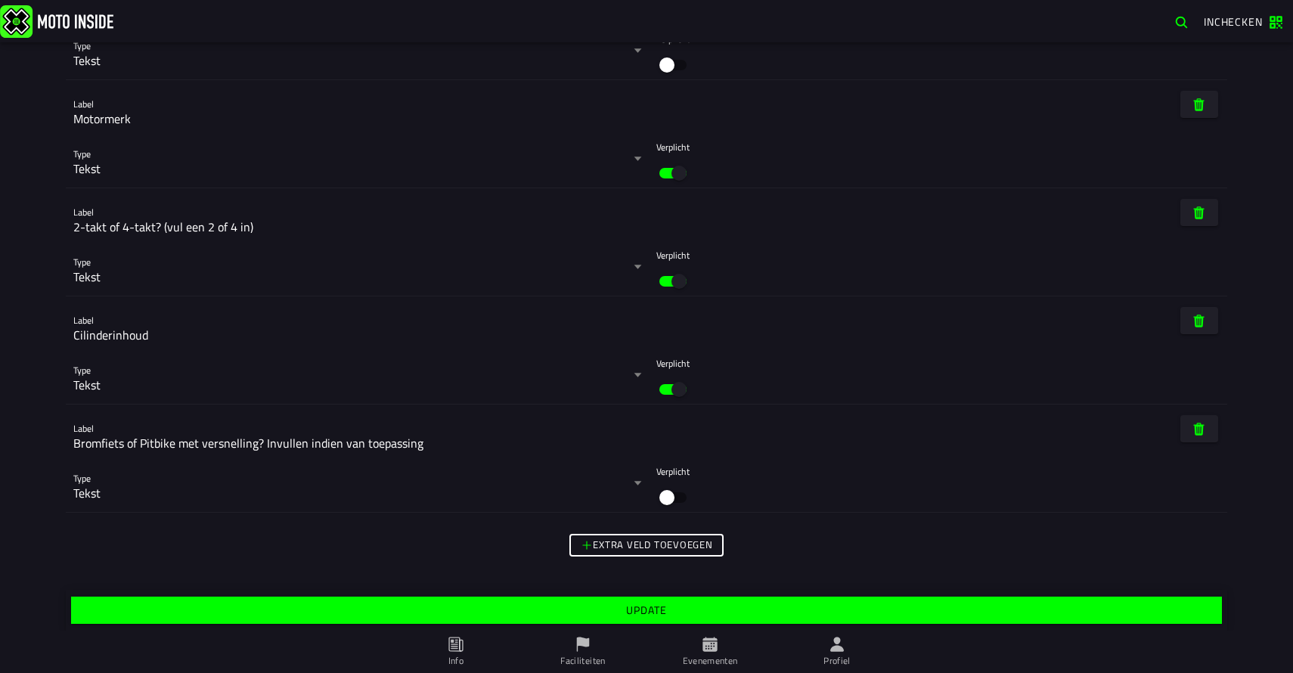
click at [671, 616] on button "Update" at bounding box center [646, 610] width 1151 height 27
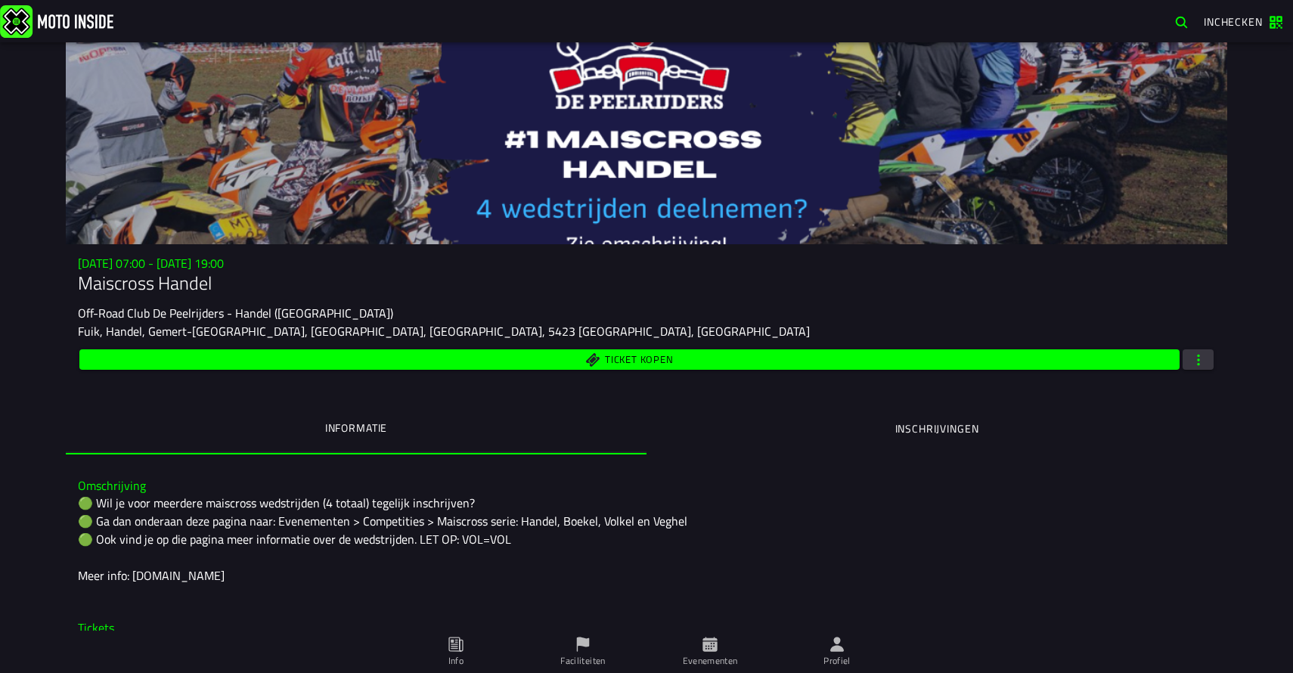
click at [1209, 364] on button "button" at bounding box center [1198, 359] width 31 height 20
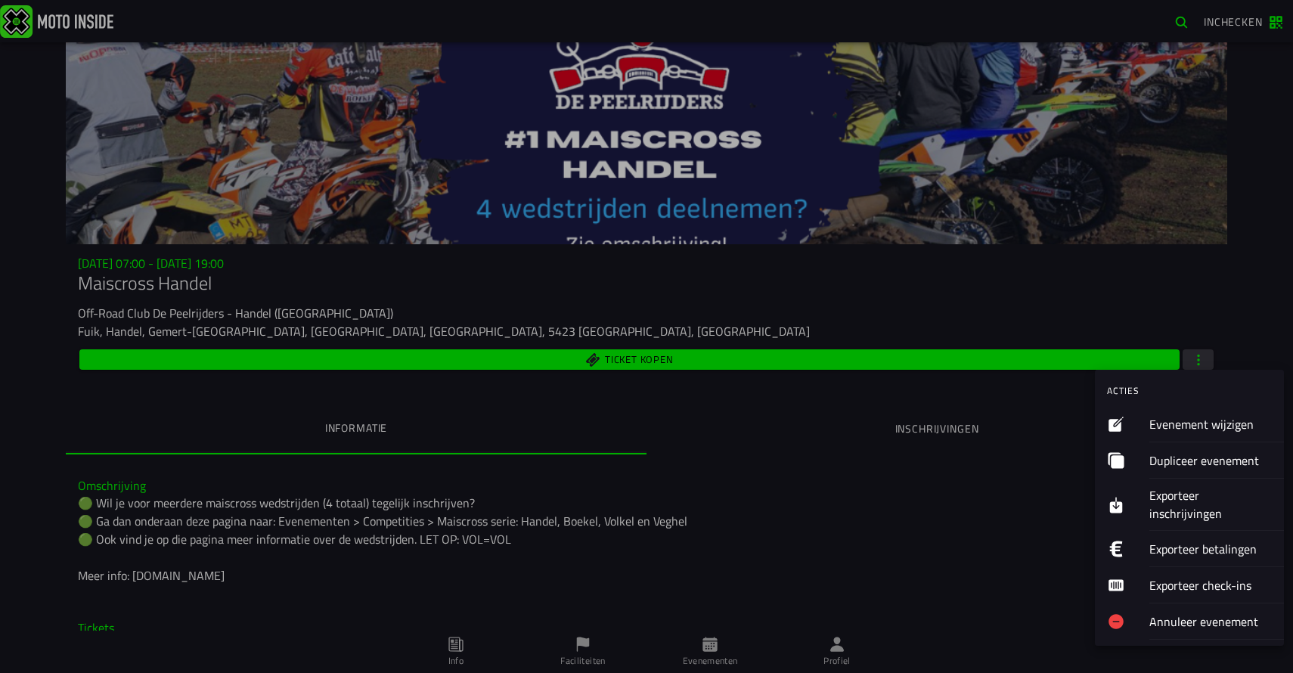
click at [1209, 417] on ion-label "Evenement wijzigen" at bounding box center [1210, 424] width 122 height 18
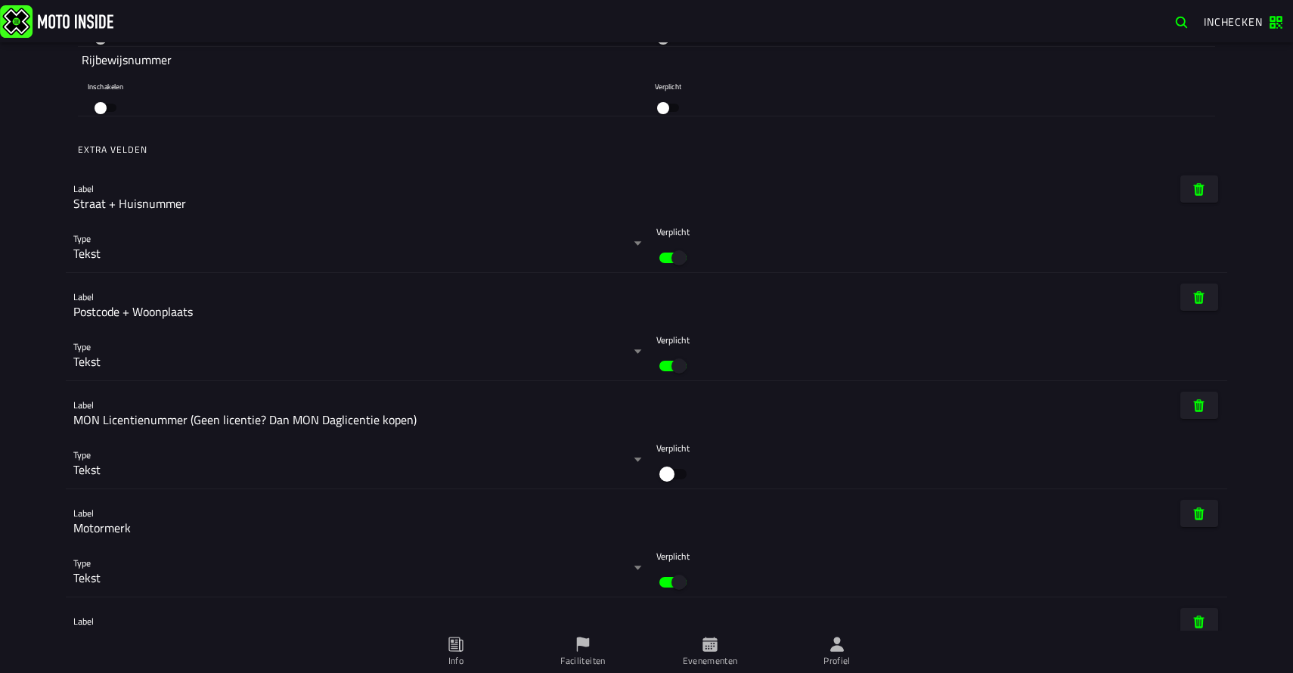
scroll to position [7147, 0]
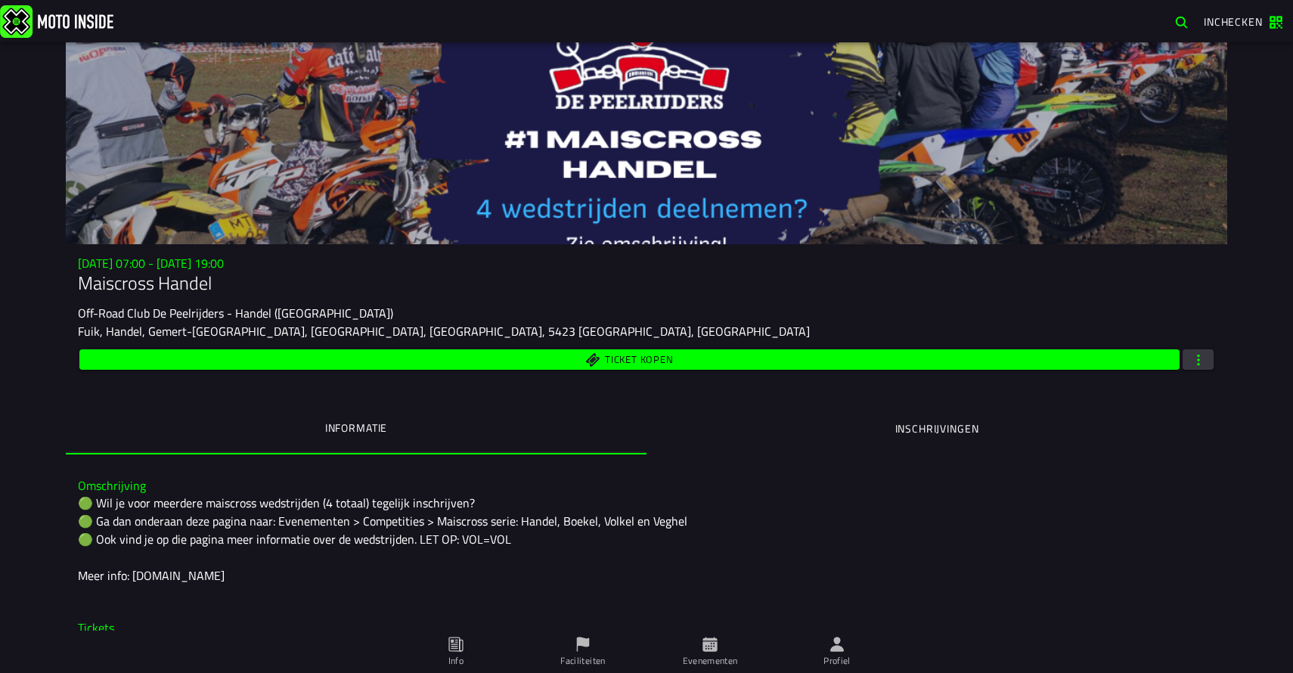
click at [1211, 359] on button "button" at bounding box center [1198, 359] width 31 height 20
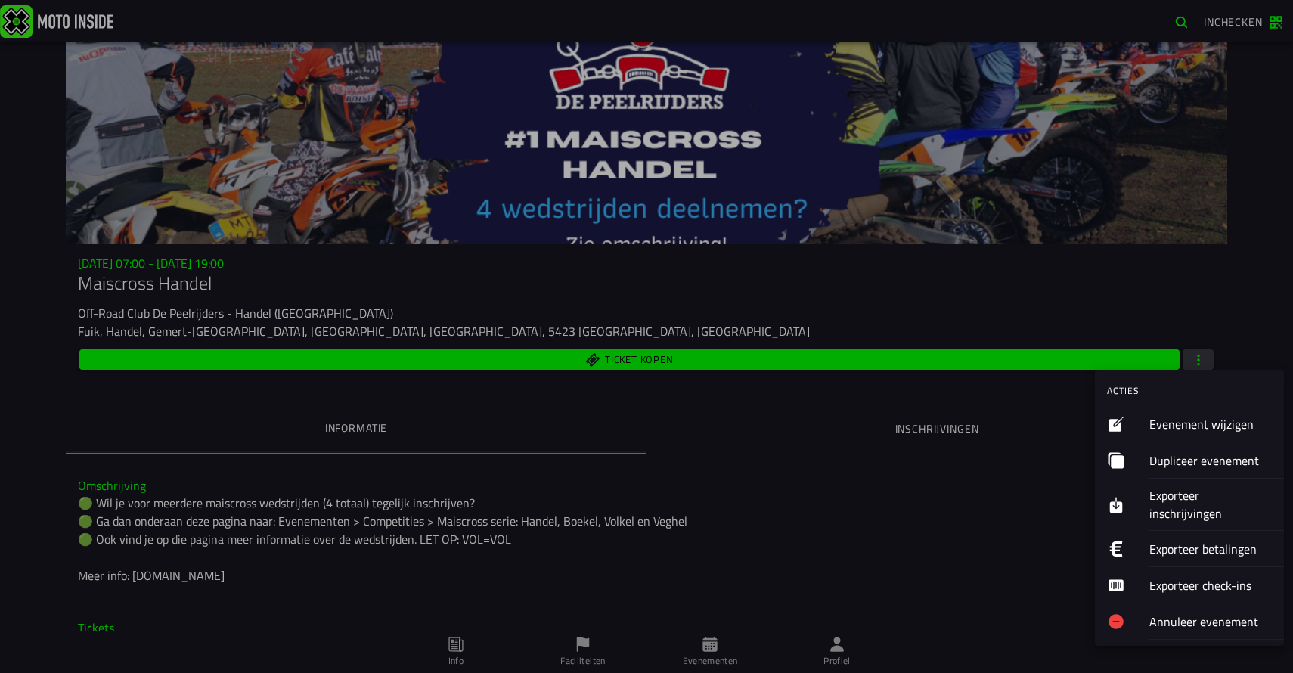
click at [1220, 427] on ion-label "Evenement wijzigen" at bounding box center [1210, 424] width 122 height 18
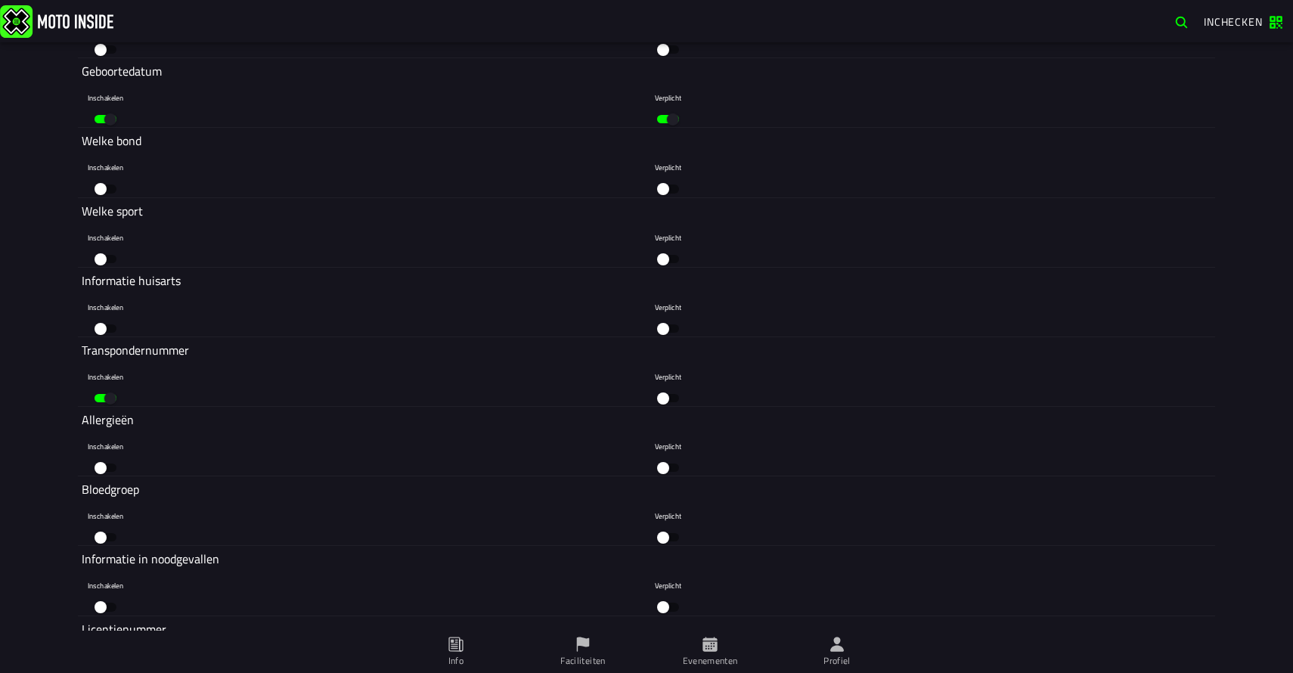
scroll to position [6049, 0]
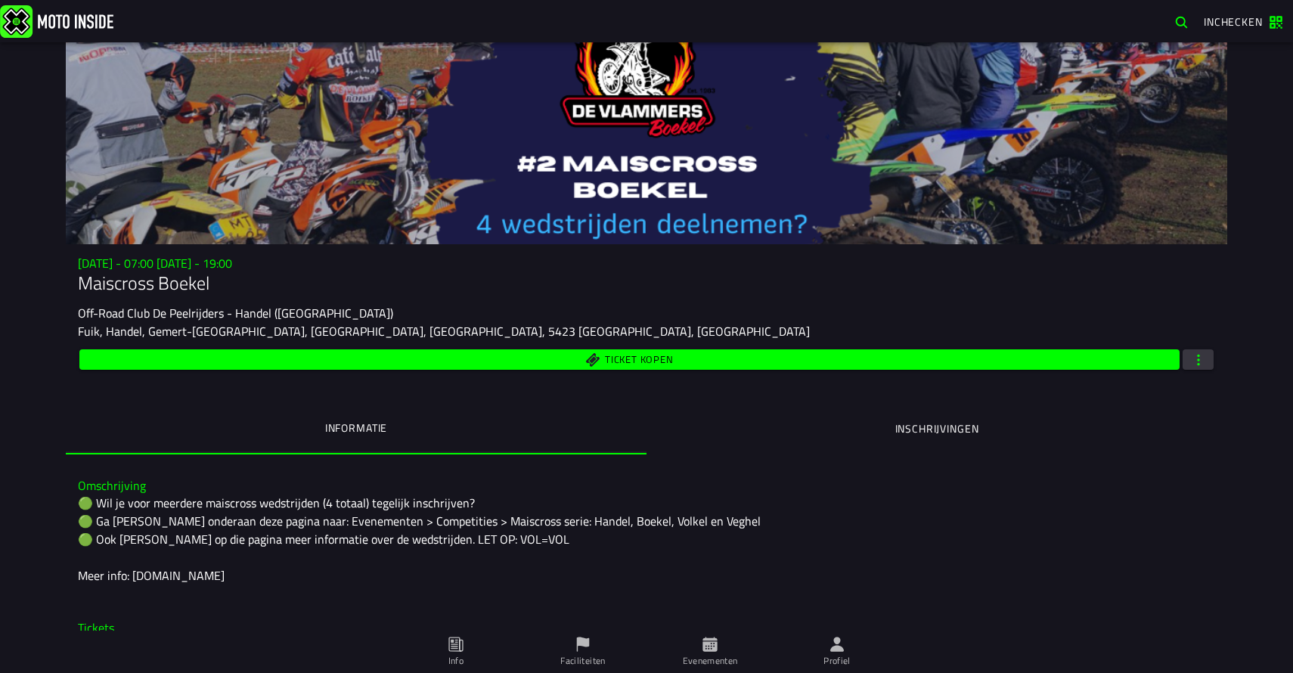
click at [1198, 361] on span "button" at bounding box center [1199, 359] width 14 height 14
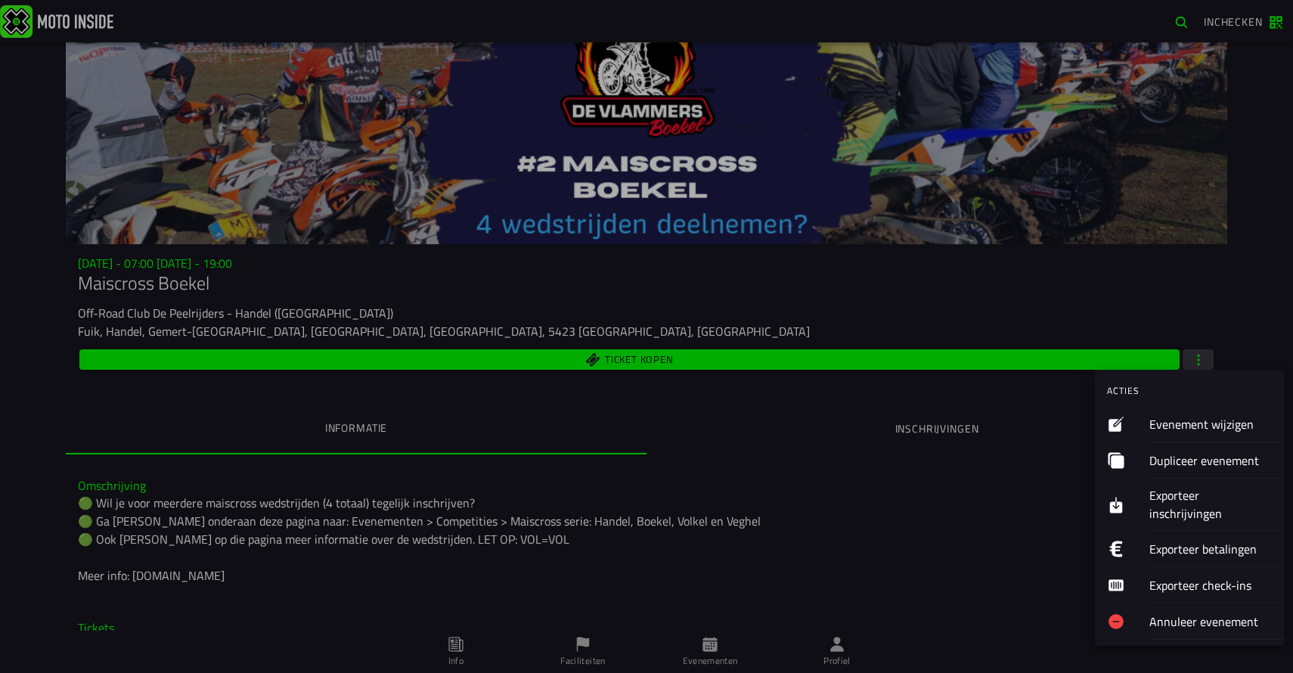
click at [1206, 421] on ion-label "Evenement wijzigen" at bounding box center [1210, 424] width 122 height 18
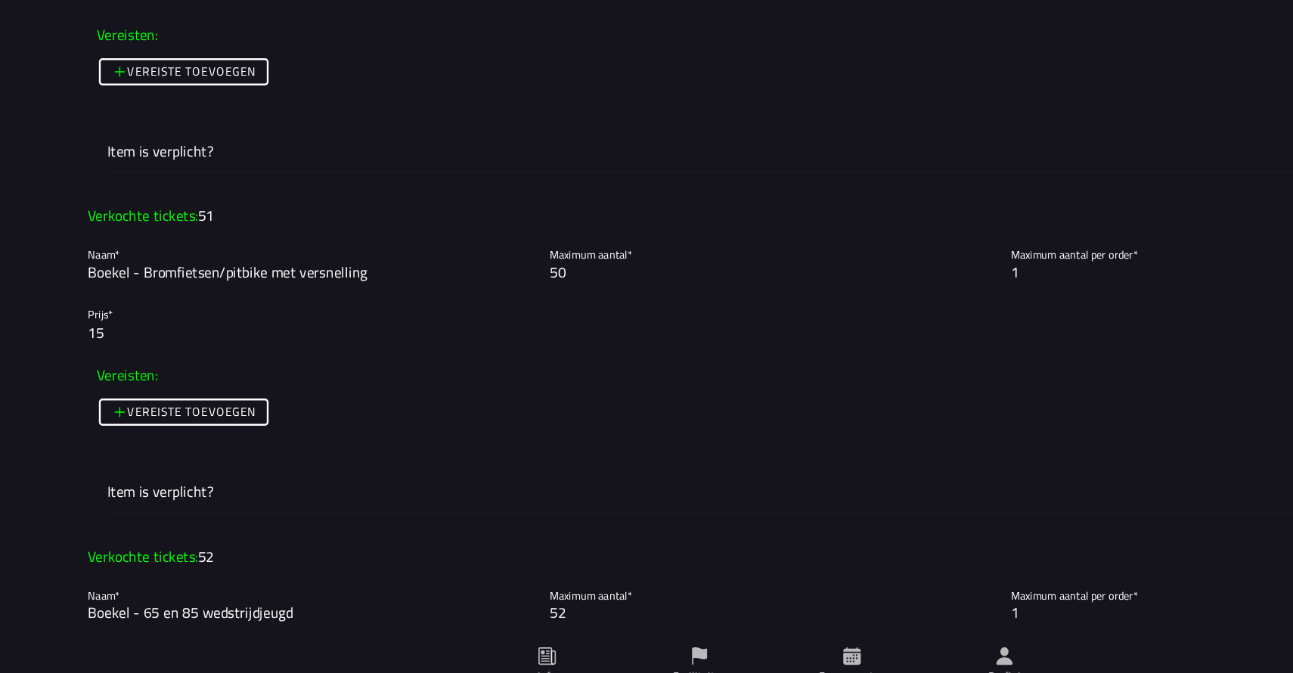
scroll to position [1422, 0]
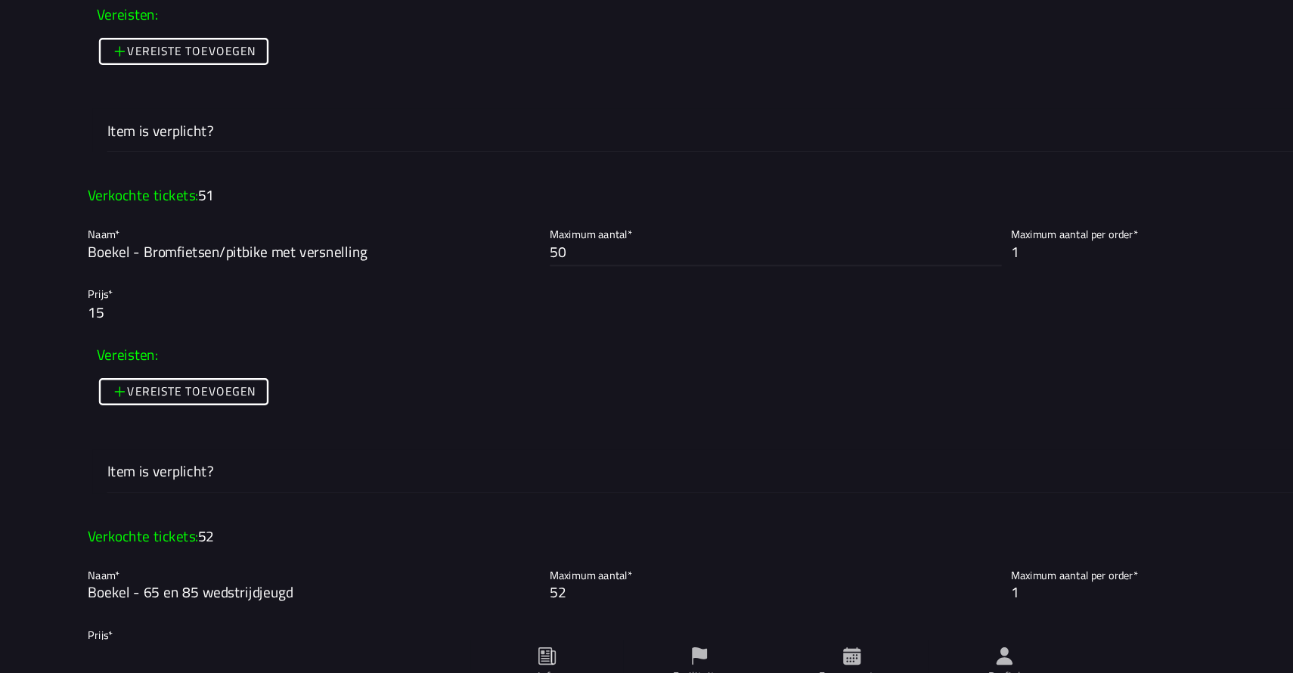
drag, startPoint x: 490, startPoint y: 314, endPoint x: 421, endPoint y: 302, distance: 69.9
click at [0, 0] on slot "Naam* Boekel - Bromfietsen/pitbike met versnelling Maximum aantal* 50 Maximum a…" at bounding box center [0, 0] width 0 height 0
type input "52"
click at [517, 233] on ion-col "Vereisten: Vereiste toevoegen Item is verplicht?" at bounding box center [647, 161] width 1154 height 144
click at [575, 364] on input "15" at bounding box center [646, 358] width 1146 height 18
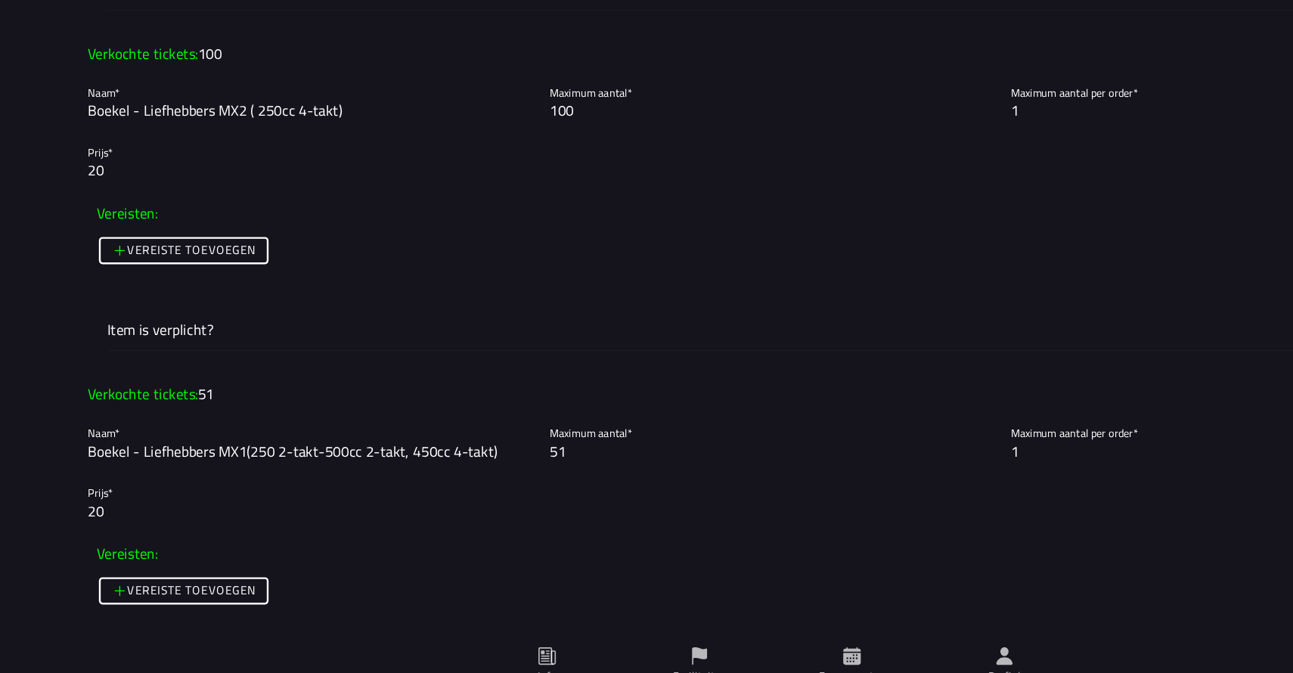
scroll to position [2418, 0]
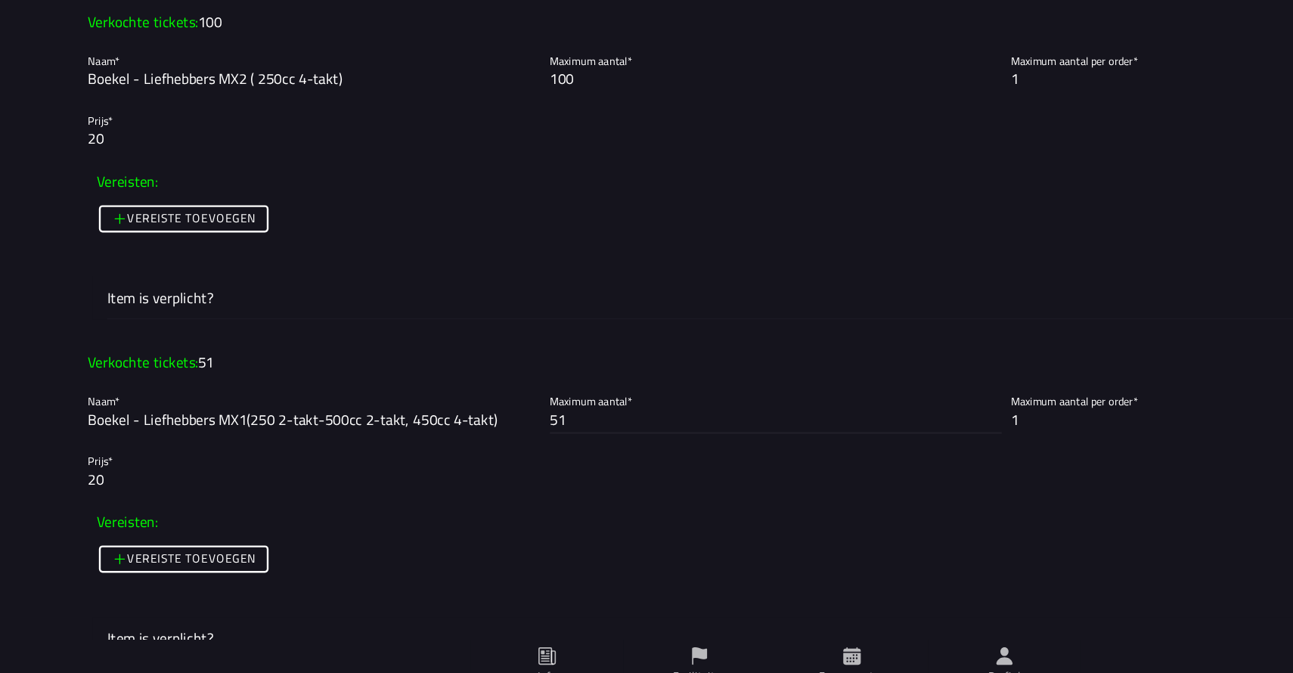
click at [479, 453] on input "51" at bounding box center [646, 447] width 377 height 18
click at [532, 502] on input "20" at bounding box center [646, 497] width 1146 height 18
click at [520, 447] on input "52" at bounding box center [646, 447] width 377 height 18
type input "5"
click at [0, 0] on div "Foto wijzigen Evenementnaam* Maiscross Boekel Omschrijving* 🟢 Wil je voor meerd…" at bounding box center [0, 0] width 0 height 0
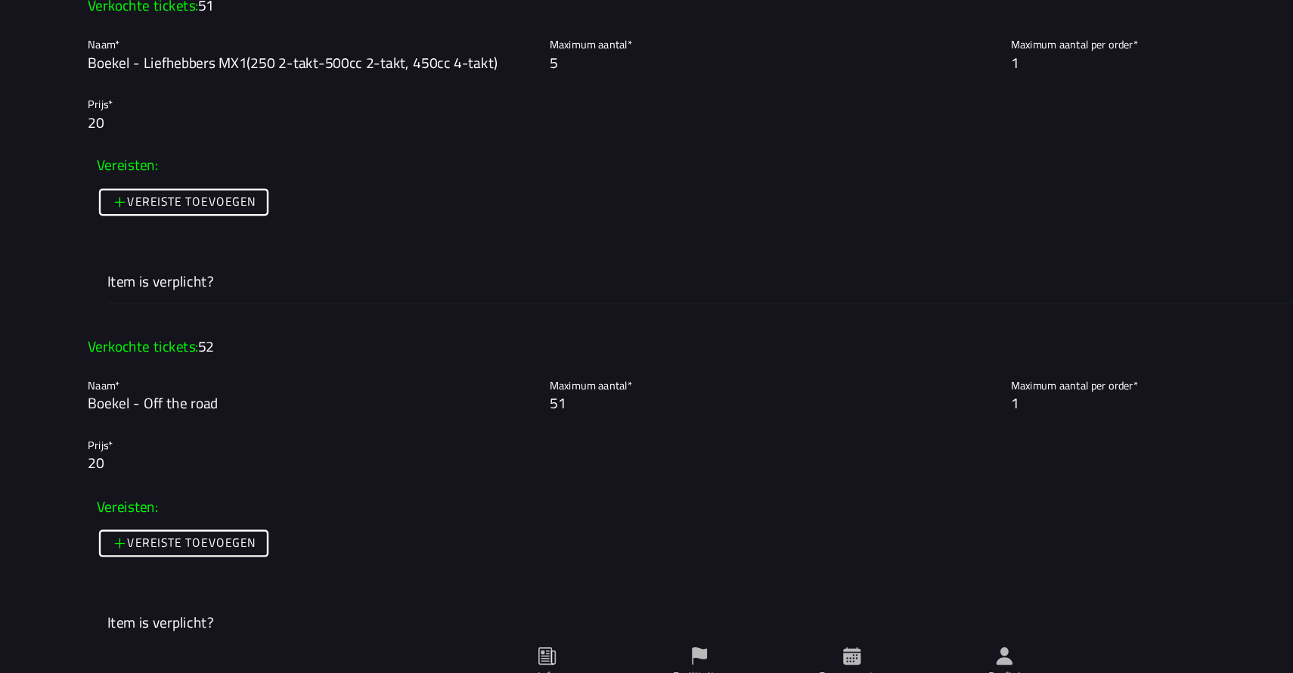
scroll to position [2722, 0]
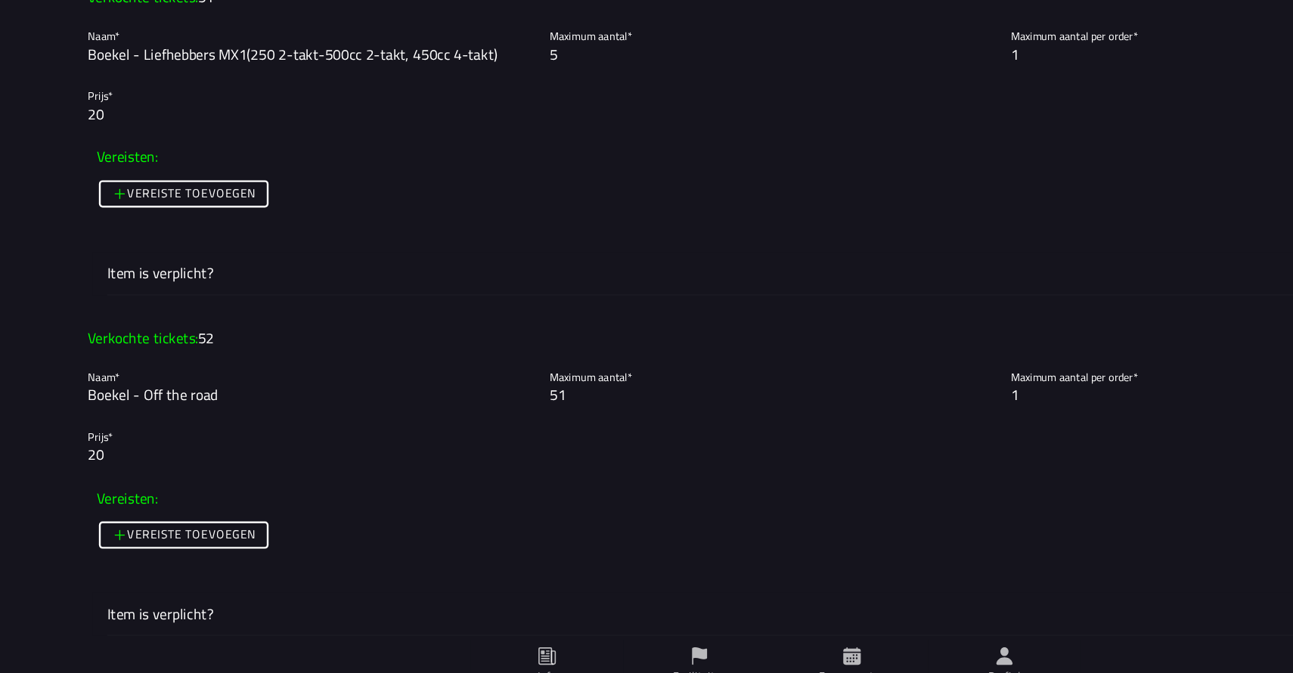
click at [0, 0] on div "Foto wijzigen Evenementnaam* Maiscross Boekel Omschrijving* 🟢 Wil je voor meerd…" at bounding box center [0, 0] width 0 height 0
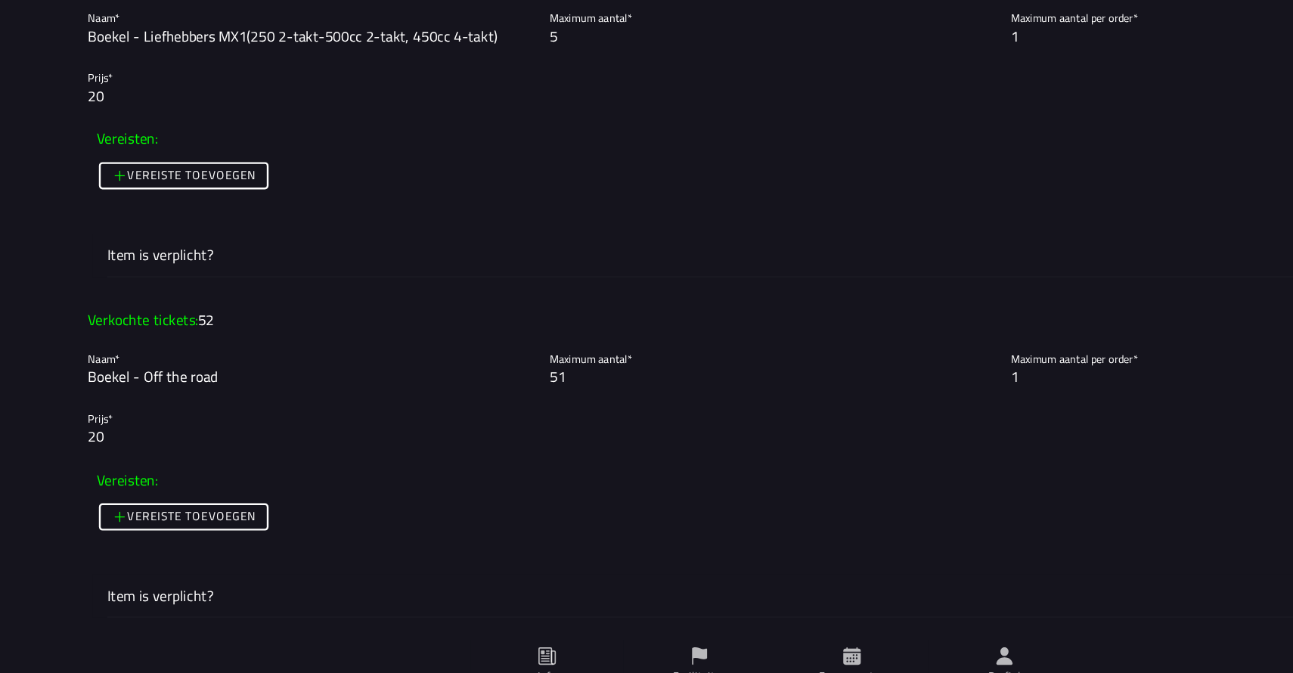
scroll to position [2748, 0]
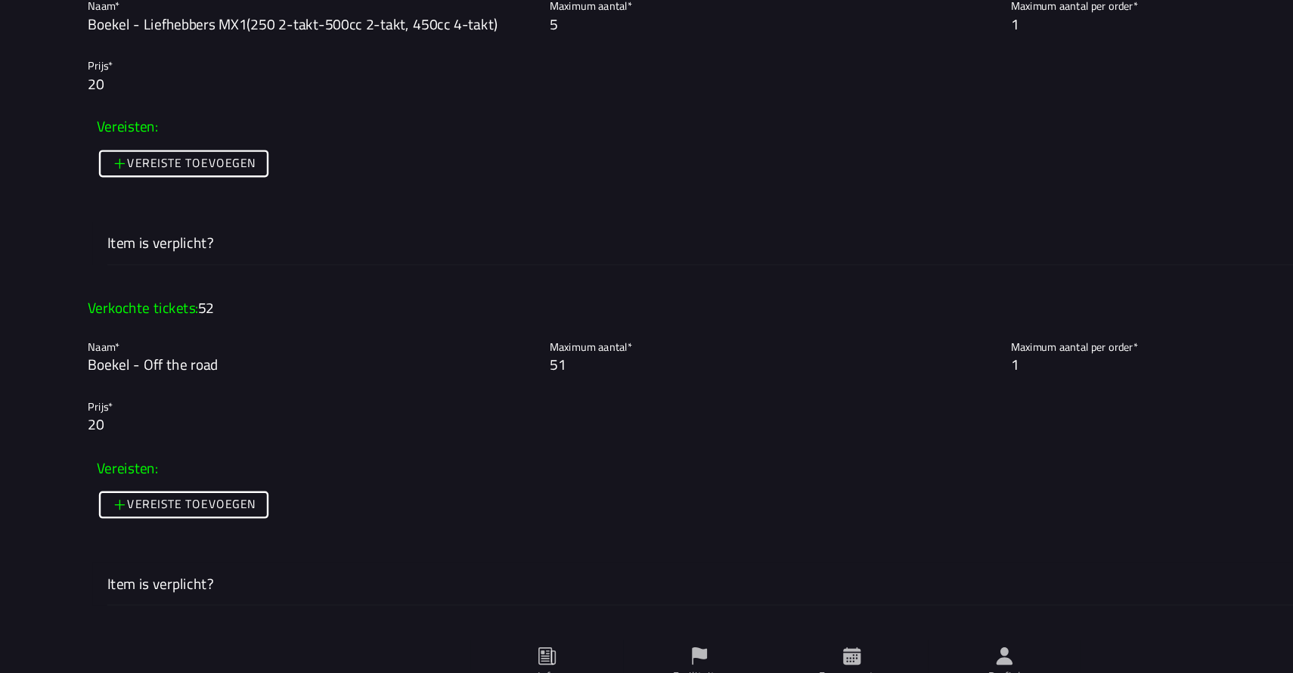
click at [501, 407] on input "51" at bounding box center [646, 401] width 377 height 18
click at [0, 0] on div "Foto wijzigen Evenementnaam* Maiscross Boekel Omschrijving* 🟢 Wil je voor meerd…" at bounding box center [0, 0] width 0 height 0
click at [498, 402] on input "52" at bounding box center [646, 401] width 377 height 18
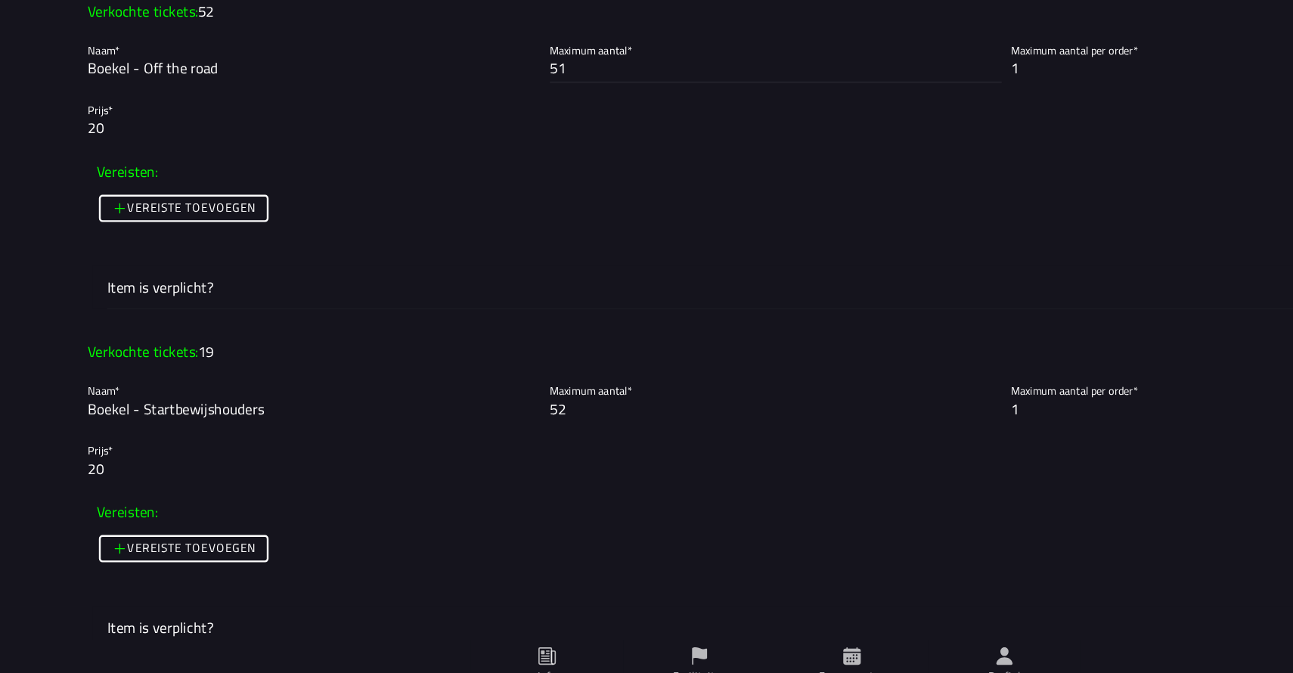
scroll to position [3003, 0]
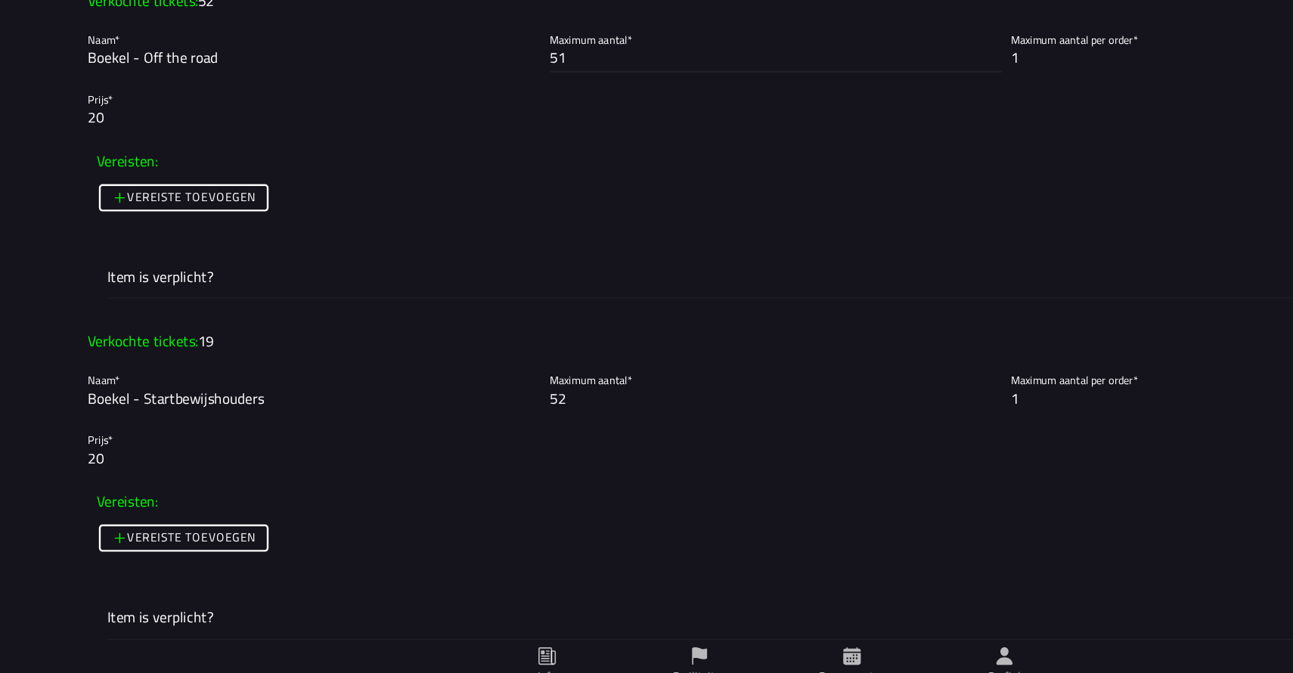
type input "51"
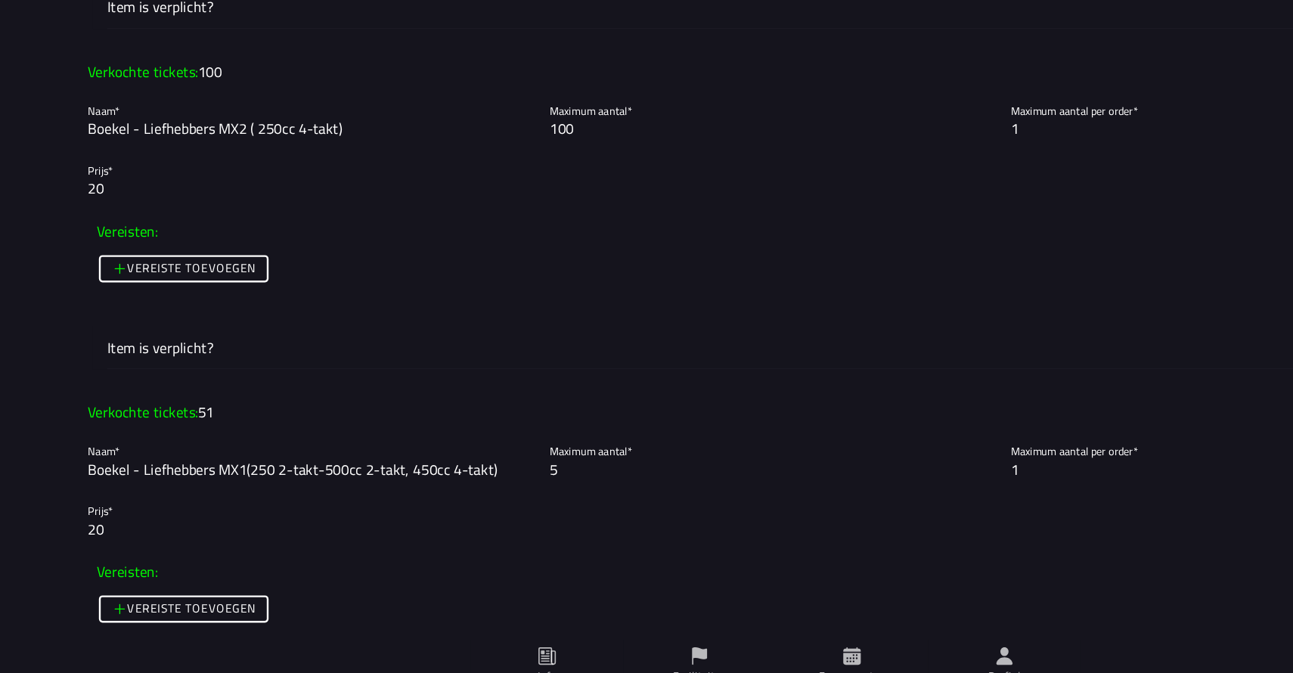
scroll to position [2361, 0]
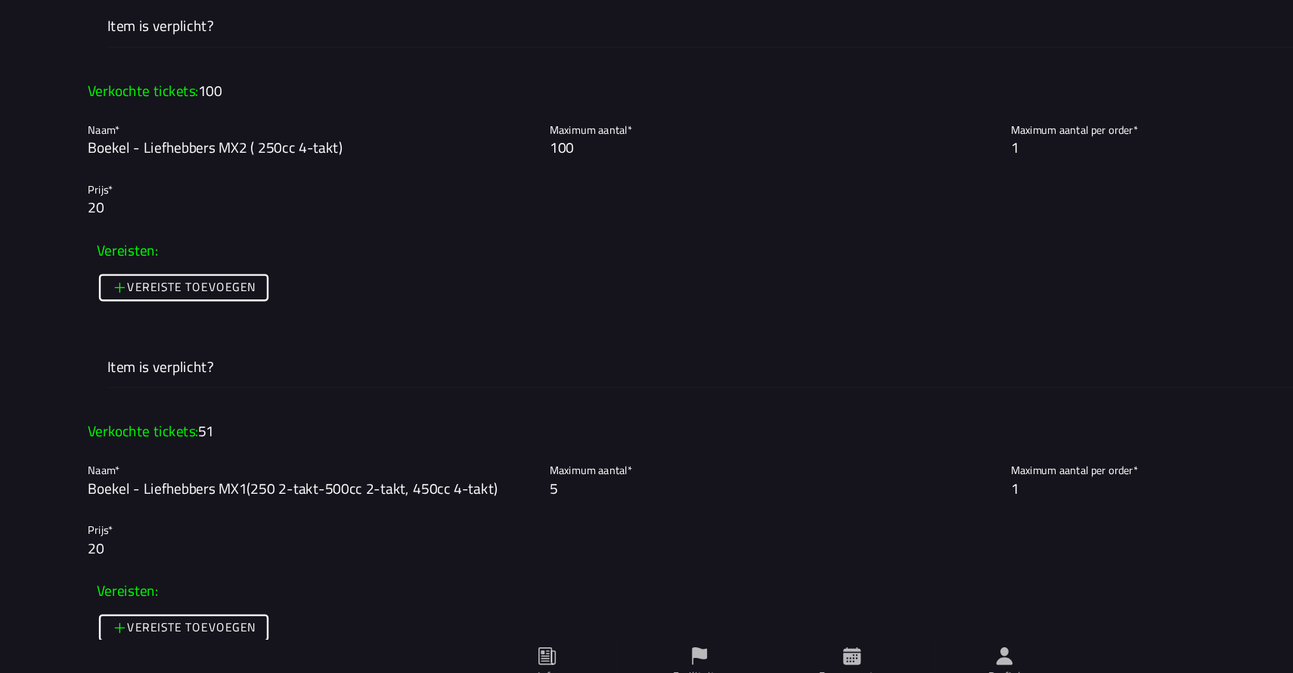
click at [476, 509] on input "5" at bounding box center [646, 504] width 377 height 18
type input "52"
click at [0, 0] on div "Foto wijzigen Evenementnaam* Maiscross Boekel Omschrijving* 🟢 Wil je voor meerd…" at bounding box center [0, 0] width 0 height 0
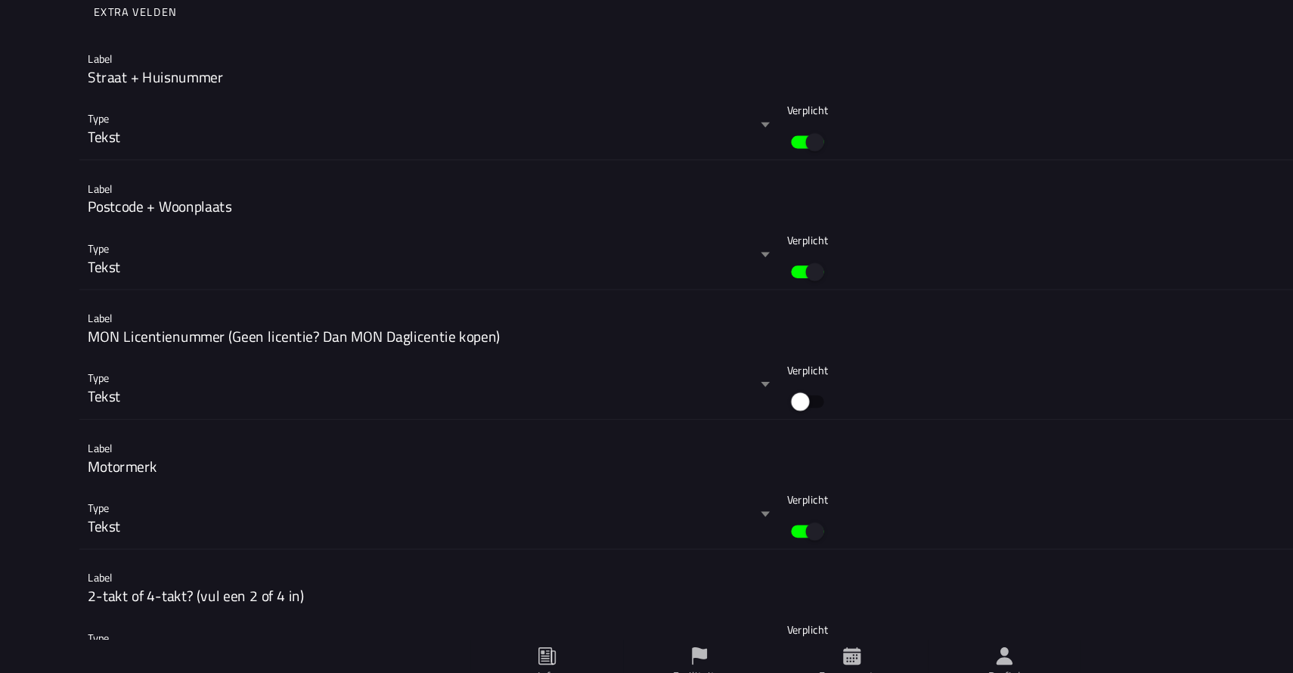
scroll to position [6863, 0]
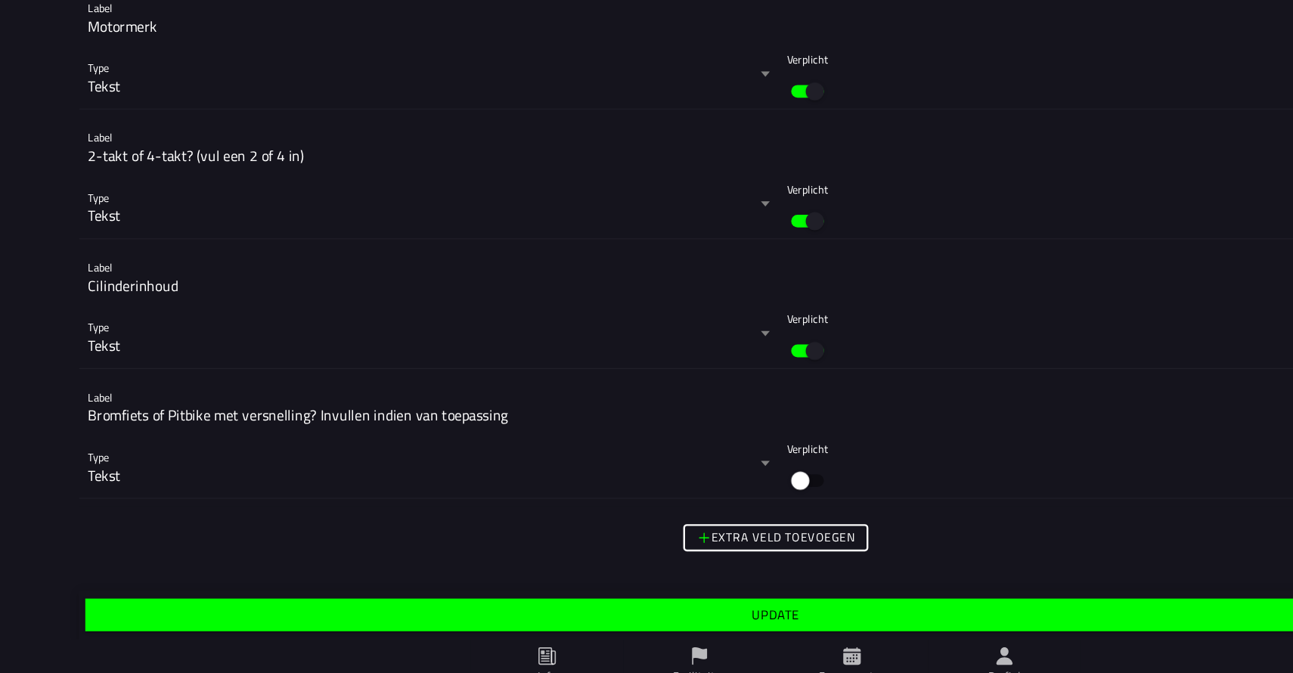
click at [479, 614] on span "Update" at bounding box center [645, 610] width 1127 height 11
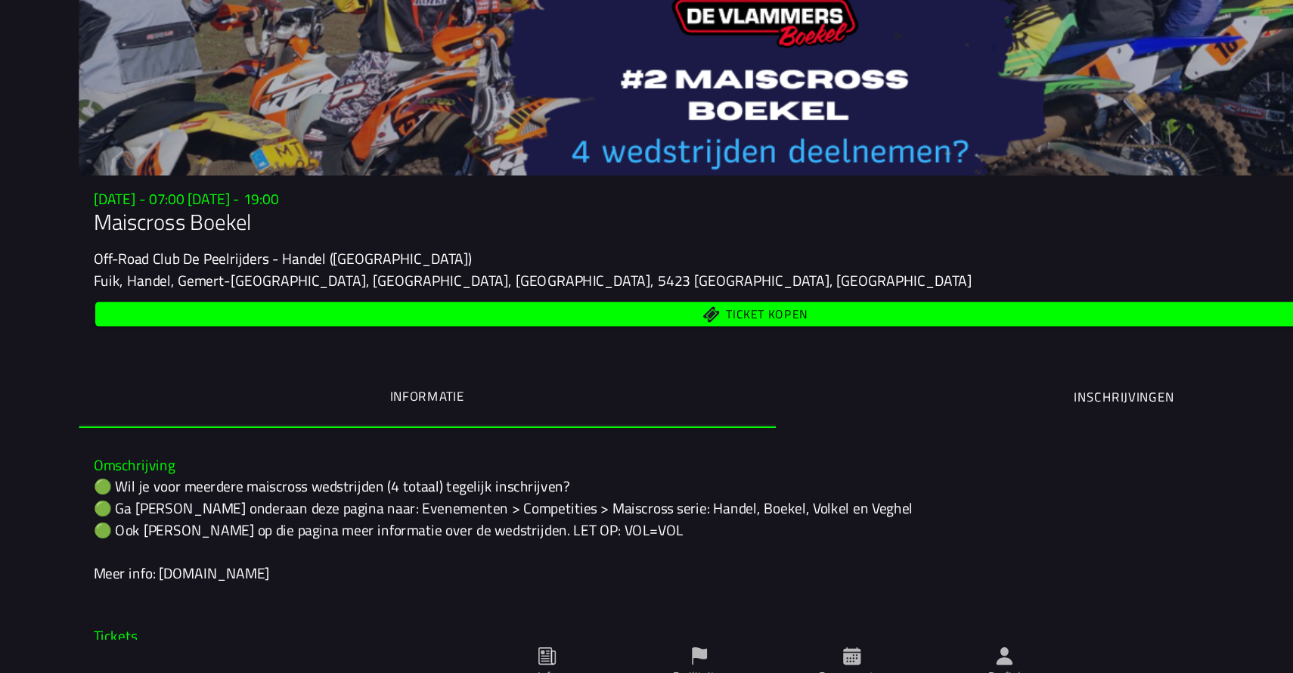
click at [695, 363] on span "Ticket kopen" at bounding box center [629, 359] width 1083 height 14
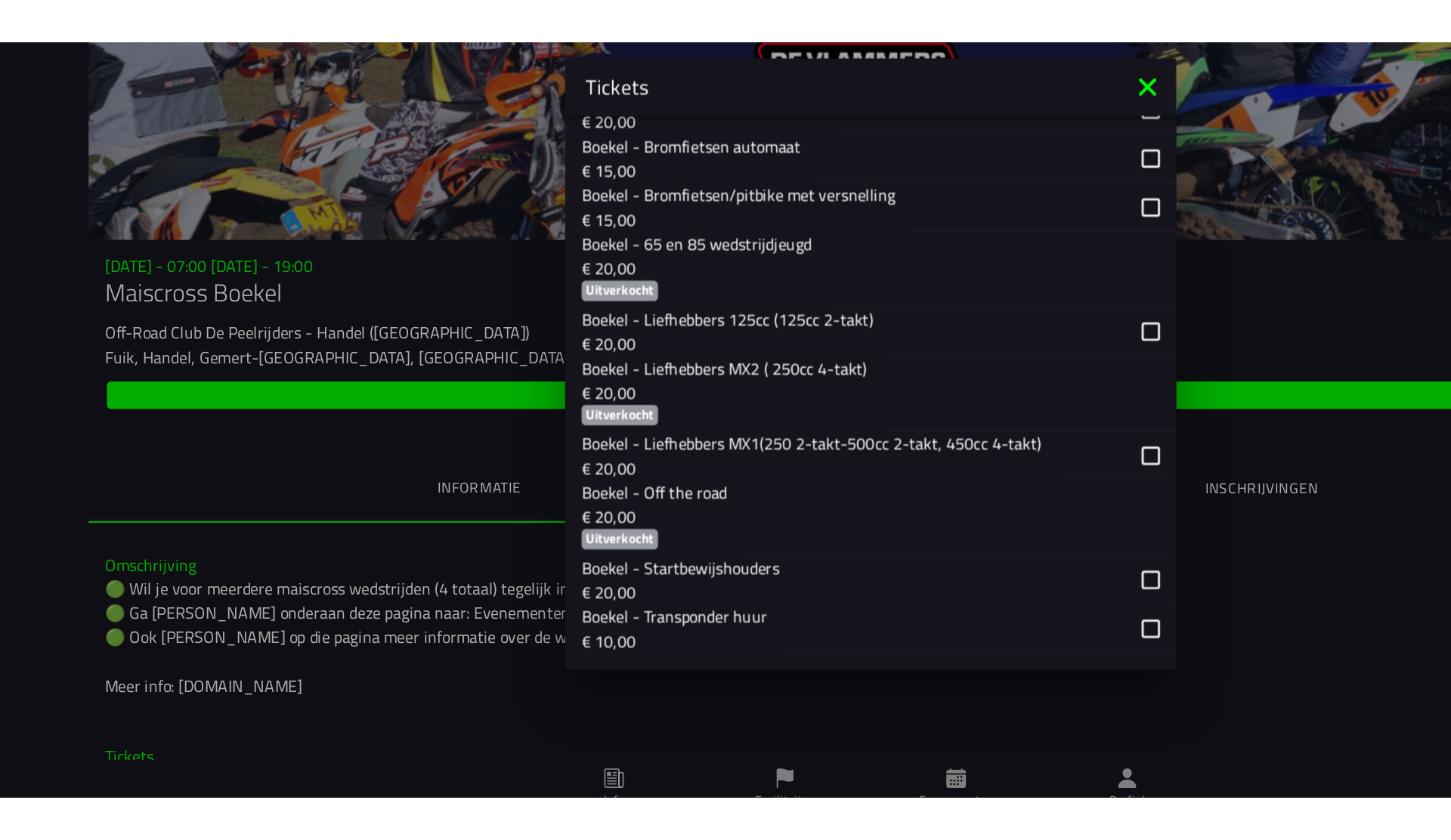
scroll to position [1011, 0]
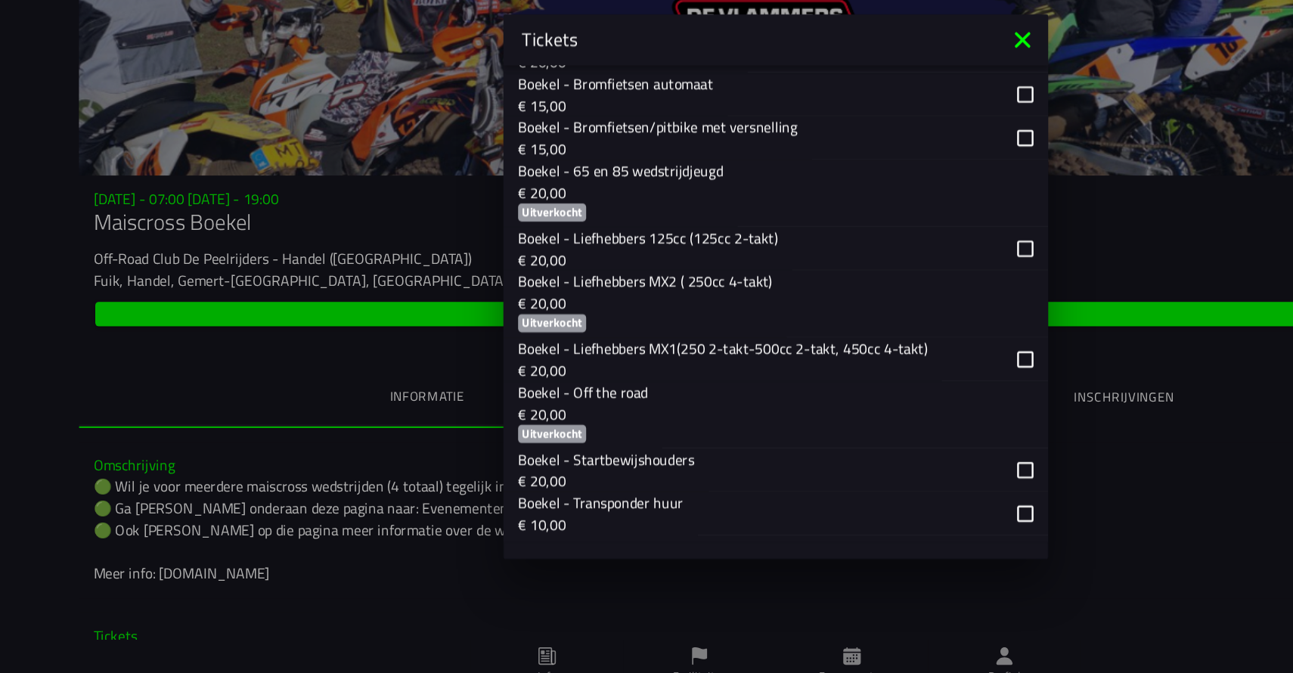
click at [967, 544] on ion-backdrop at bounding box center [646, 336] width 1293 height 673
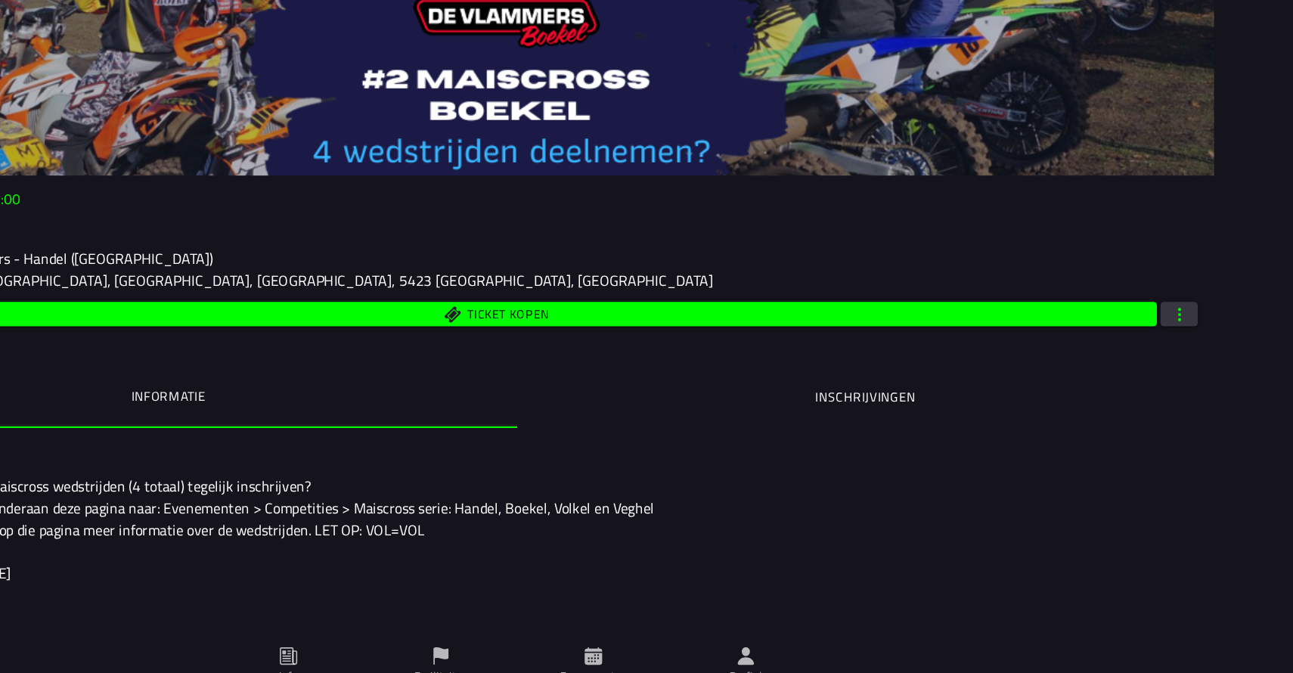
click at [1194, 356] on span "button" at bounding box center [1199, 359] width 14 height 14
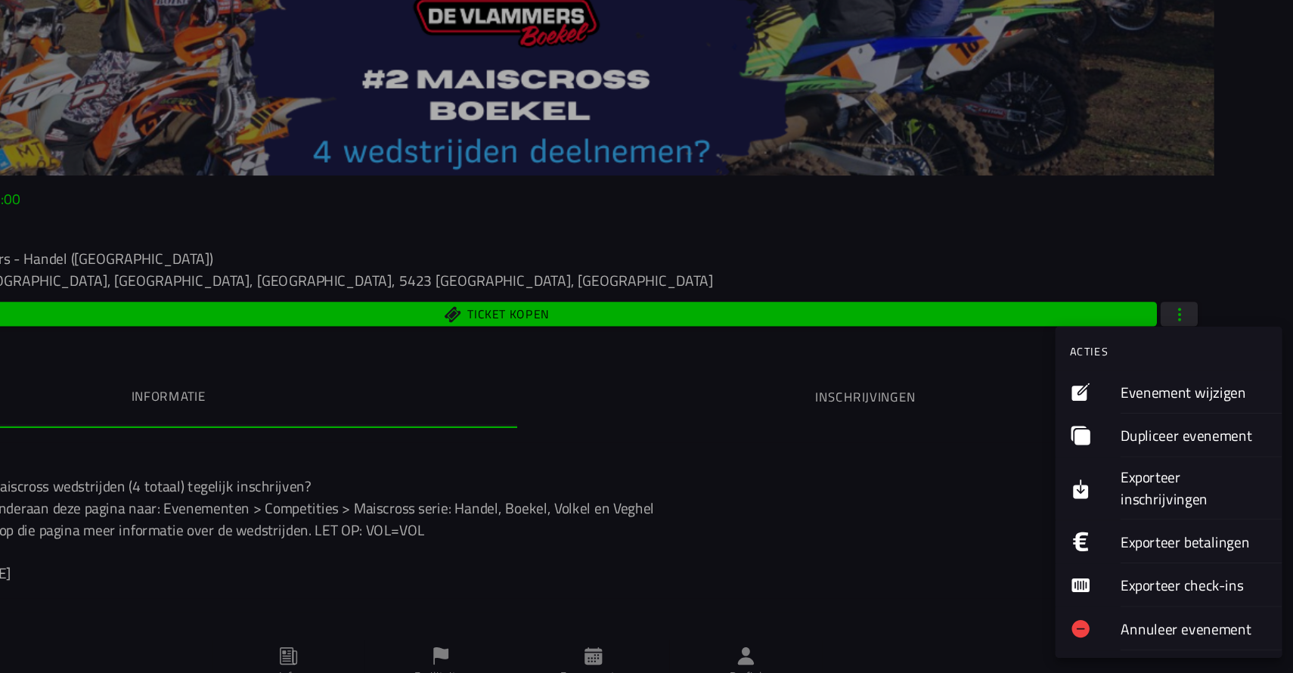
click at [1204, 420] on ion-label "Evenement wijzigen" at bounding box center [1210, 424] width 122 height 18
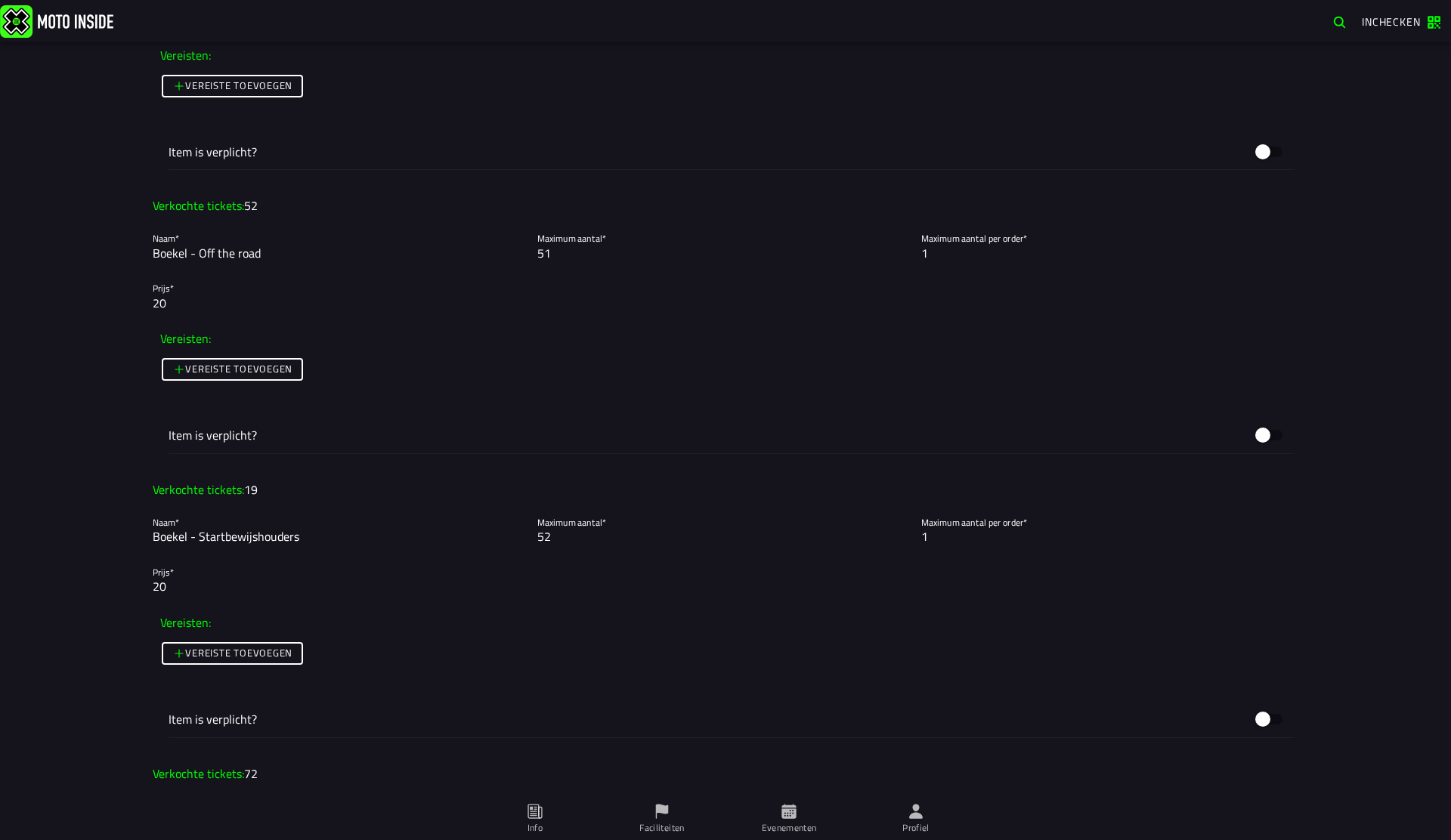
scroll to position [2951, 0]
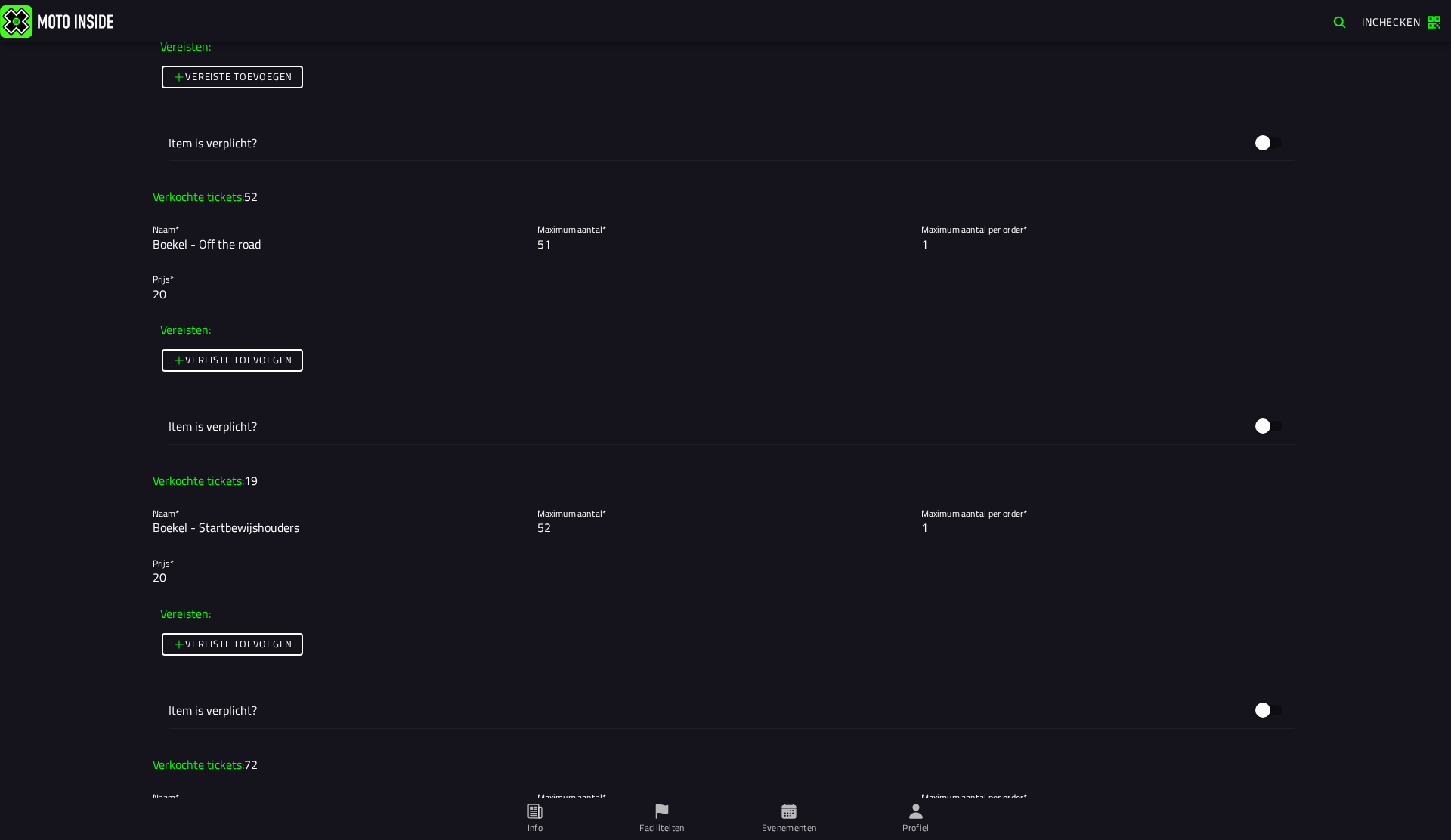
click at [578, 250] on input "51" at bounding box center [726, 244] width 377 height 18
type input "52"
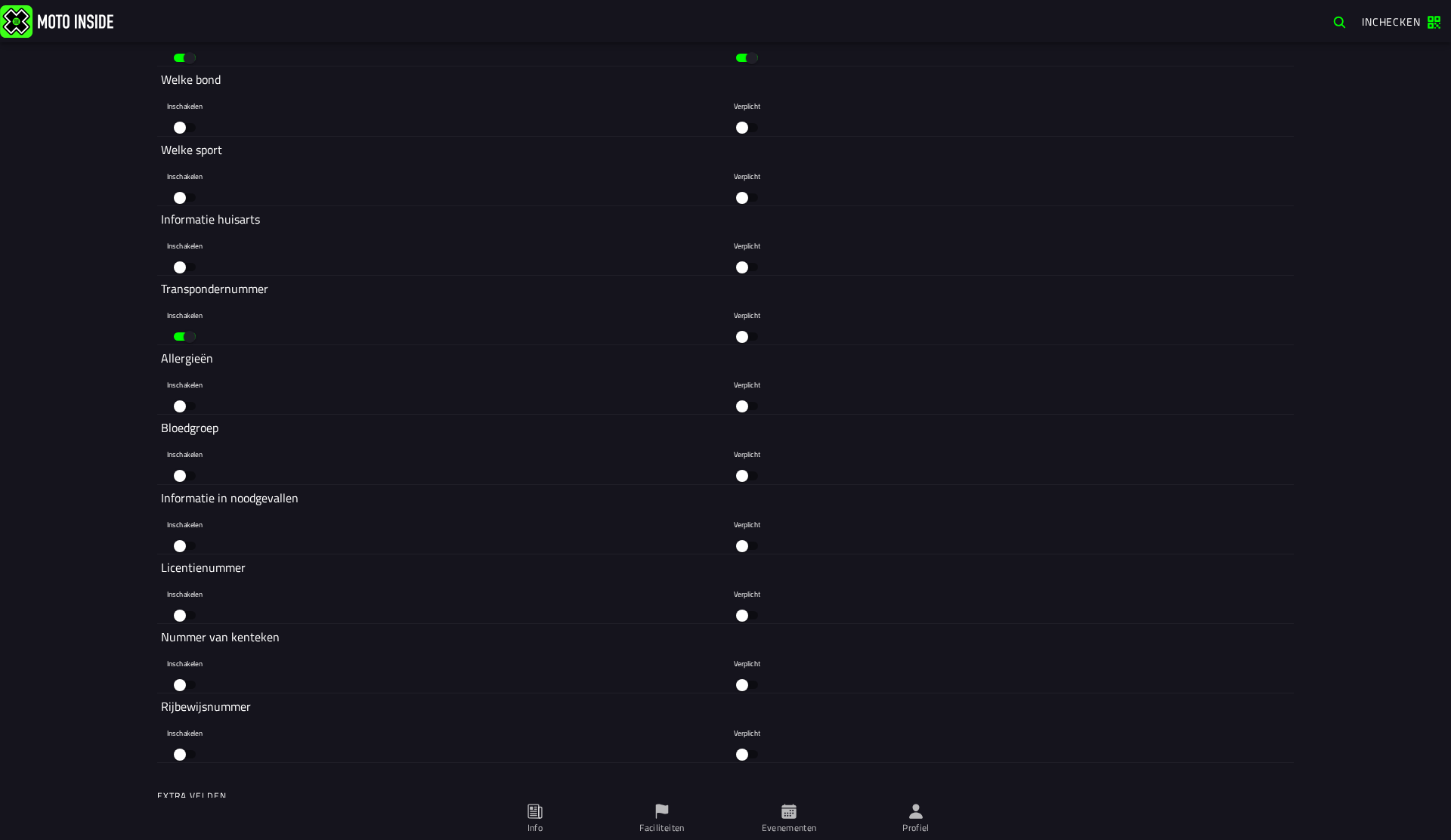
scroll to position [6738, 0]
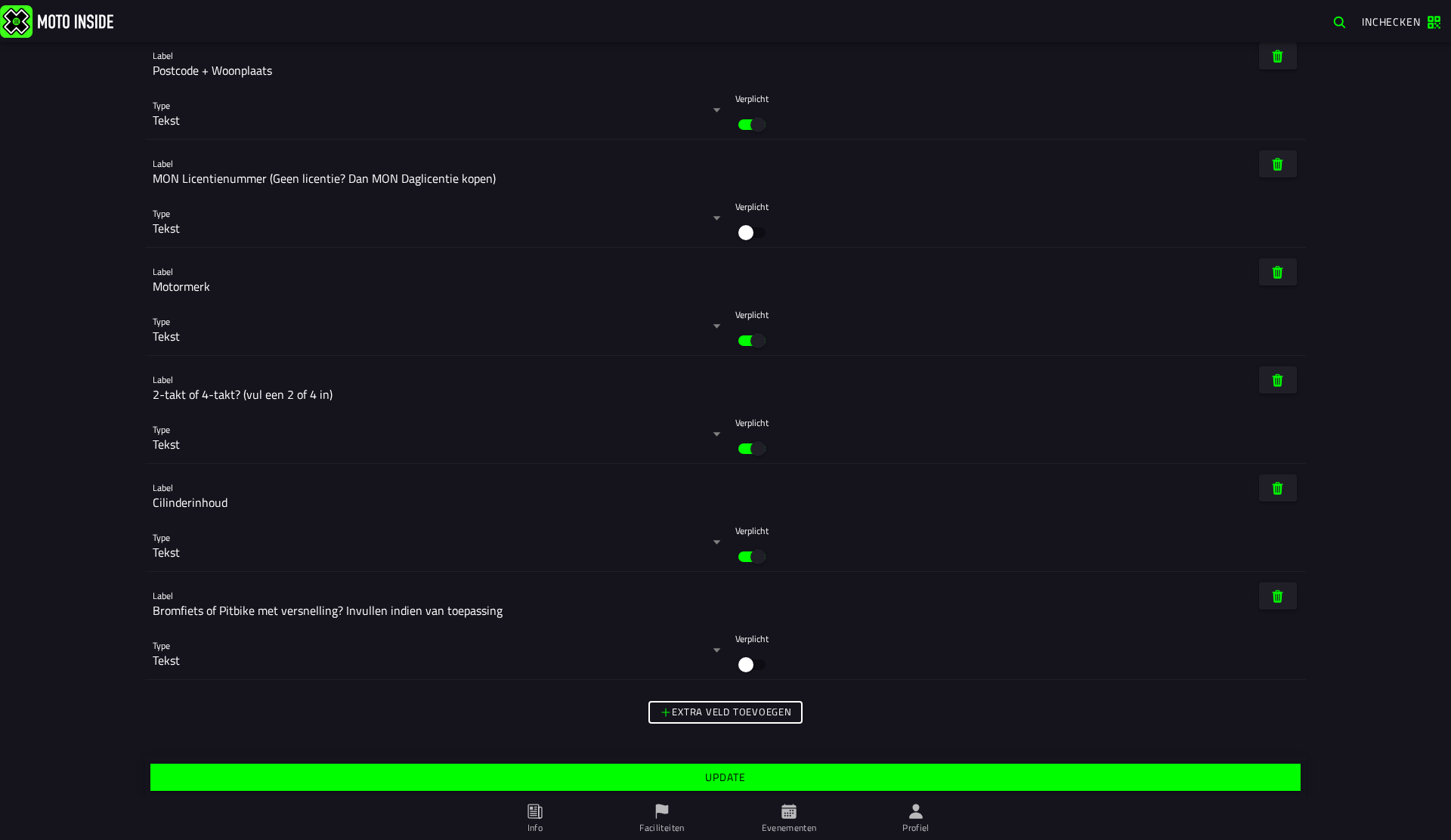
click at [0, 0] on slot "Update" at bounding box center [0, 0] width 0 height 0
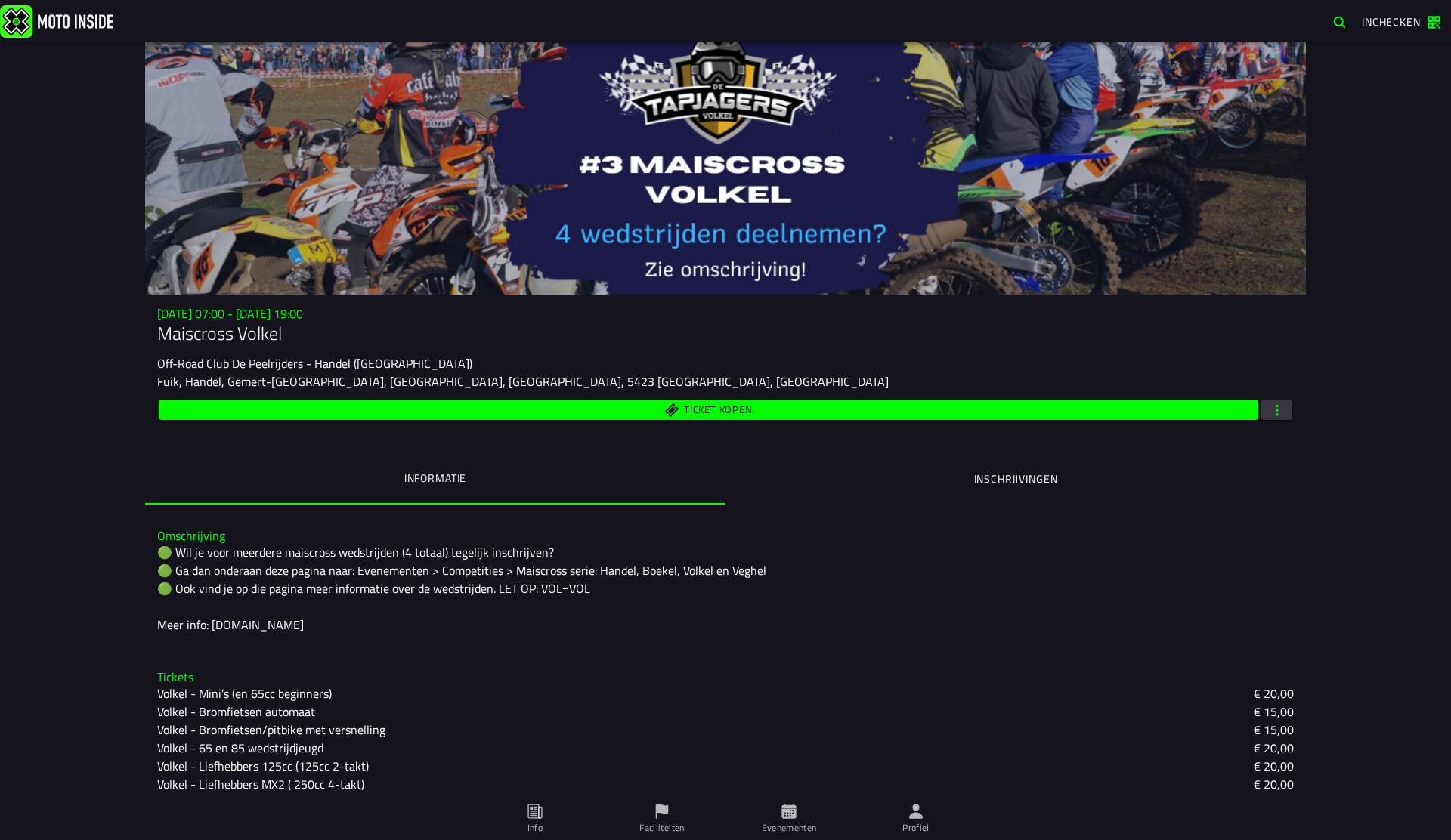
click at [1286, 402] on button "button" at bounding box center [1276, 410] width 31 height 20
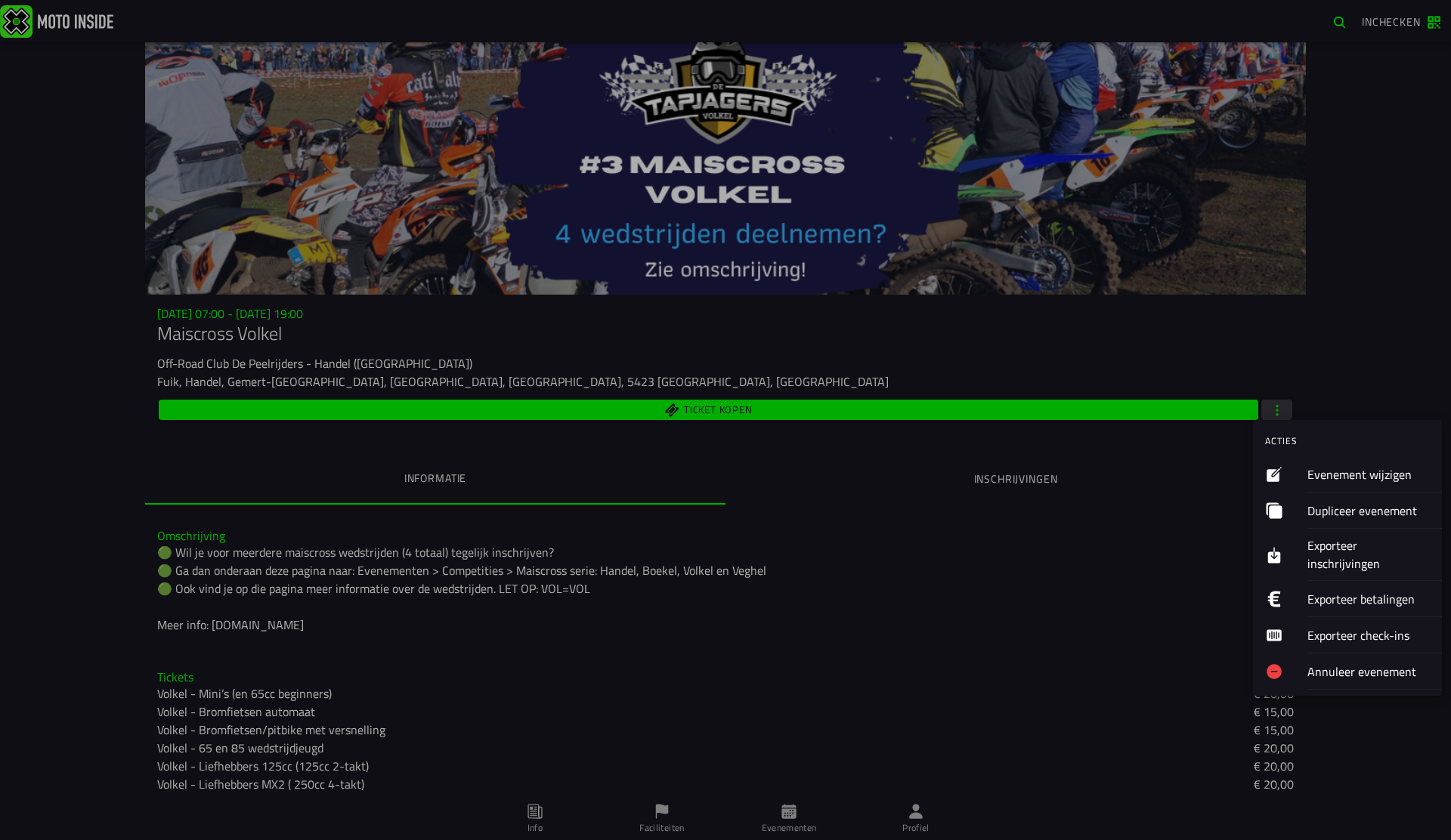
click at [1336, 475] on ion-label "Evenement wijzigen" at bounding box center [1368, 474] width 122 height 18
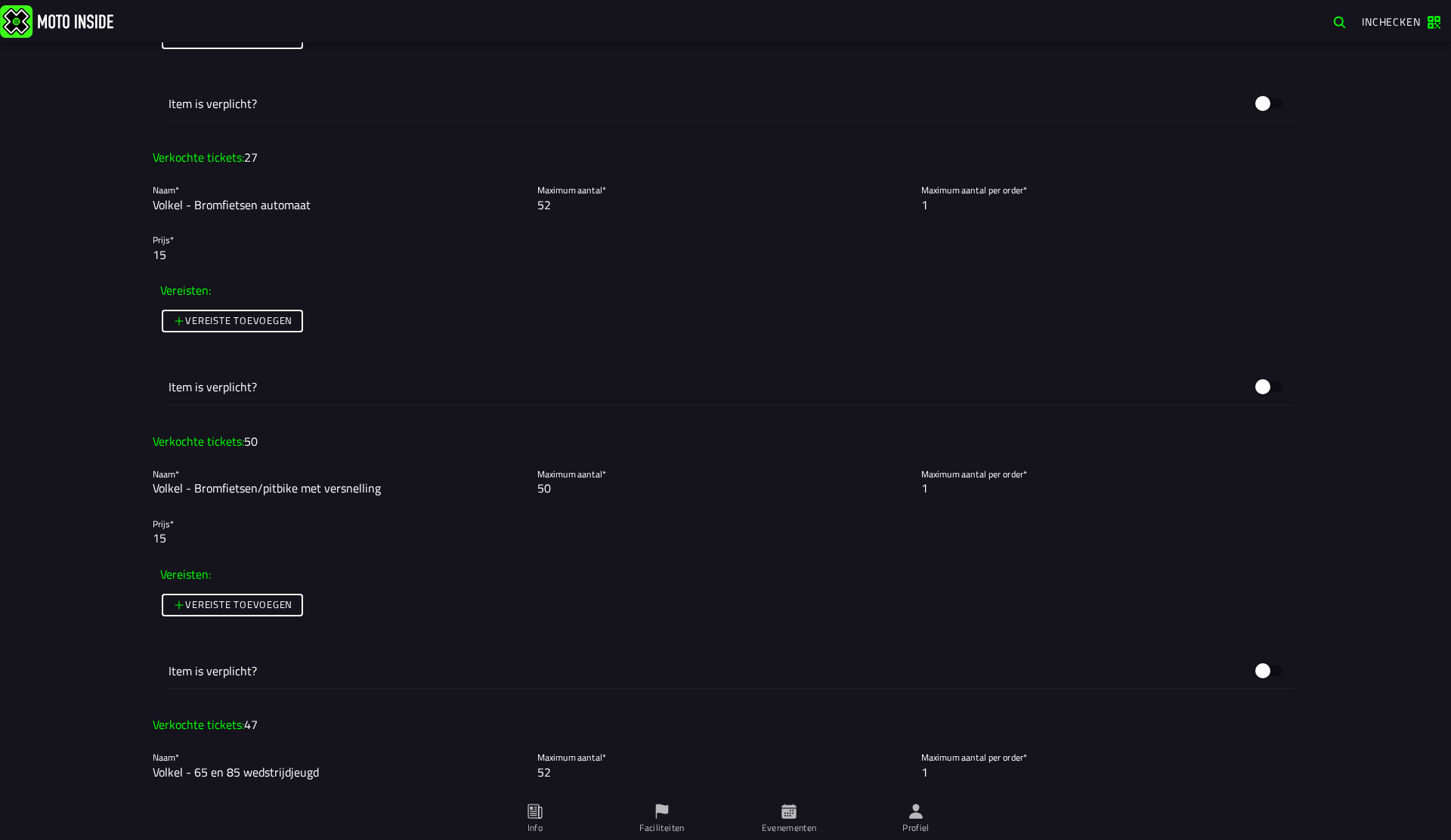
scroll to position [1305, 0]
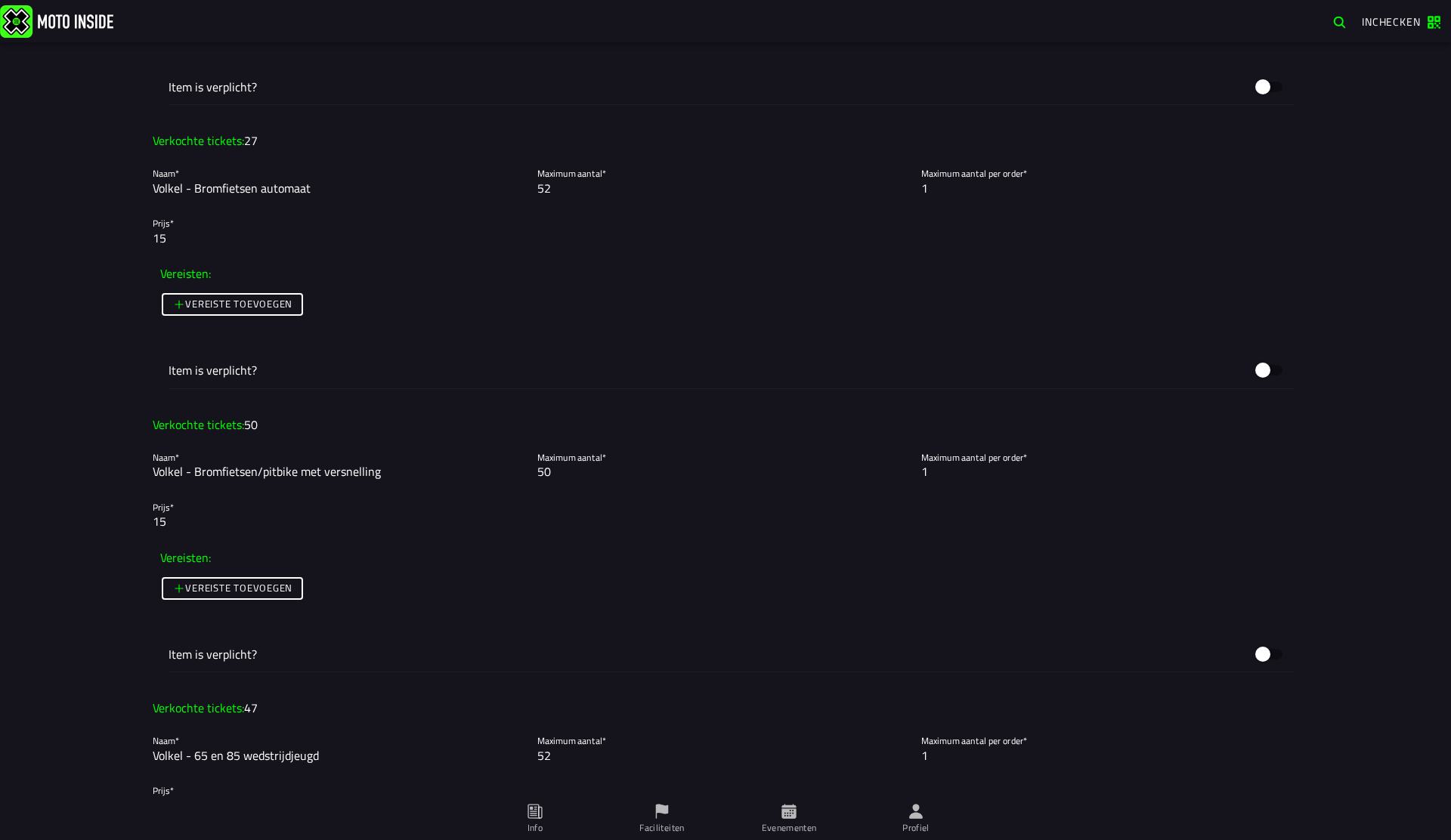
click at [571, 472] on input "50" at bounding box center [726, 471] width 377 height 18
type input "52"
click at [0, 0] on div "Foto wijzigen Evenementnaam* Maiscross [PERSON_NAME]* 🟢 Wil je voor meerdere ma…" at bounding box center [0, 0] width 0 height 0
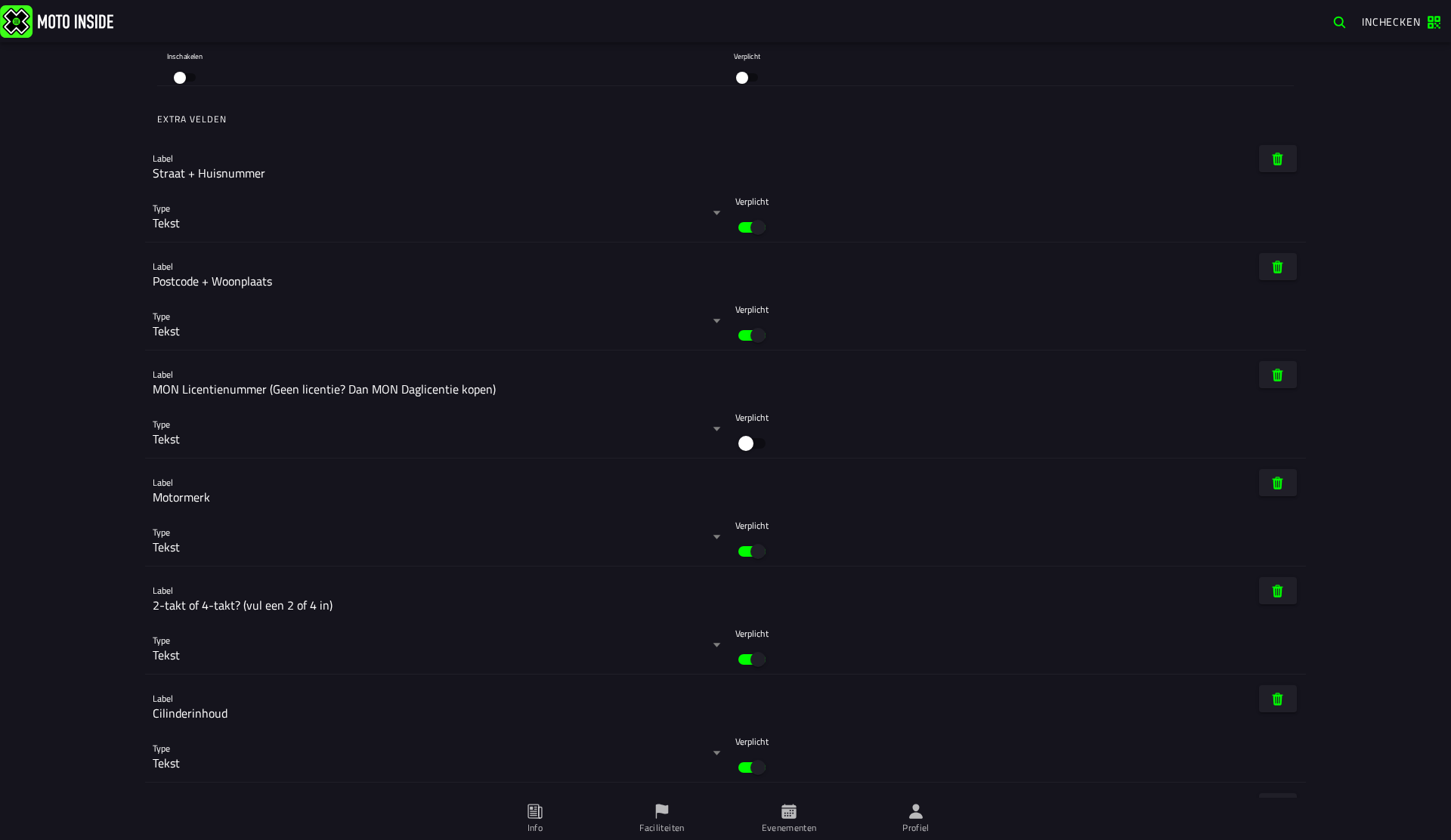
scroll to position [6771, 0]
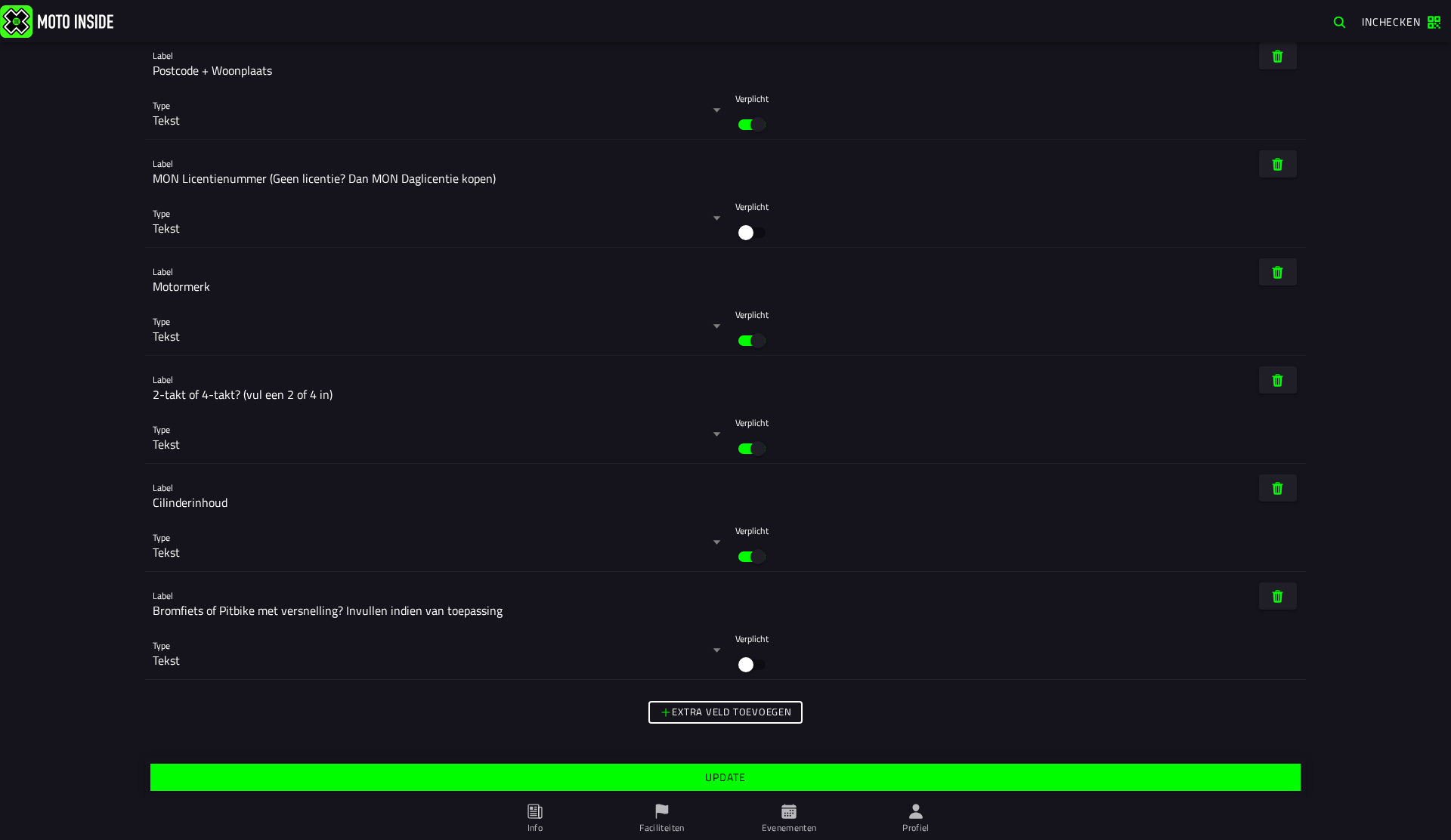
click at [0, 0] on slot "Update" at bounding box center [0, 0] width 0 height 0
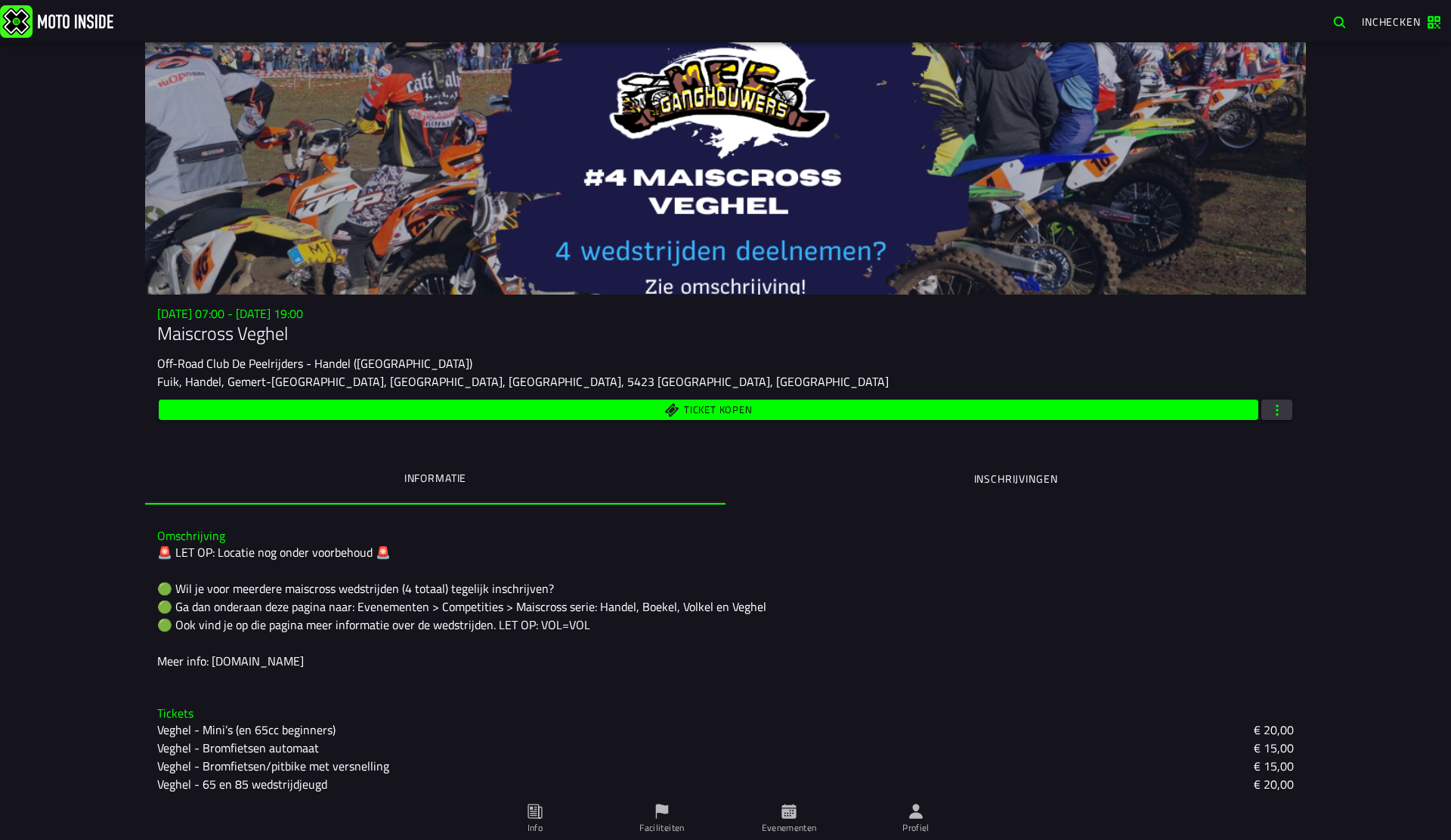
click at [1284, 410] on button "button" at bounding box center [1276, 410] width 31 height 20
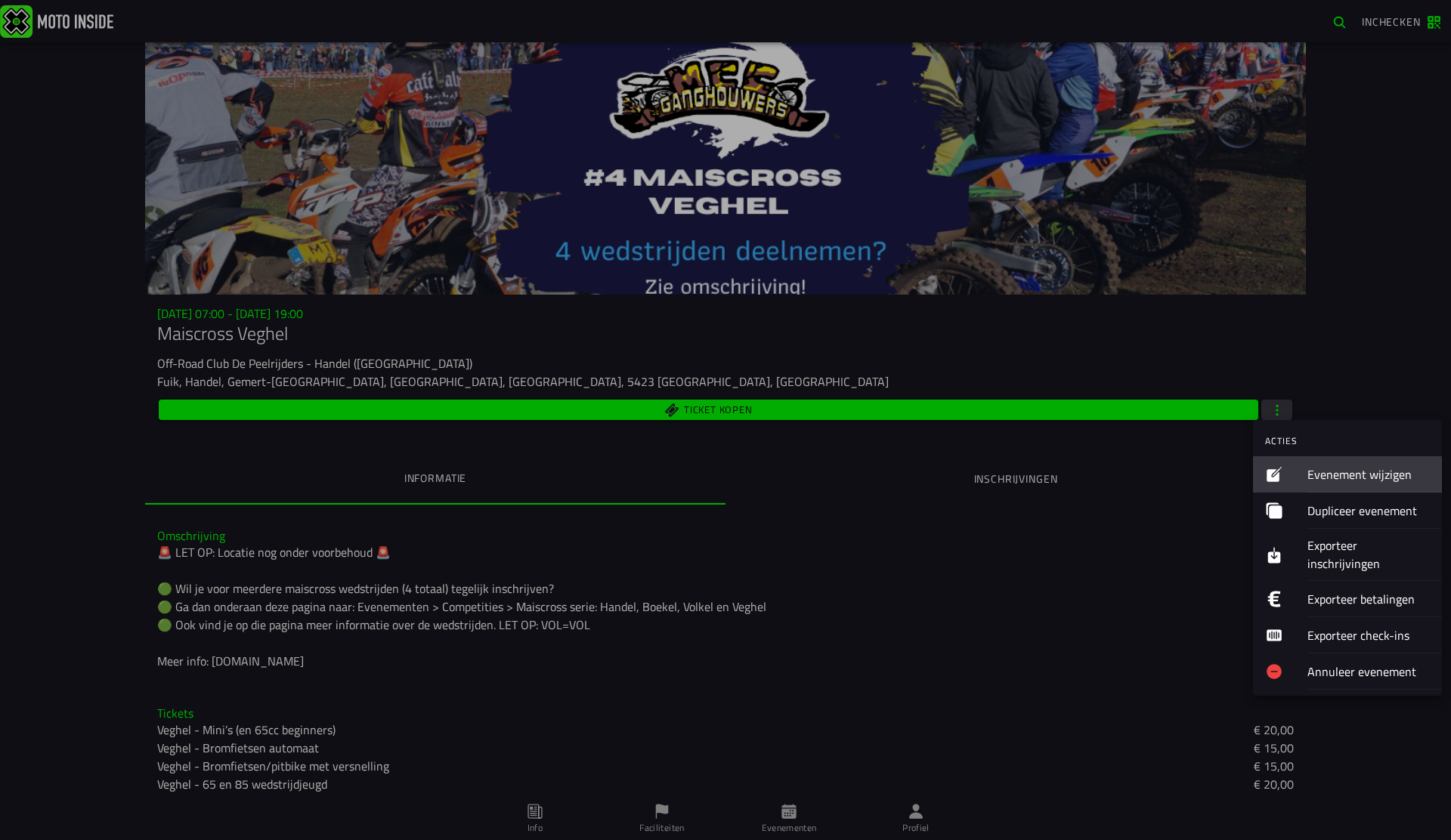
click at [1326, 462] on div "Evenement wijzigen" at bounding box center [1368, 474] width 122 height 36
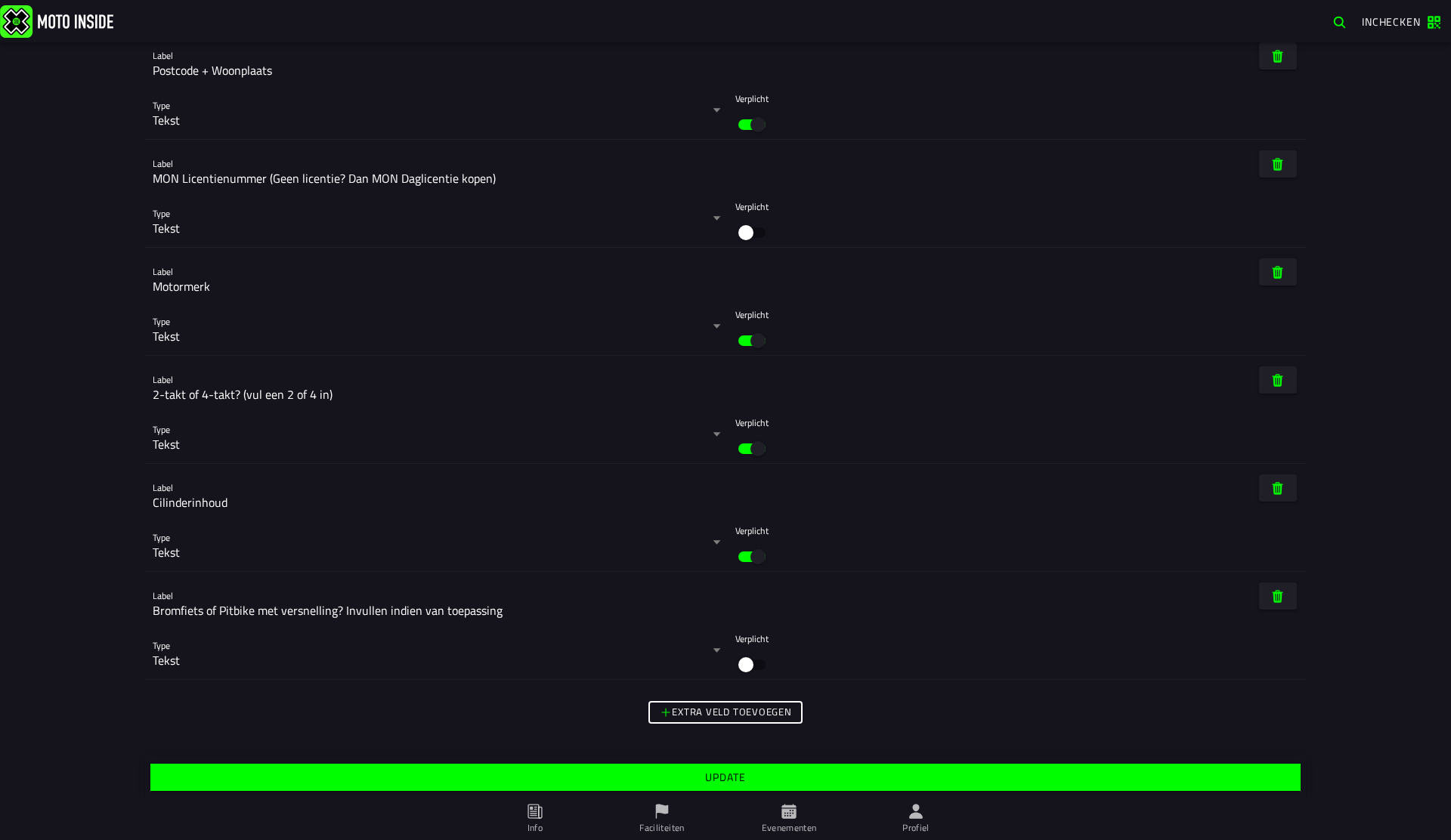
scroll to position [6772, 0]
click at [0, 0] on slot "Update" at bounding box center [0, 0] width 0 height 0
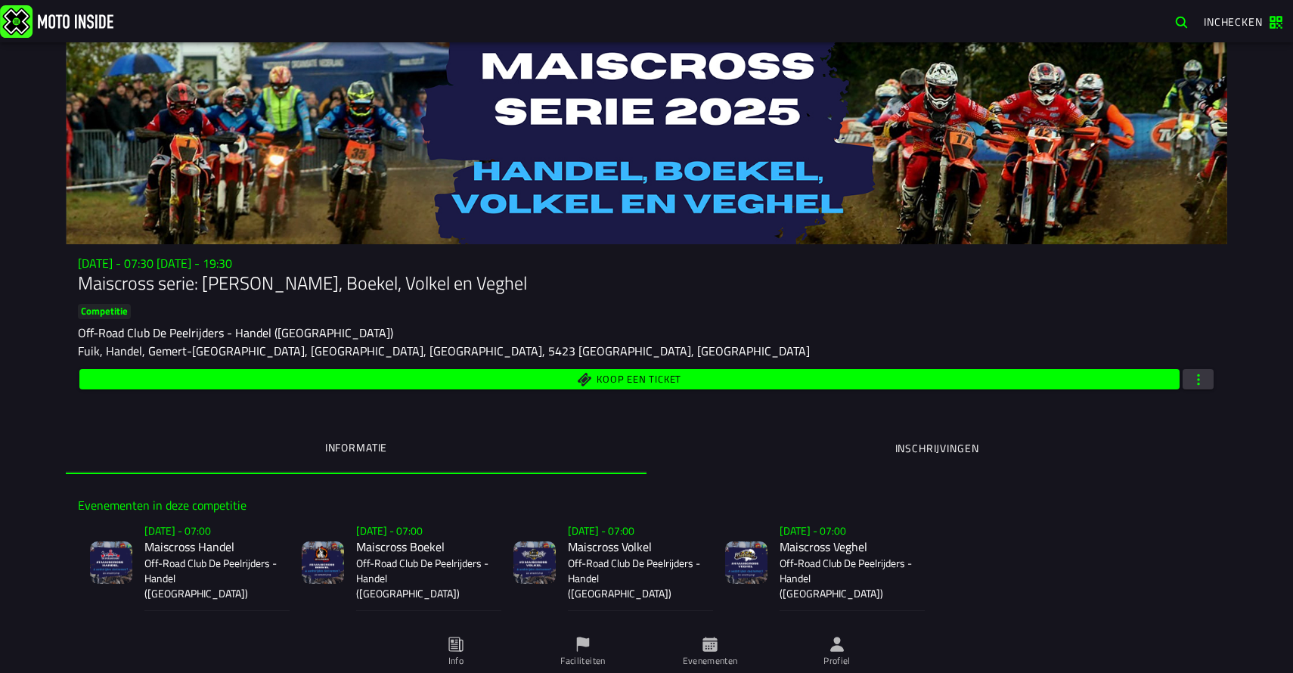
click at [391, 569] on p "Off-Road Club De Peelrijders - Handel ([GEOGRAPHIC_DATA])" at bounding box center [422, 578] width 133 height 45
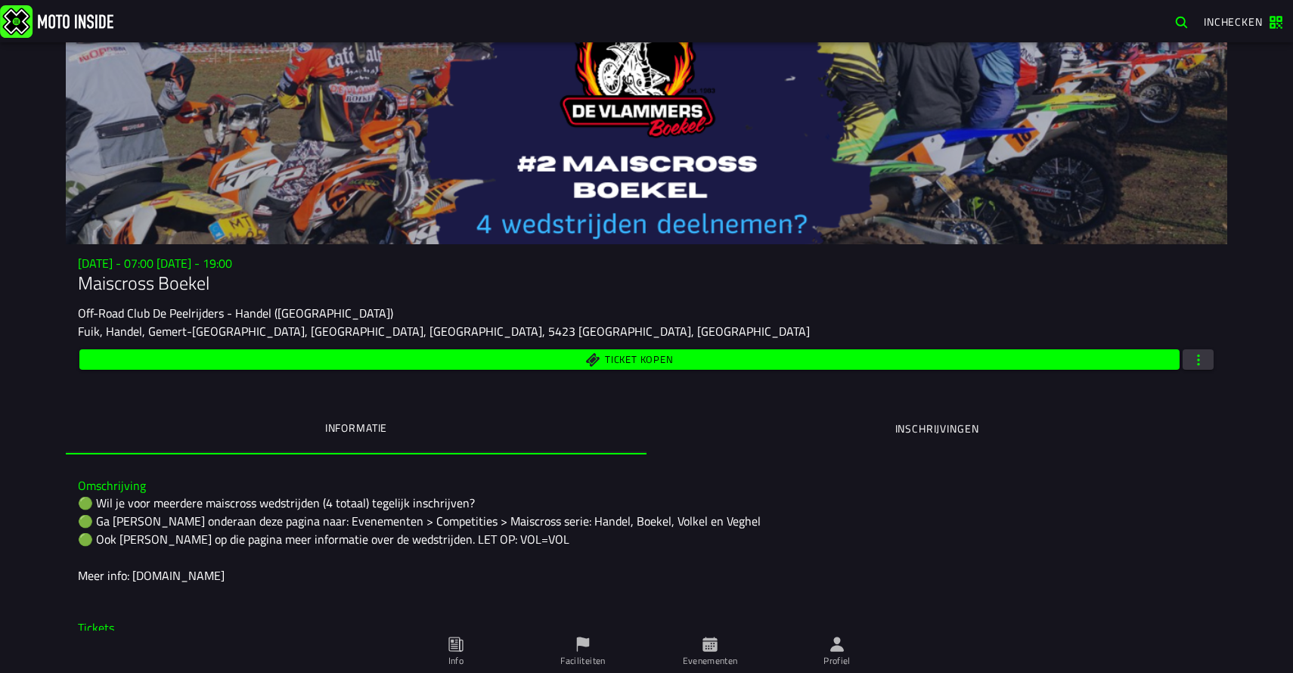
click at [1199, 361] on span "button" at bounding box center [1199, 359] width 14 height 14
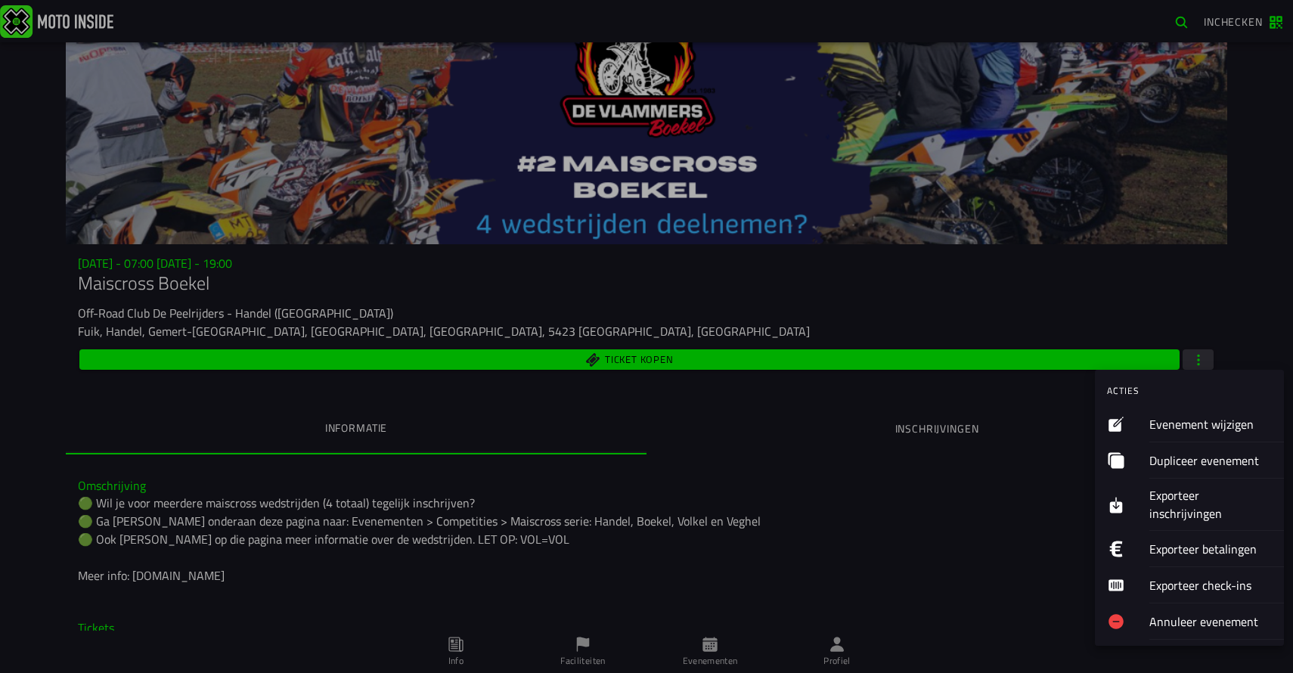
click at [1211, 424] on ion-label "Evenement wijzigen" at bounding box center [1210, 424] width 122 height 18
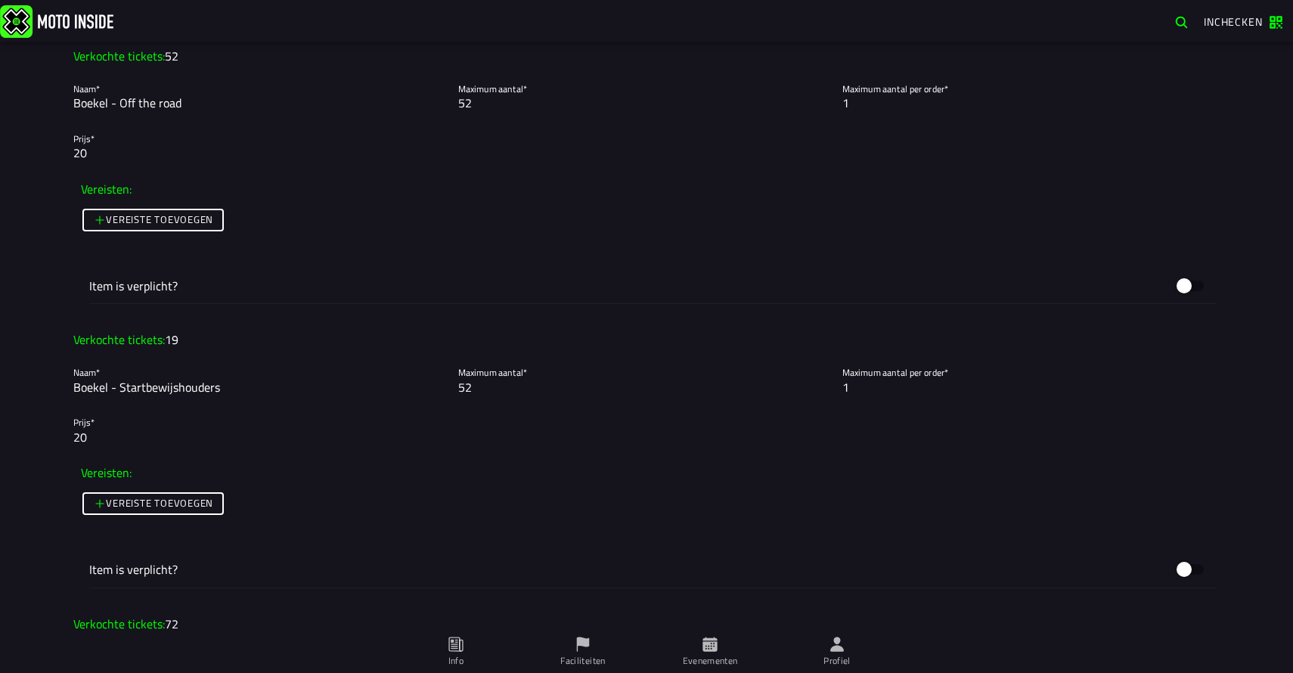
scroll to position [3048, 0]
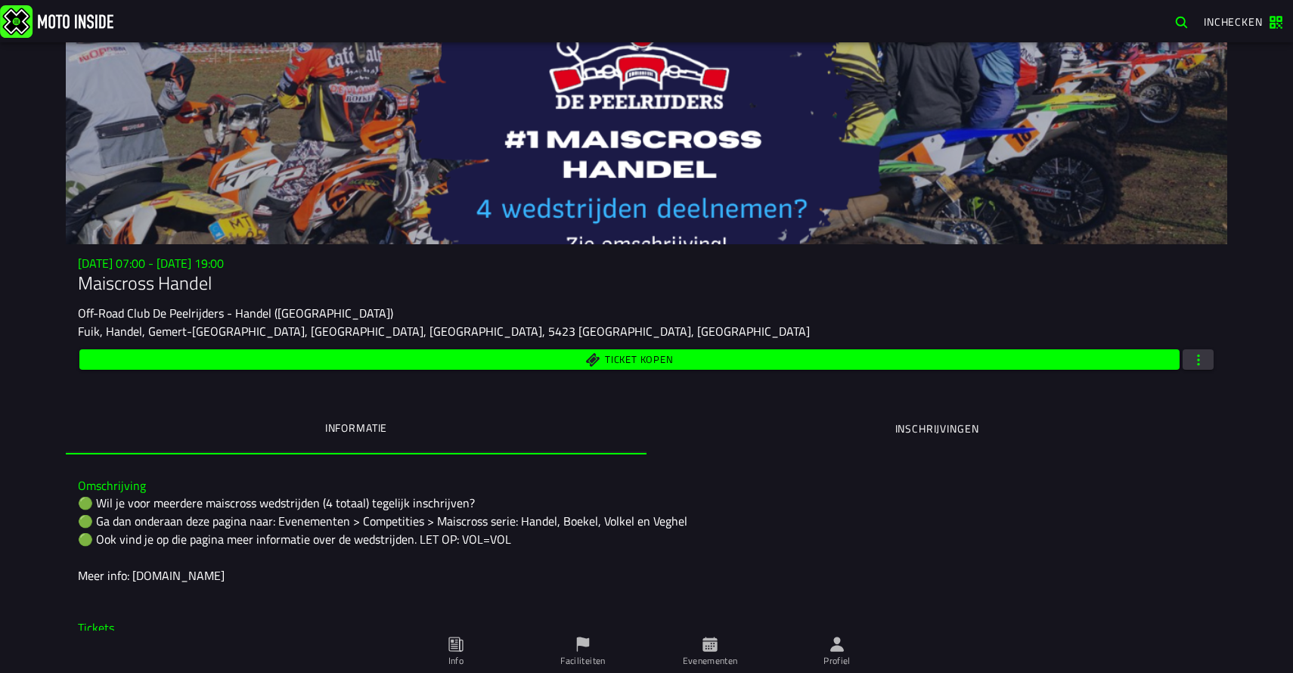
click at [1189, 353] on button "button" at bounding box center [1198, 359] width 31 height 20
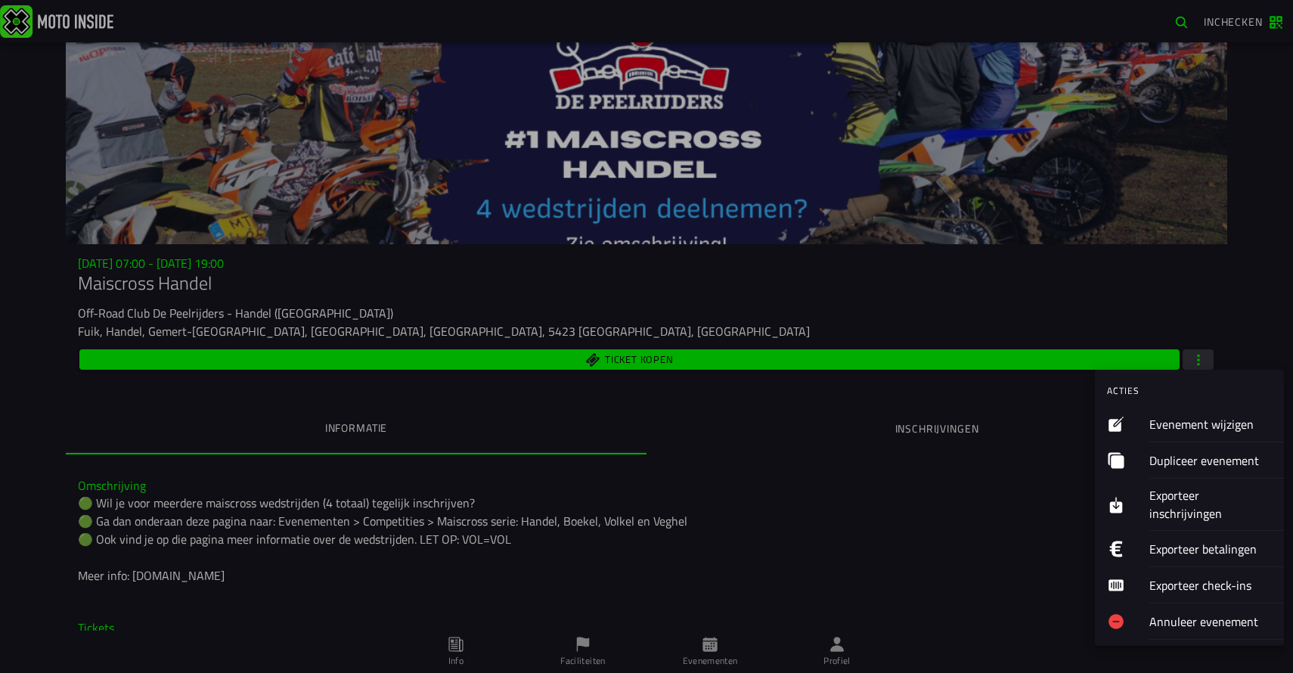
click at [1197, 423] on ion-label "Evenement wijzigen" at bounding box center [1210, 424] width 122 height 18
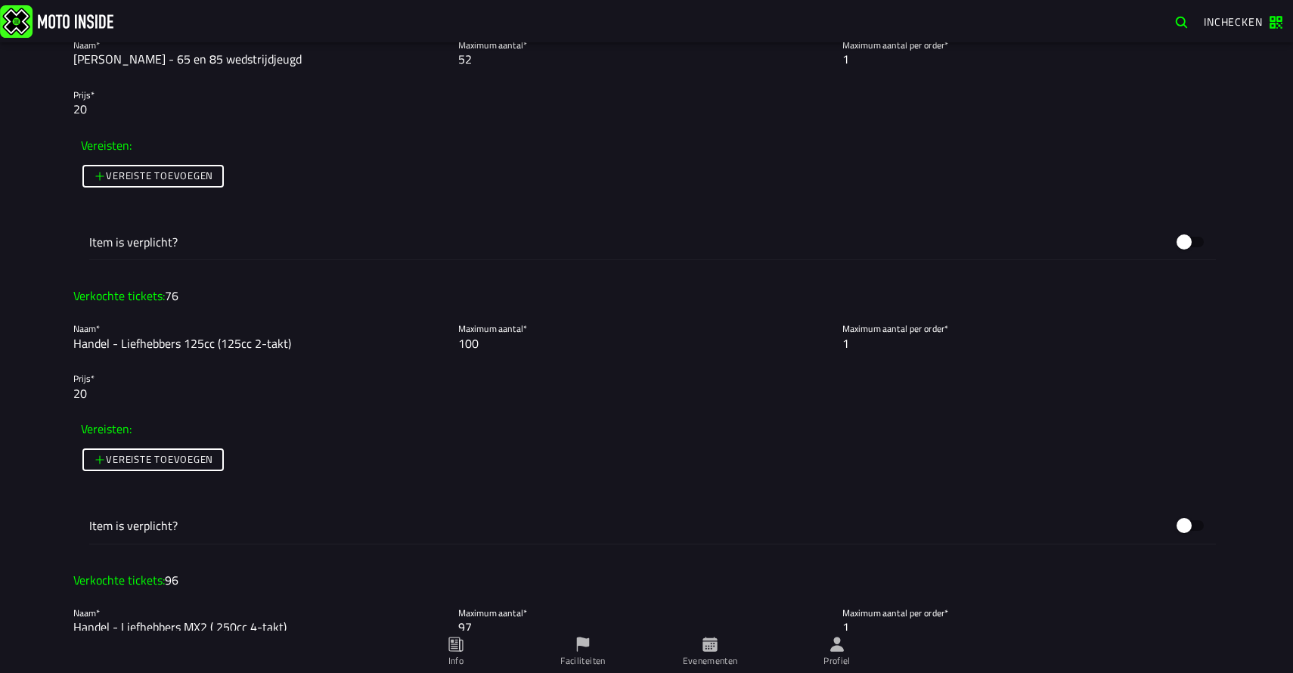
scroll to position [1955, 0]
click at [476, 342] on input "100" at bounding box center [646, 342] width 377 height 18
drag, startPoint x: 392, startPoint y: 339, endPoint x: 379, endPoint y: 337, distance: 12.9
click at [0, 0] on slot "Naam* Handel - Liefhebbers 125cc (125cc 2-takt) Maximum aantal* 100 Maximum aan…" at bounding box center [0, 0] width 0 height 0
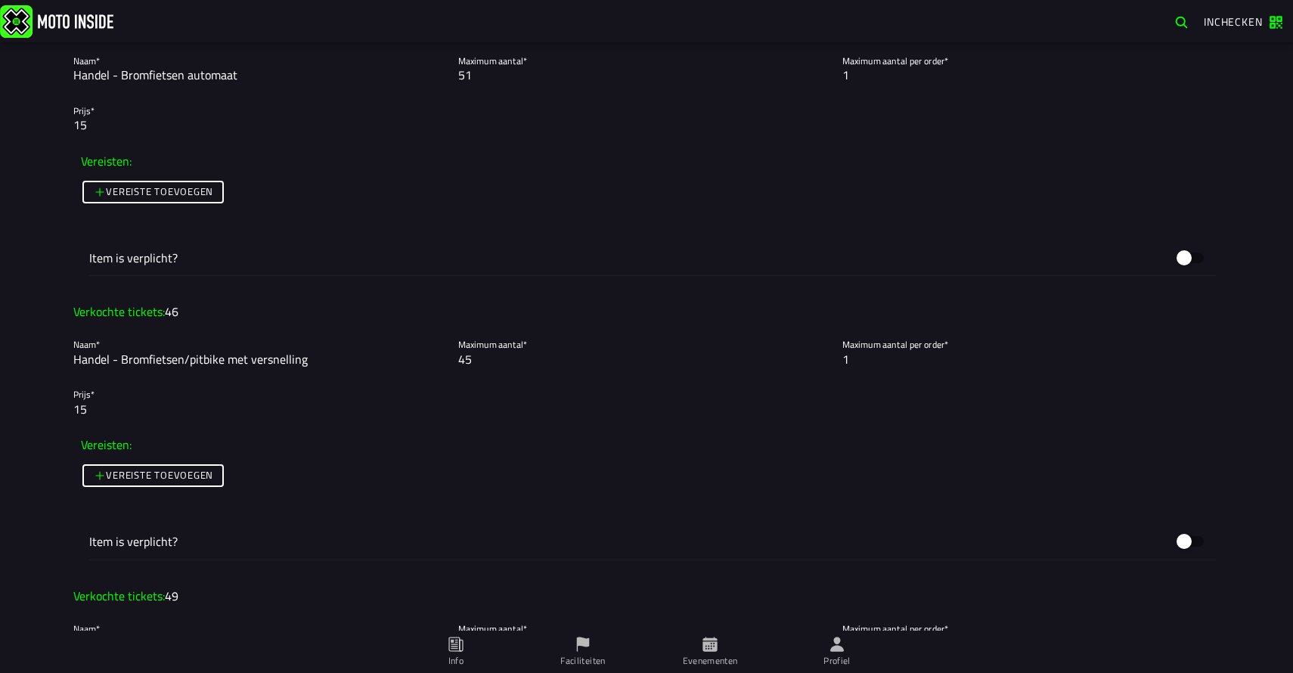
scroll to position [1376, 0]
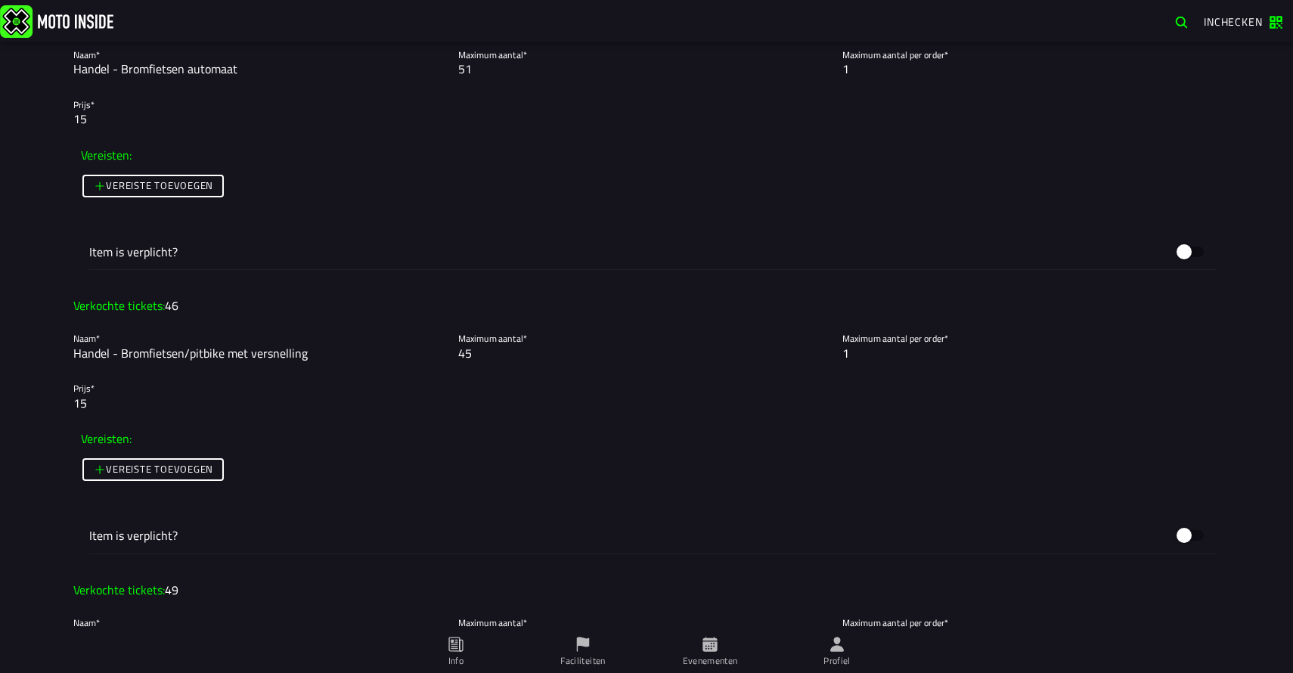
type input "99"
click at [504, 357] on input "45" at bounding box center [646, 353] width 377 height 18
type input "46"
click at [558, 305] on ion-col "Verkochte tickets: 46" at bounding box center [647, 306] width 1154 height 26
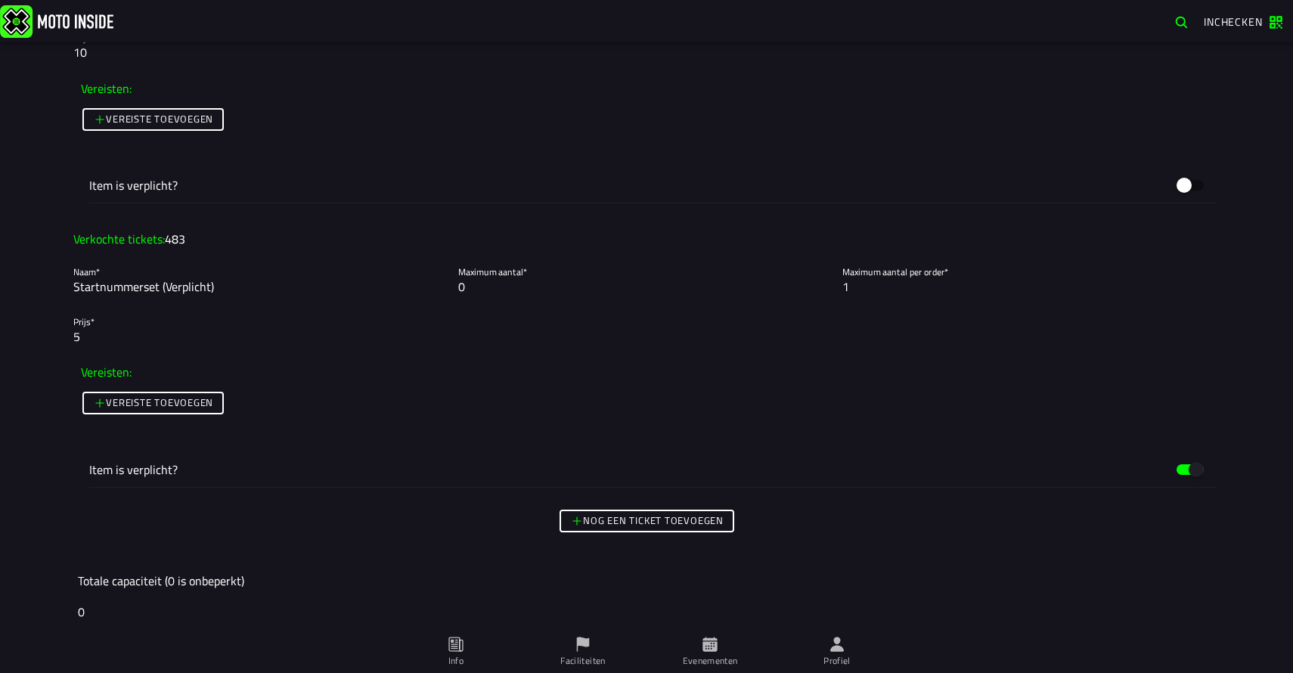
scroll to position [3736, 0]
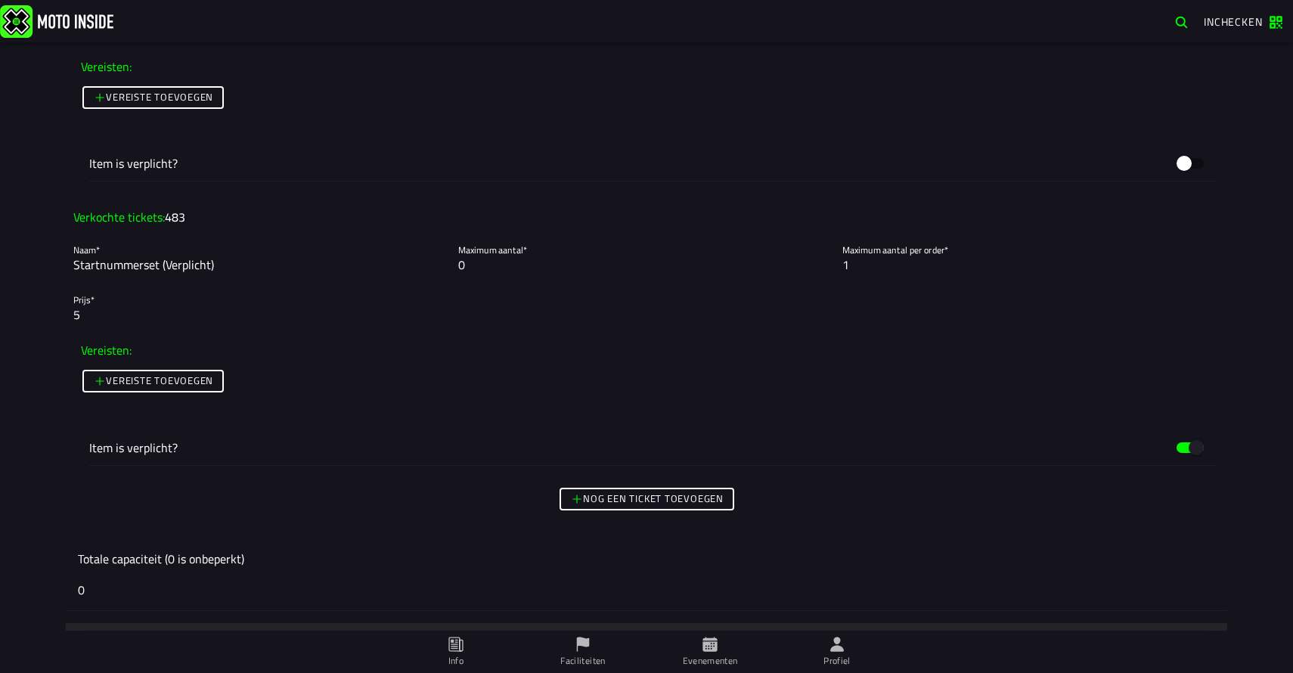
click at [26, 378] on div "Foto wijzigen Evenementnaam* Maiscross Handel Omschrijving* 🟢 Wil je voor meerd…" at bounding box center [646, 357] width 1293 height 631
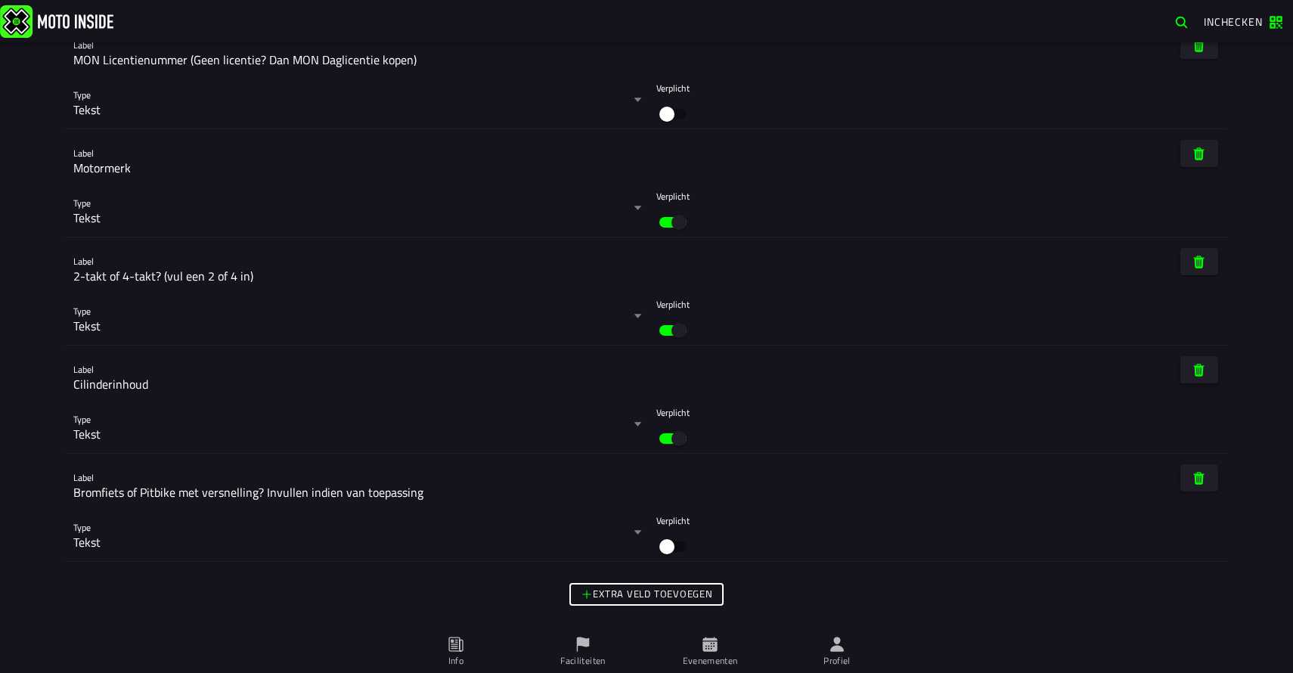
scroll to position [7147, 0]
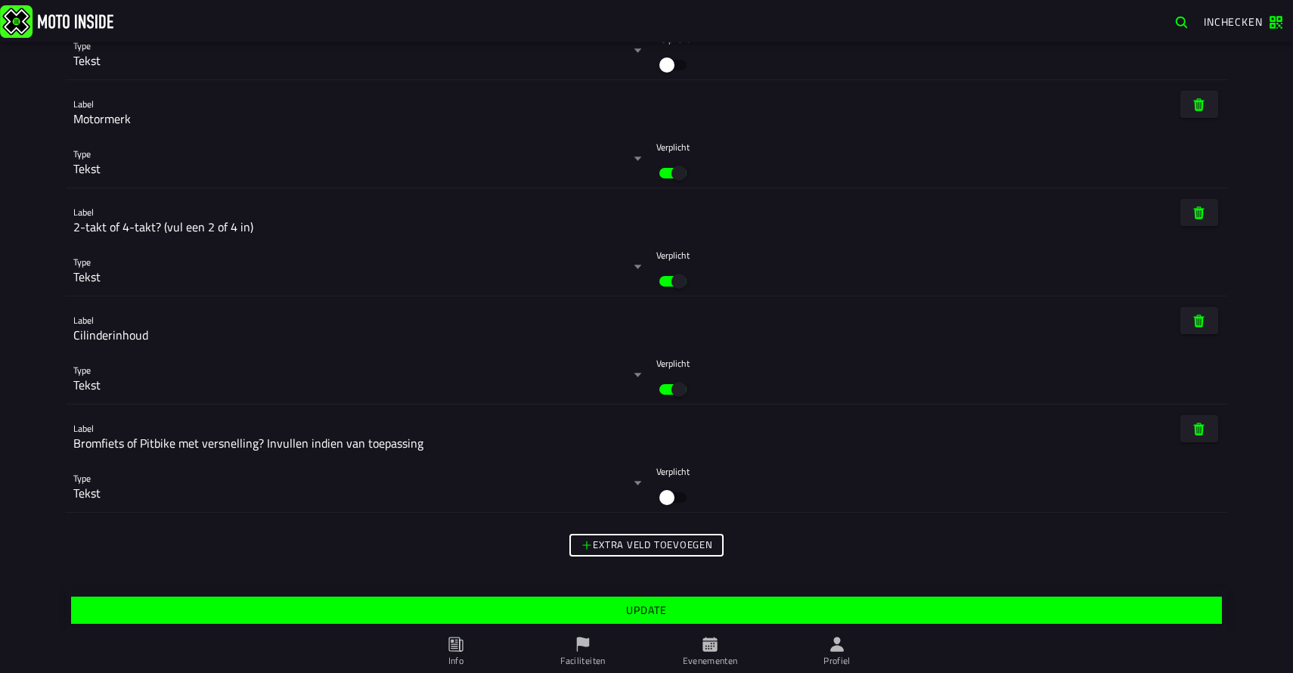
click at [0, 0] on slot "Update" at bounding box center [0, 0] width 0 height 0
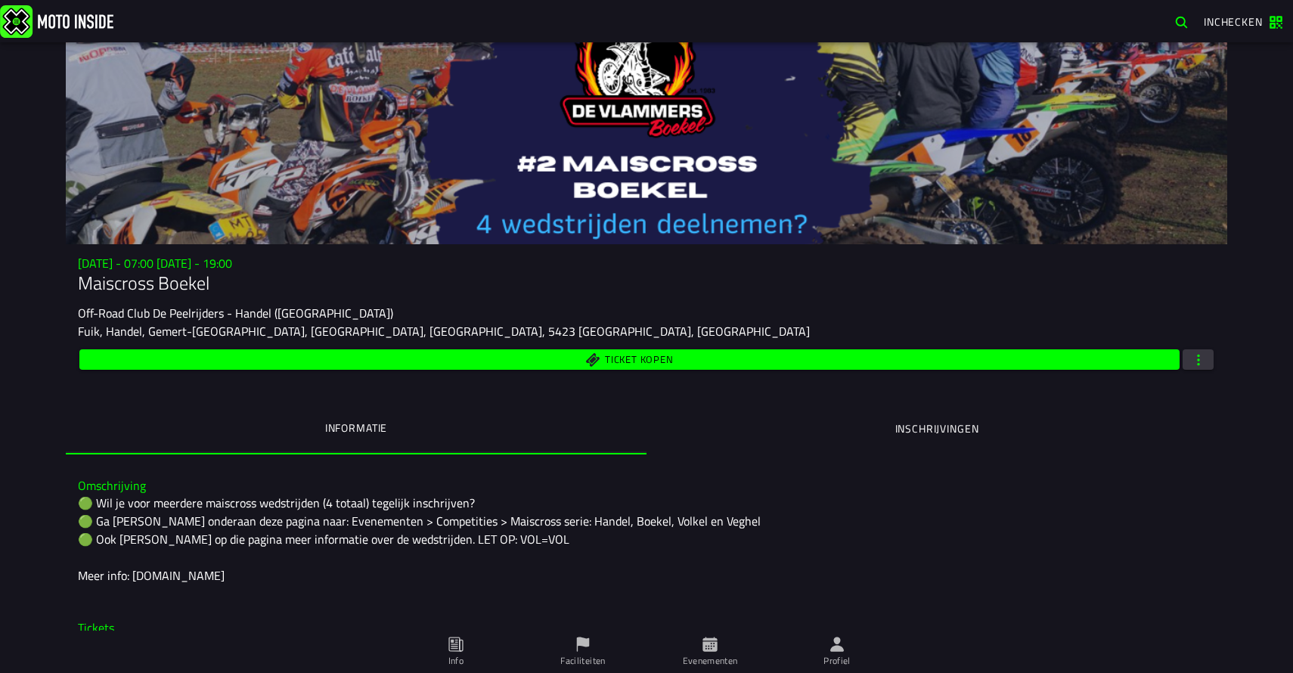
click at [501, 358] on span "Ticket kopen" at bounding box center [629, 359] width 1083 height 14
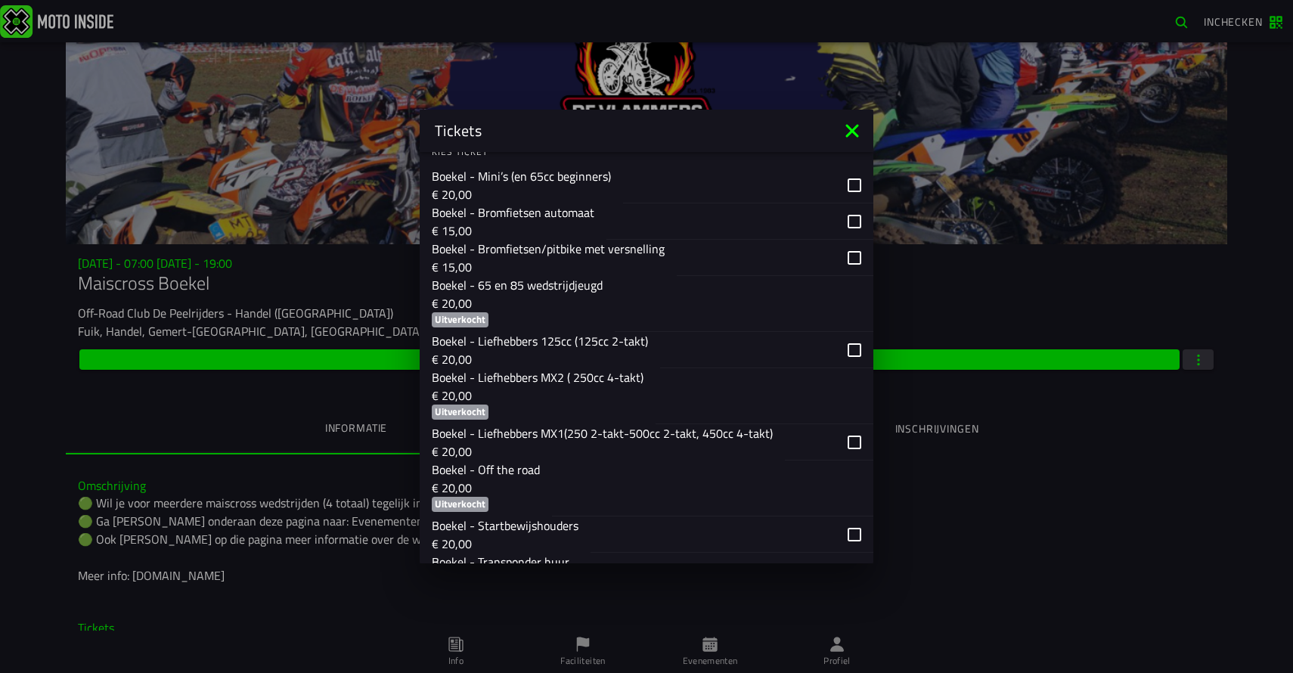
scroll to position [969, 0]
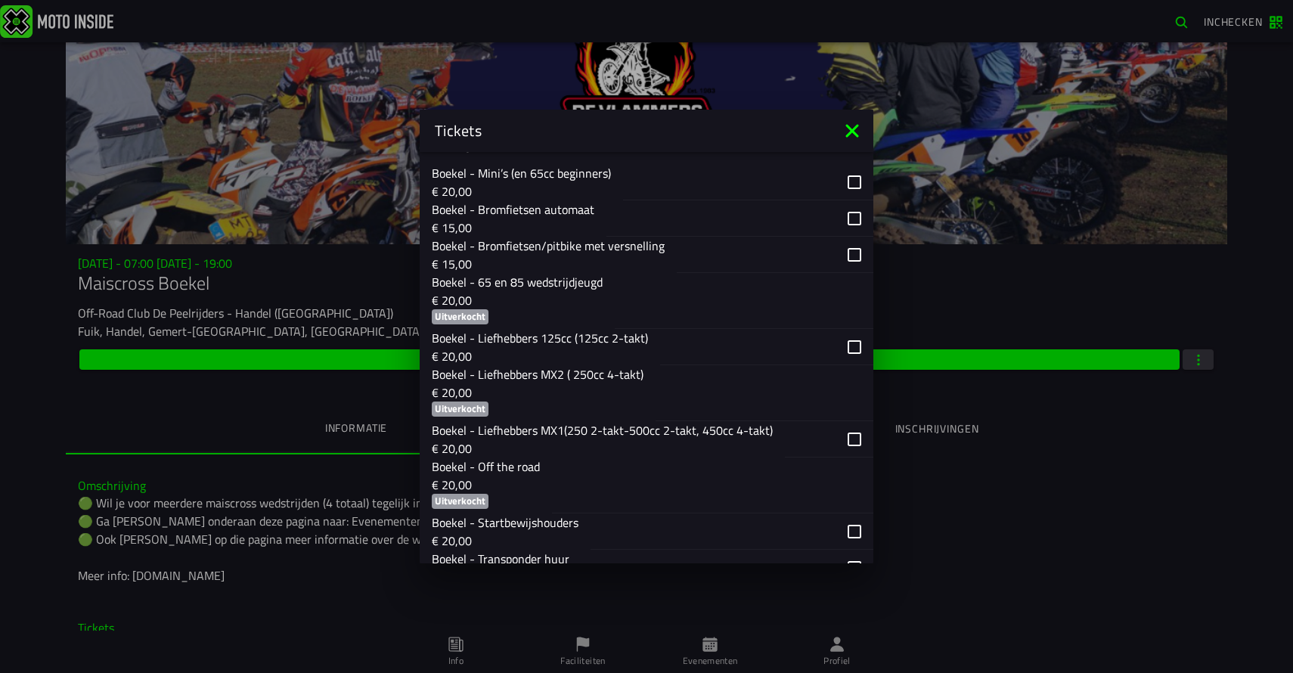
click at [263, 82] on ion-backdrop at bounding box center [646, 336] width 1293 height 673
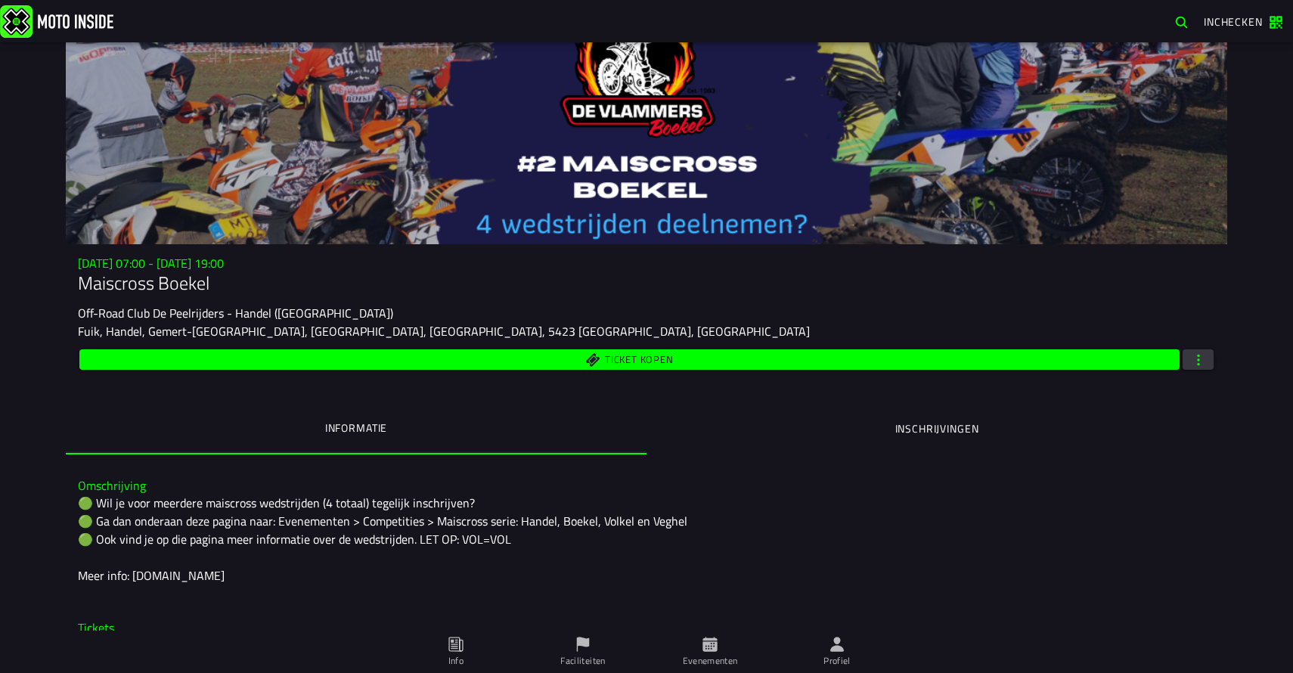
click at [1200, 352] on span "button" at bounding box center [1199, 359] width 14 height 14
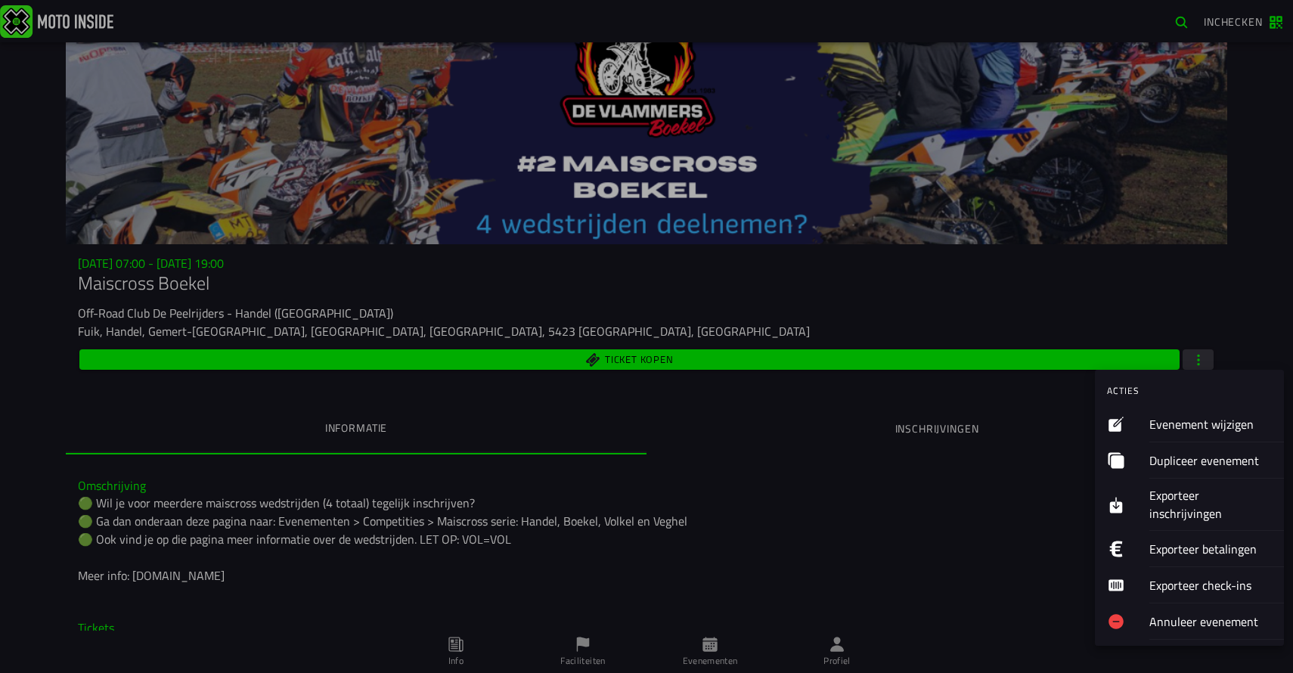
click at [1202, 423] on ion-label "Evenement wijzigen" at bounding box center [1210, 424] width 122 height 18
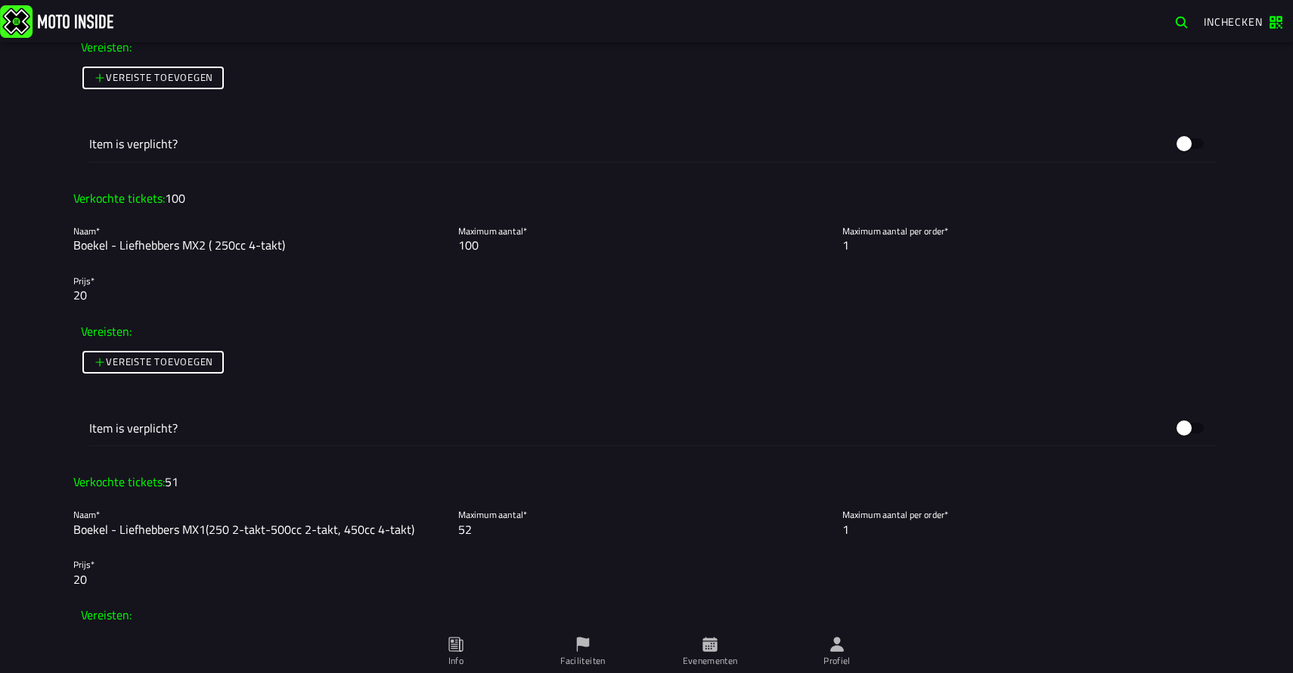
scroll to position [2343, 0]
